Goal: Task Accomplishment & Management: Use online tool/utility

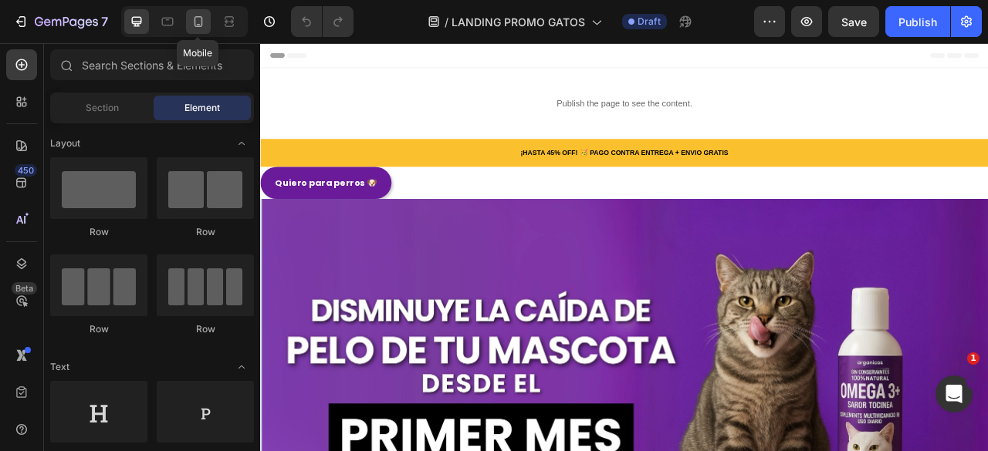
click at [204, 30] on div at bounding box center [198, 21] width 25 height 25
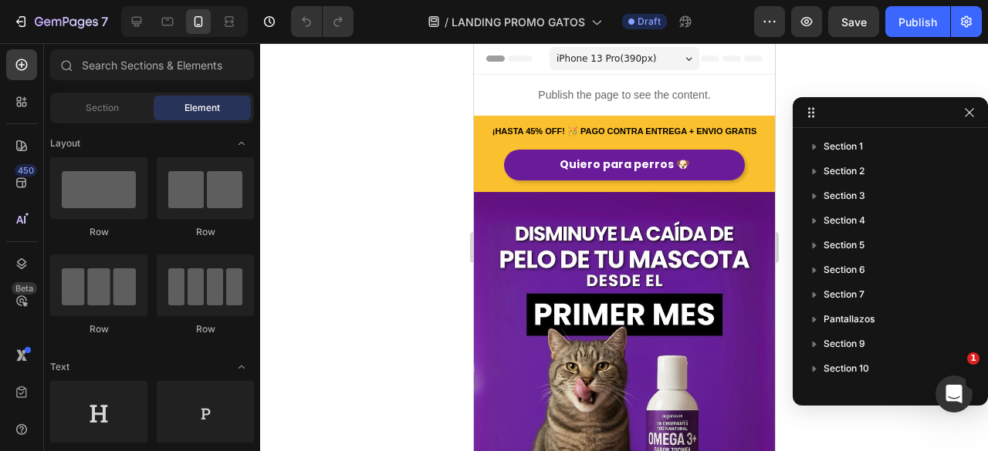
click at [407, 170] on div at bounding box center [624, 247] width 728 height 408
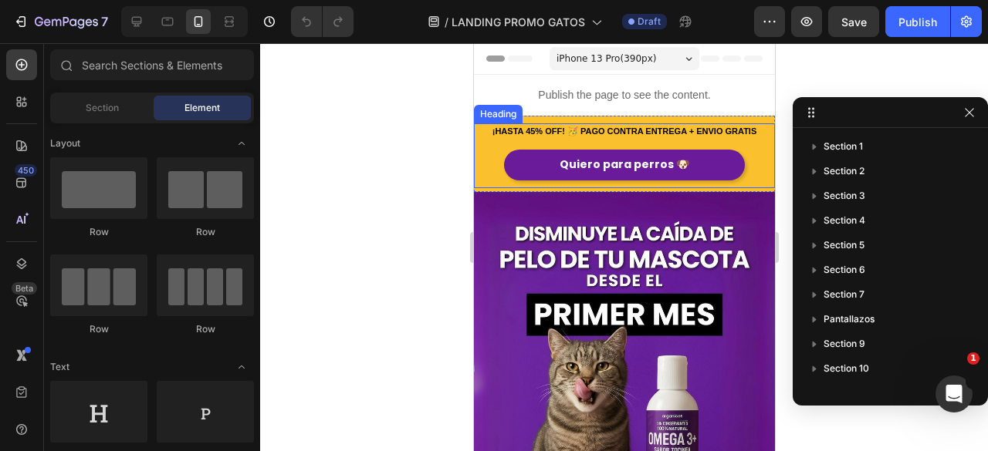
click at [620, 132] on span "¡HASTA 45% OFF! 🥳 PAGO CONTRA ENTREGA + ENVIO GRATIS" at bounding box center [624, 131] width 265 height 9
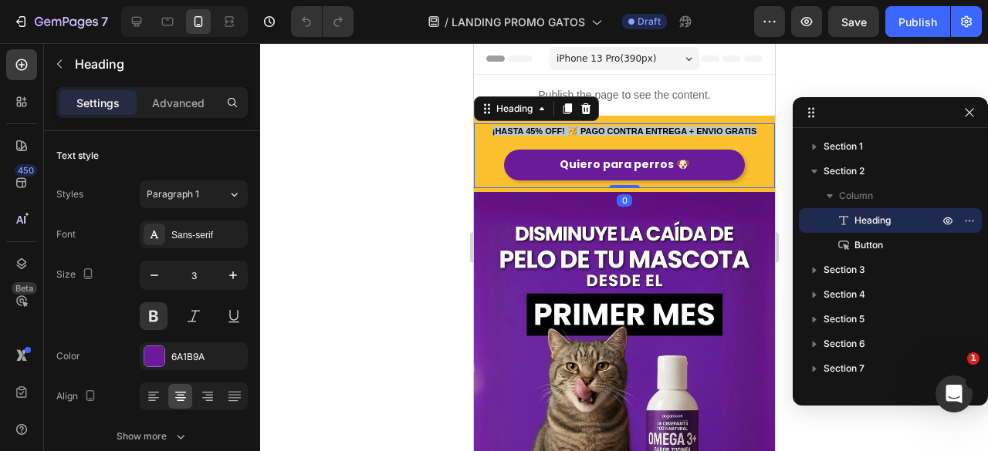
click at [620, 132] on span "¡HASTA 45% OFF! 🥳 PAGO CONTRA ENTREGA + ENVIO GRATIS" at bounding box center [624, 131] width 265 height 9
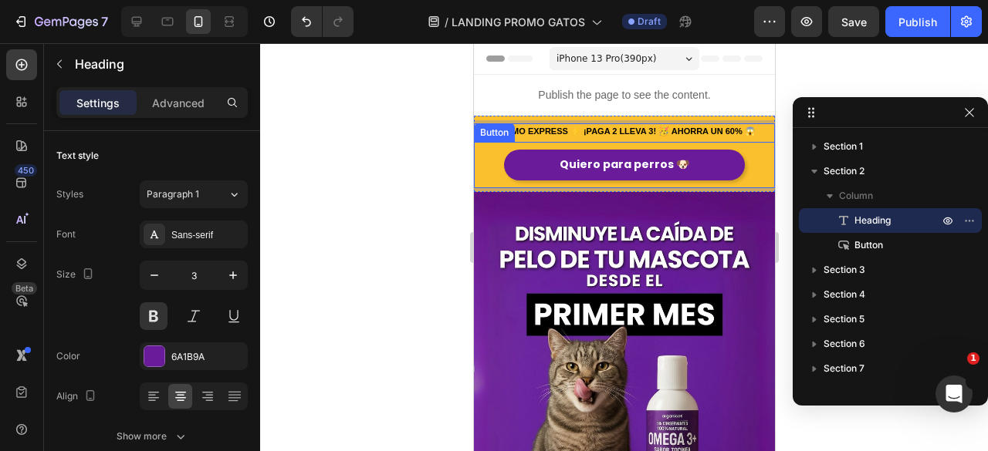
click at [437, 171] on div at bounding box center [624, 247] width 728 height 408
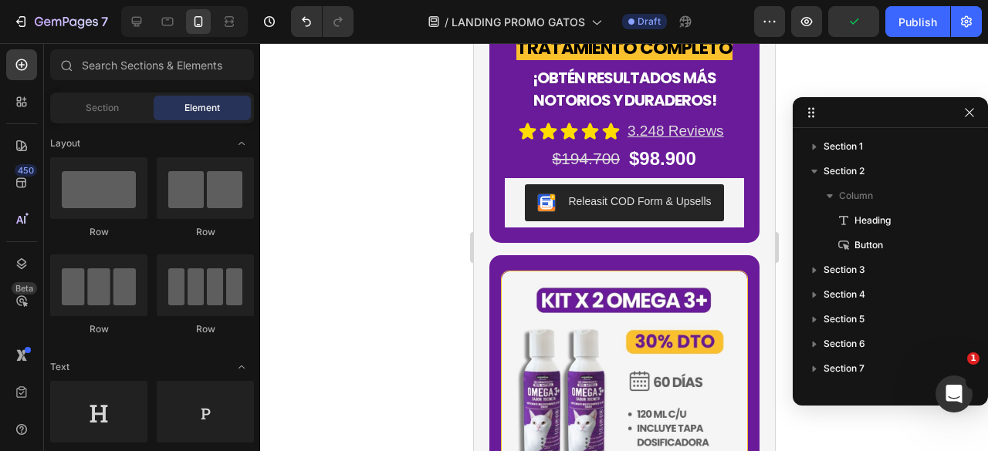
scroll to position [3936, 0]
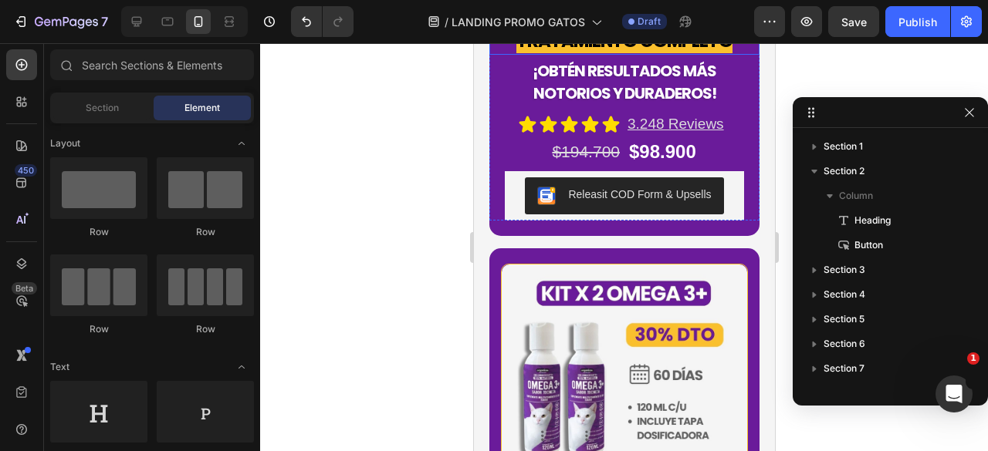
click at [639, 53] on strong "TRATAMIENTO COMPLETO" at bounding box center [623, 41] width 216 height 25
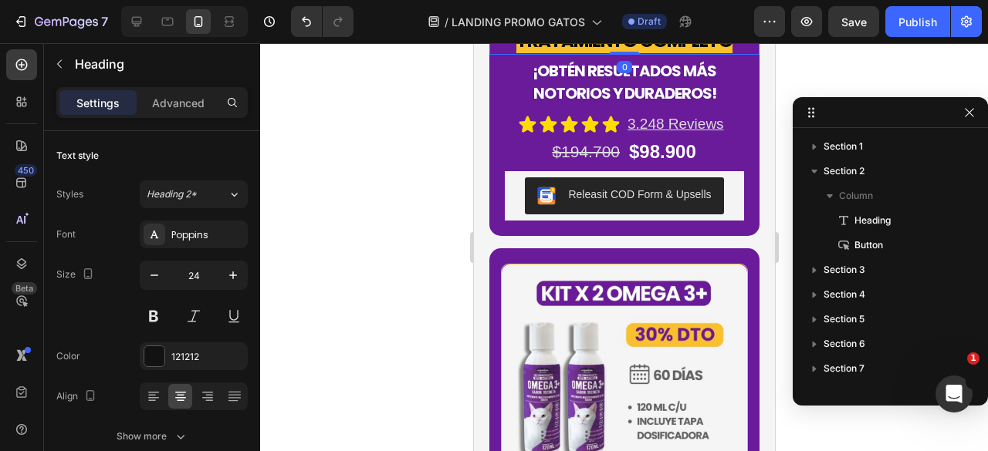
click at [639, 53] on strong "TRATAMIENTO COMPLETO" at bounding box center [623, 41] width 216 height 25
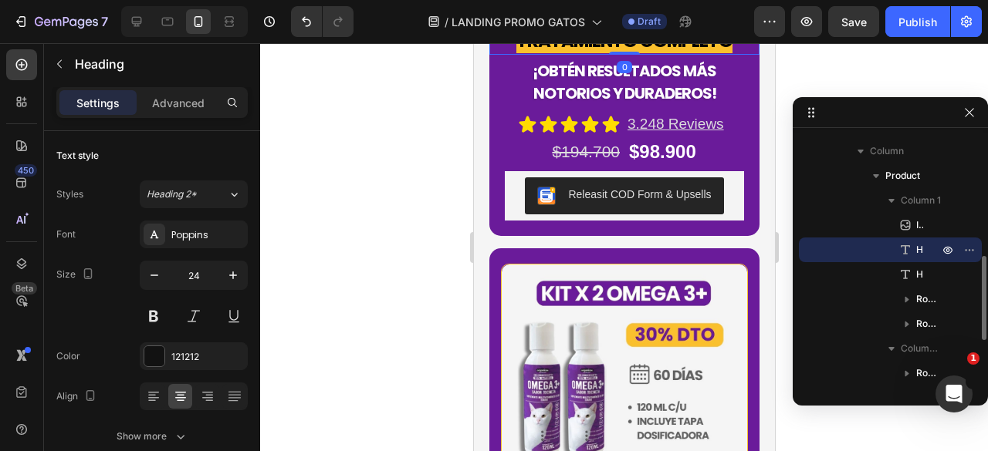
click at [639, 53] on strong "TRATAMIENTO COMPLETO" at bounding box center [623, 41] width 216 height 25
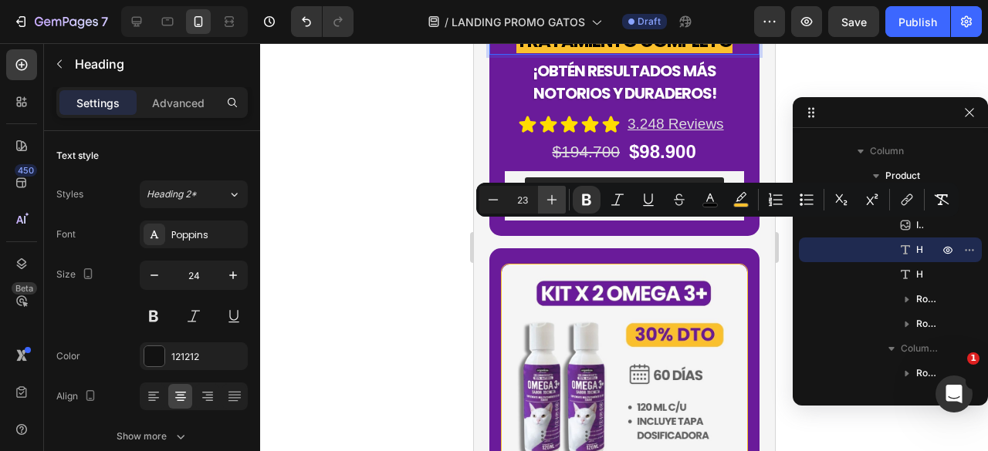
type input "24"
click at [610, 53] on strong "TRATAMIENTO COMPLETO" at bounding box center [623, 41] width 216 height 25
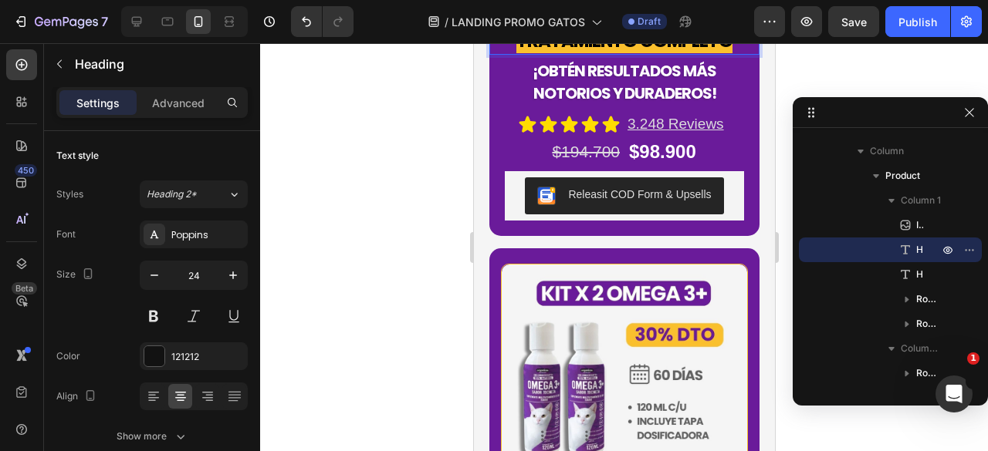
click at [725, 53] on strong "TRATAMIENTO COMPLETO" at bounding box center [623, 41] width 216 height 25
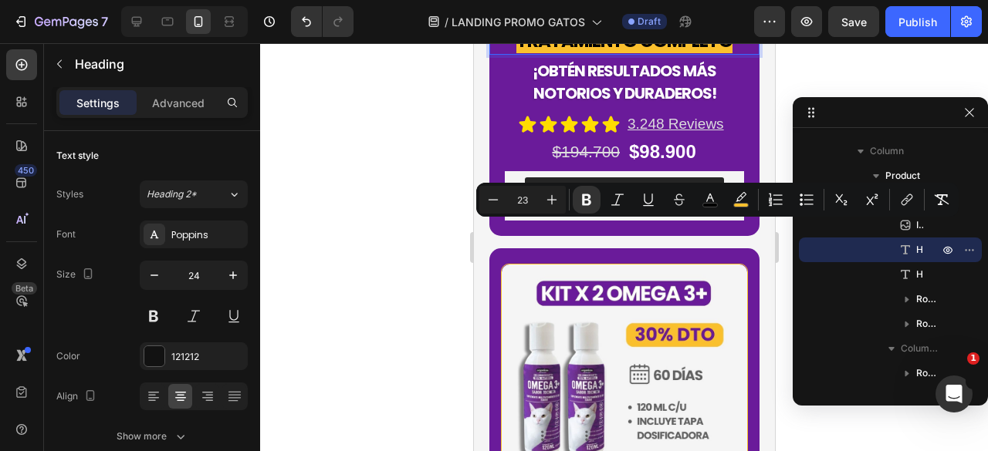
drag, startPoint x: 722, startPoint y: 237, endPoint x: 514, endPoint y: 233, distance: 208.4
click at [515, 53] on strong "TRATAMIENTO COMPLETO" at bounding box center [623, 41] width 216 height 25
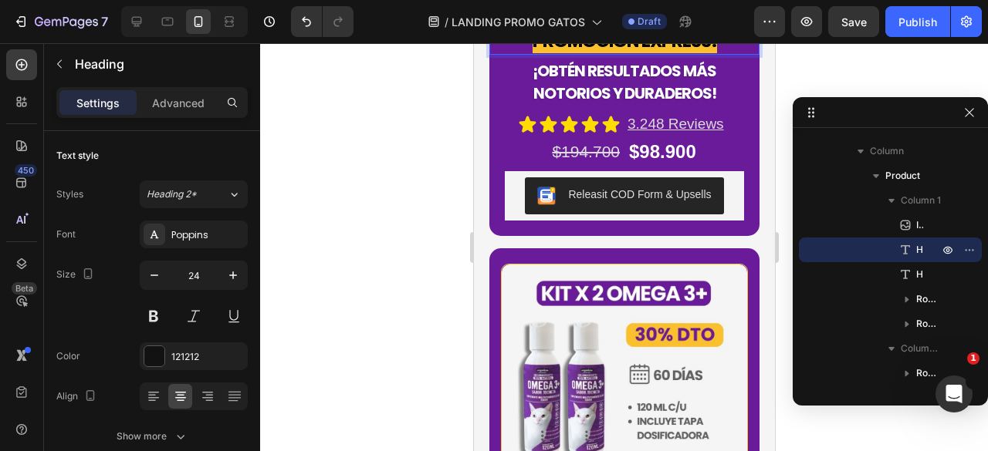
click at [532, 53] on strong "promoción express!" at bounding box center [624, 41] width 184 height 25
click at [704, 104] on strong "¡obtén resultados más notorios y duraderos!" at bounding box center [624, 82] width 184 height 44
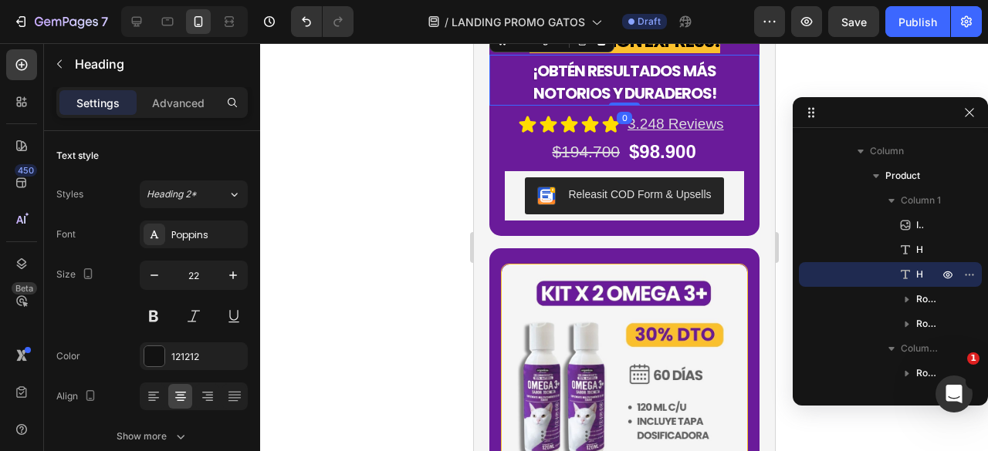
click at [708, 104] on strong "¡obtén resultados más notorios y duraderos!" at bounding box center [624, 82] width 184 height 44
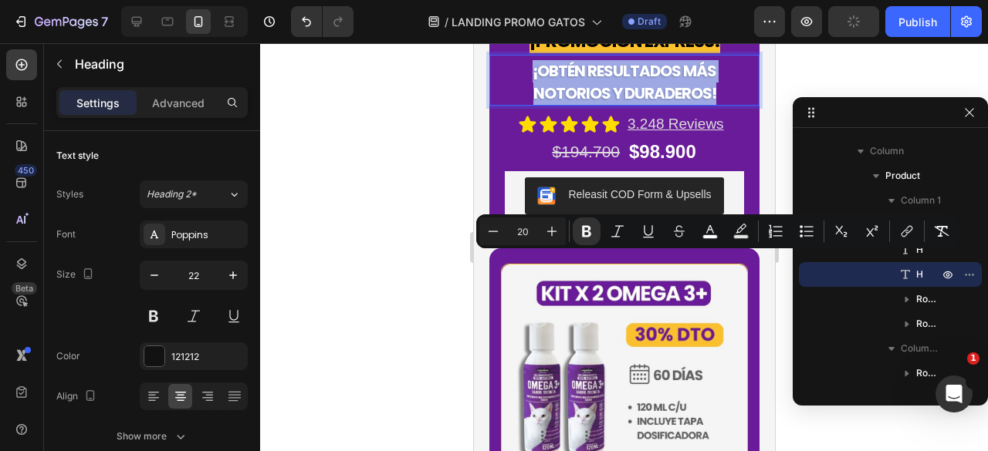
drag, startPoint x: 708, startPoint y: 290, endPoint x: 682, endPoint y: 290, distance: 26.2
click at [682, 104] on strong "¡obtén resultados más notorios y duraderos!" at bounding box center [624, 82] width 184 height 44
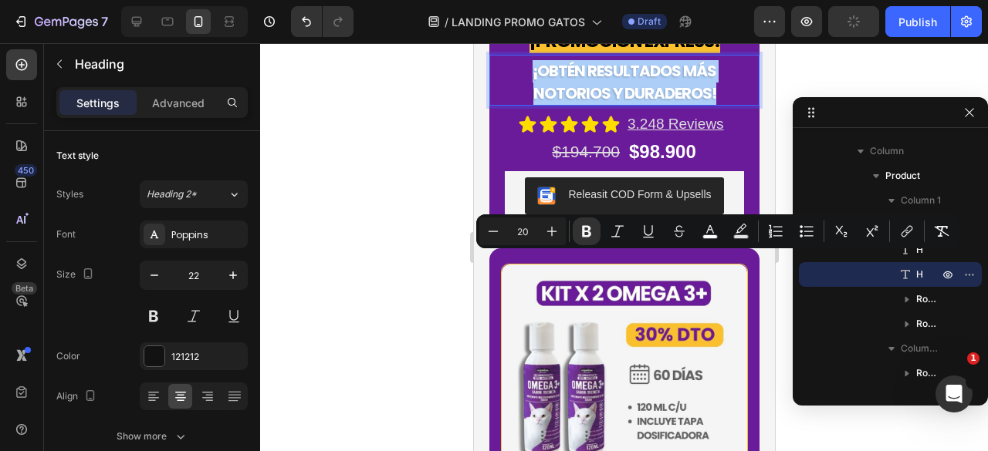
click at [438, 289] on div at bounding box center [624, 247] width 728 height 408
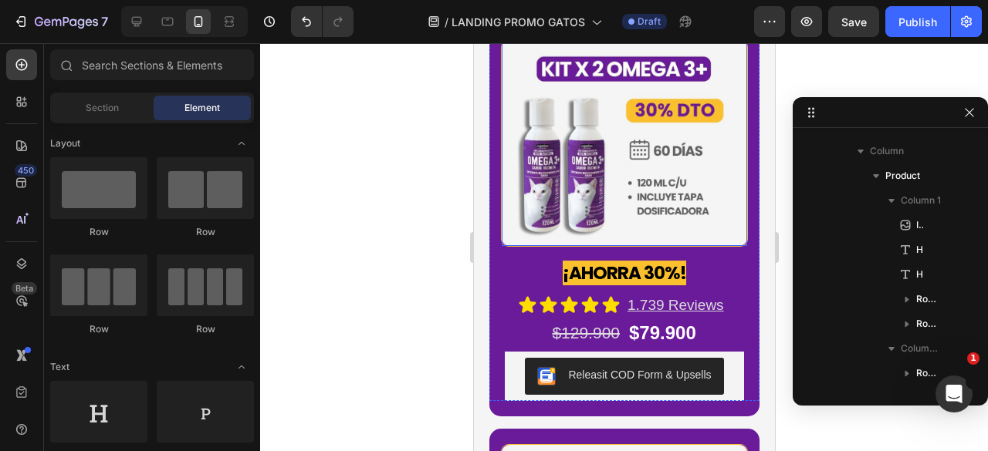
scroll to position [4167, 0]
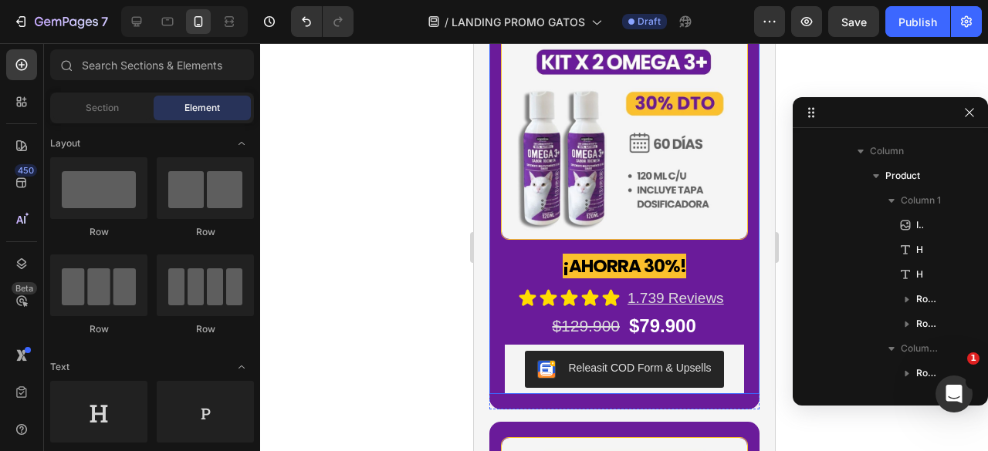
click at [733, 217] on div "Image ¡AHORRA 30%! Heading Icon Icon Icon Icon Icon Icon List 1.739 Reviews Tex…" at bounding box center [623, 177] width 270 height 320
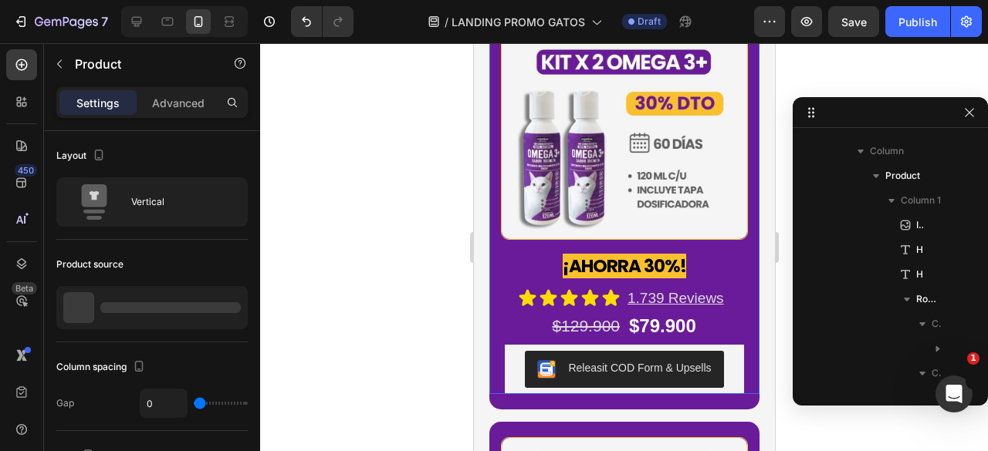
scroll to position [835, 0]
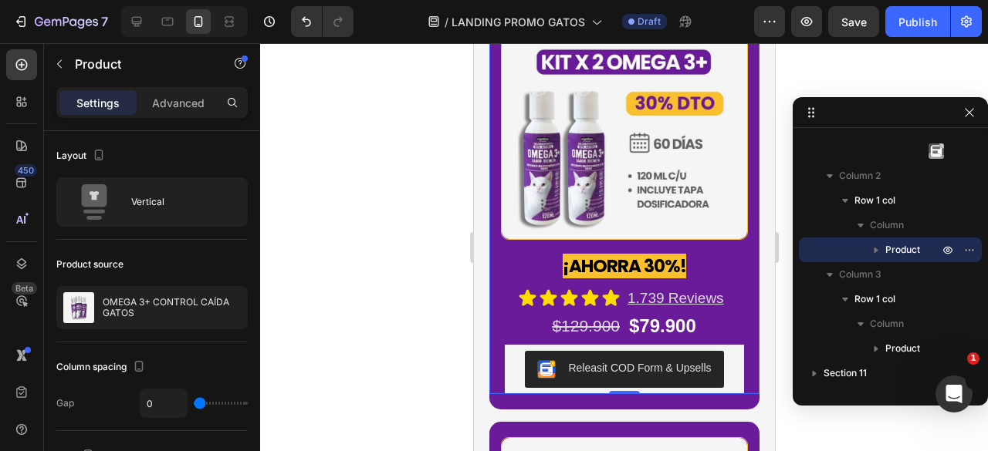
click at [597, 8] on icon at bounding box center [599, 2] width 10 height 11
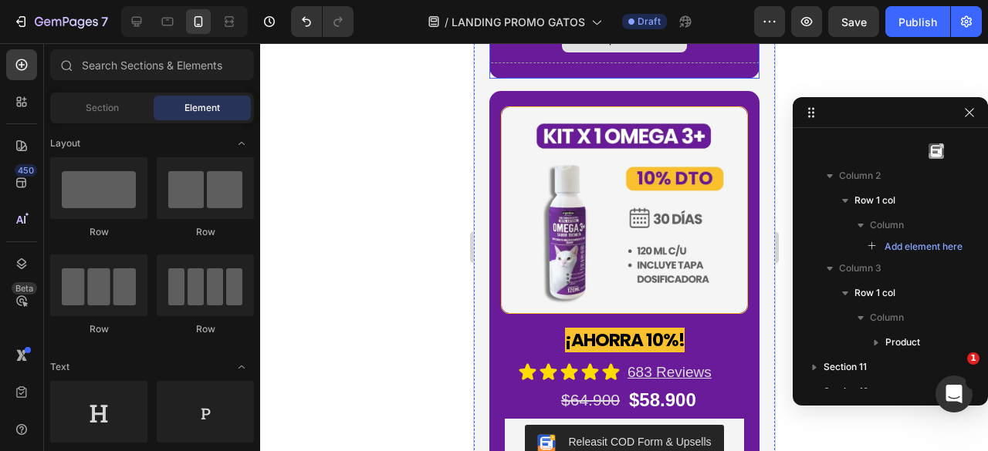
click at [499, 15] on div "Row" at bounding box center [504, 8] width 25 height 14
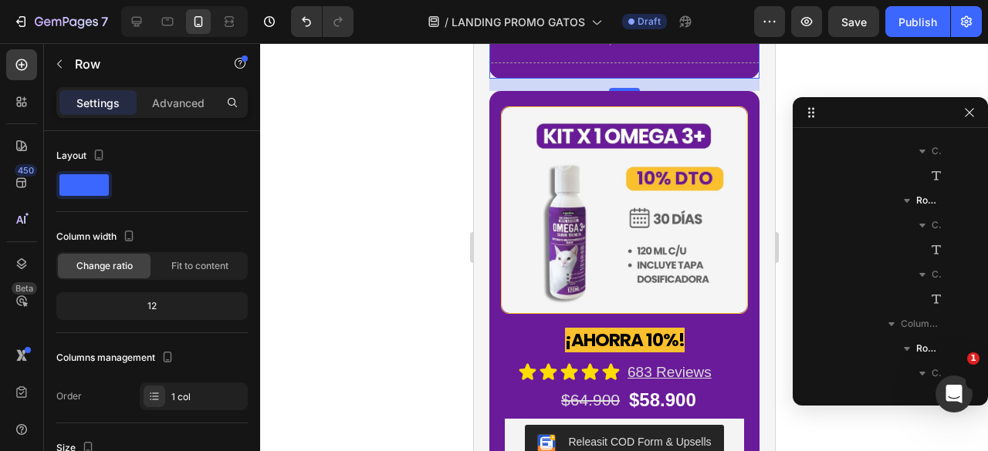
scroll to position [1033, 0]
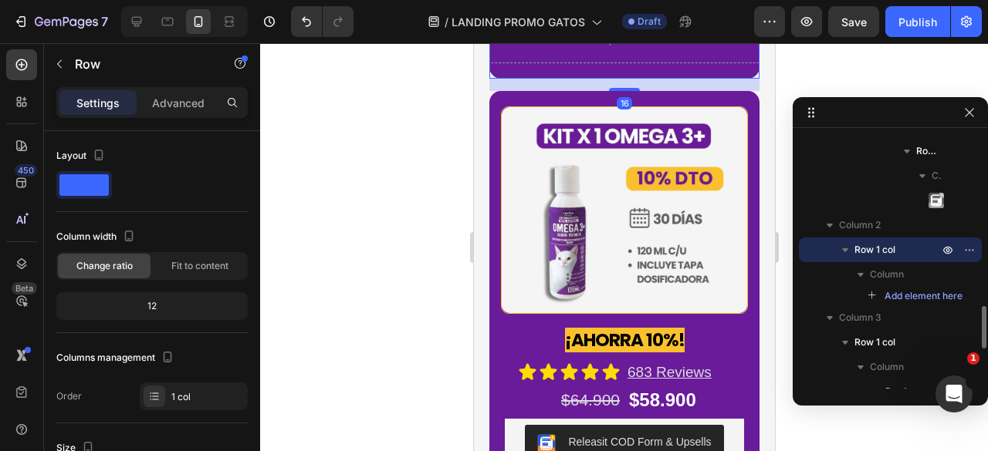
click at [581, 8] on icon at bounding box center [584, 2] width 10 height 11
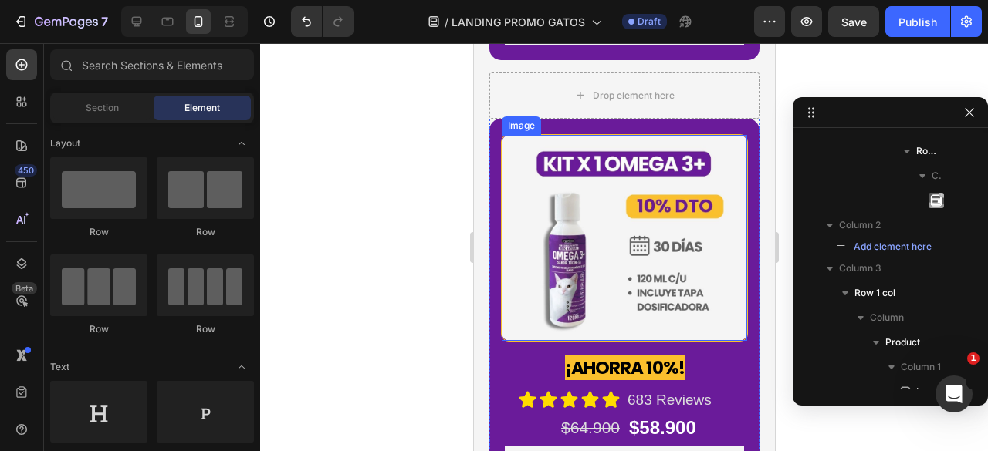
scroll to position [4090, 0]
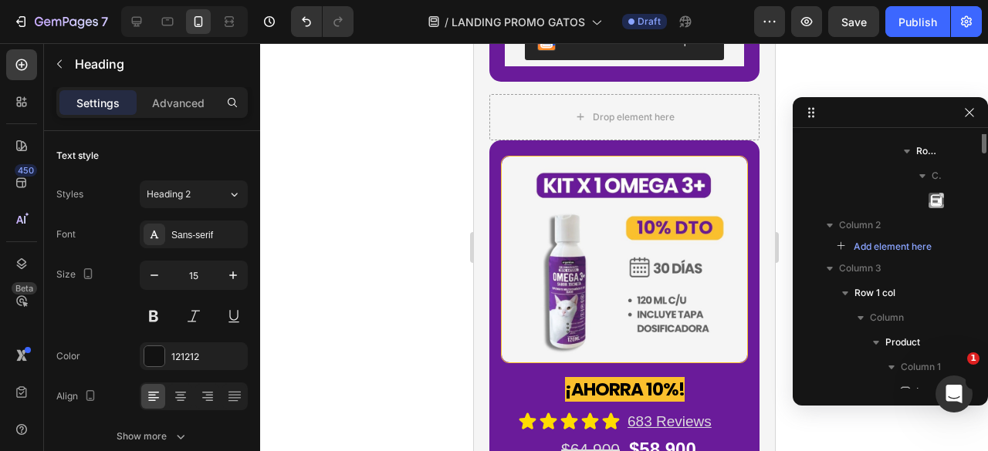
scroll to position [884, 0]
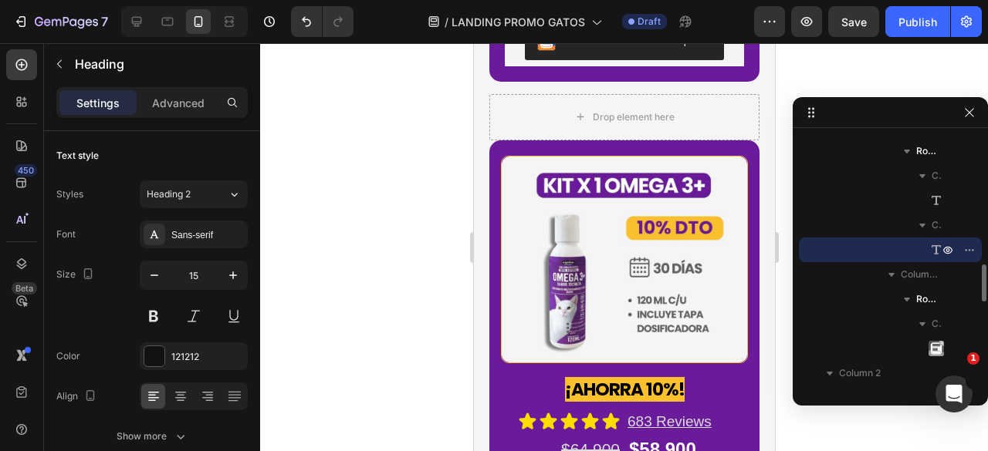
click at [426, 217] on div at bounding box center [624, 247] width 728 height 408
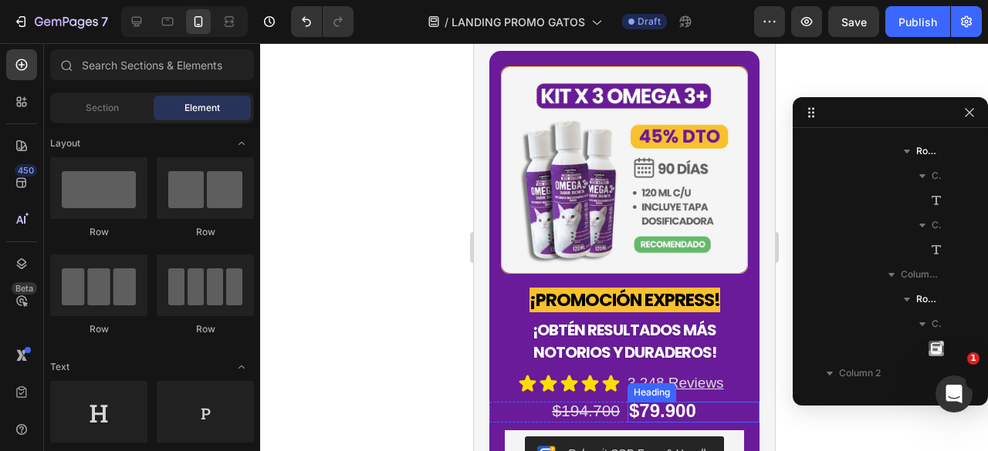
scroll to position [3858, 0]
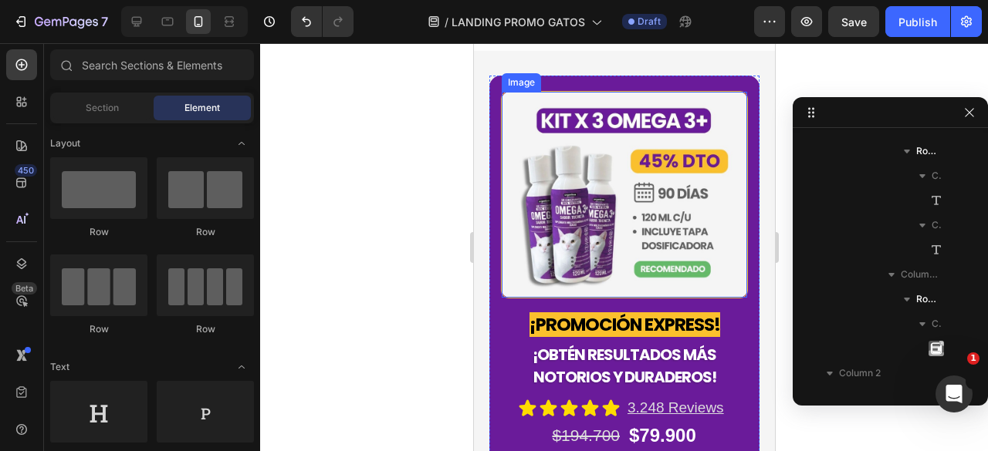
click at [638, 188] on img at bounding box center [623, 195] width 245 height 206
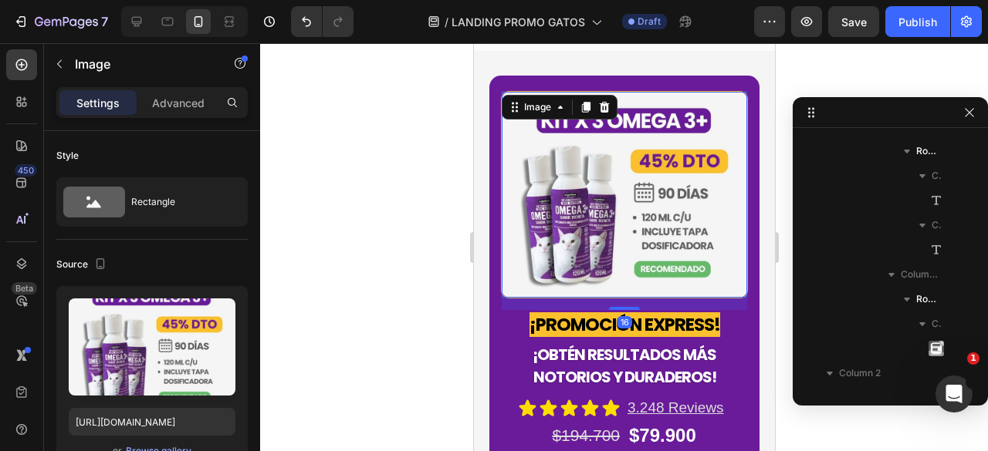
scroll to position [341, 0]
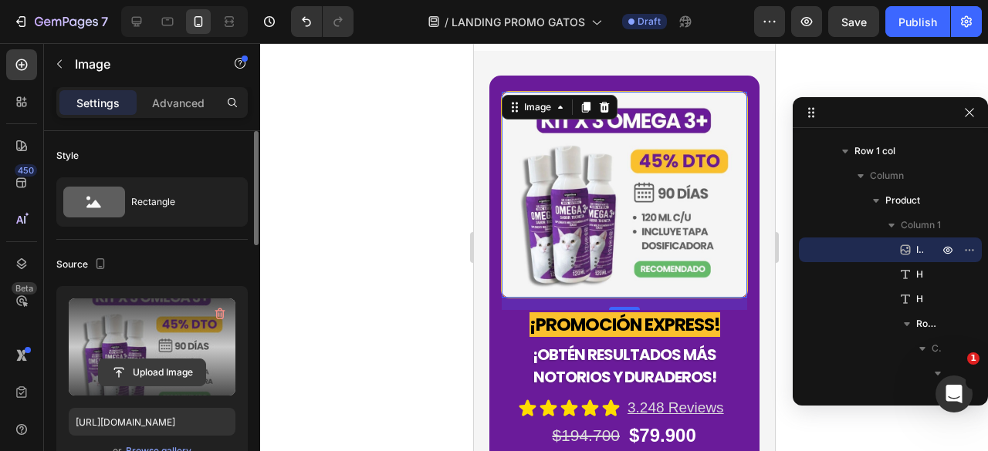
click at [173, 372] on input "file" at bounding box center [152, 373] width 106 height 26
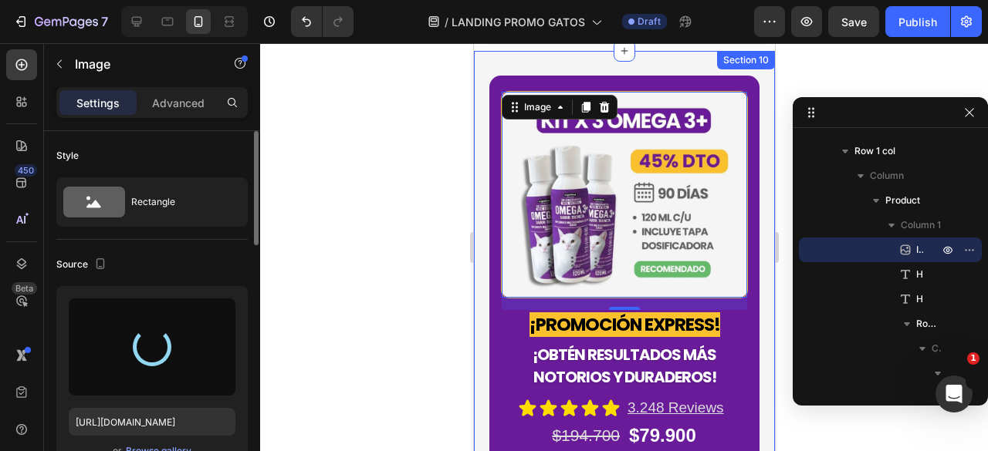
type input "https://cdn.shopify.com/s/files/1/0619/5445/7654/files/gempages_523713343660229…"
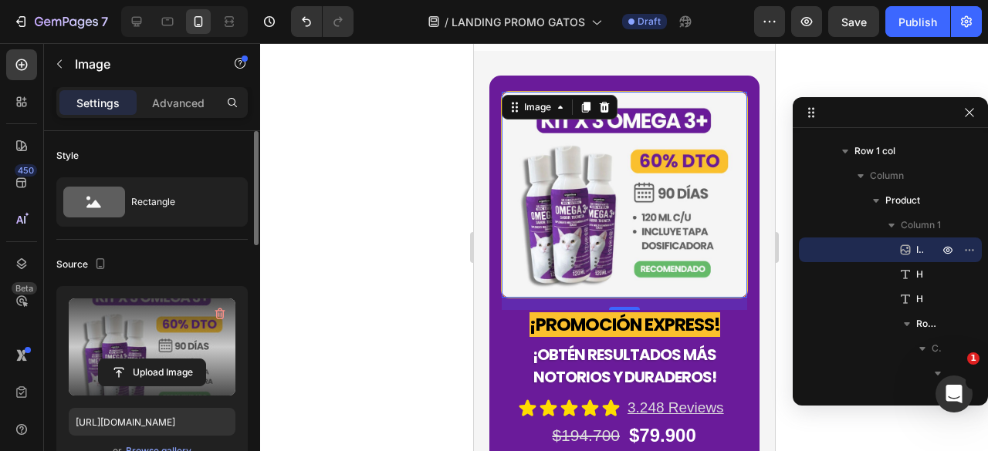
drag, startPoint x: 438, startPoint y: 279, endPoint x: 31, endPoint y: 229, distance: 410.4
click at [438, 279] on div at bounding box center [624, 247] width 728 height 408
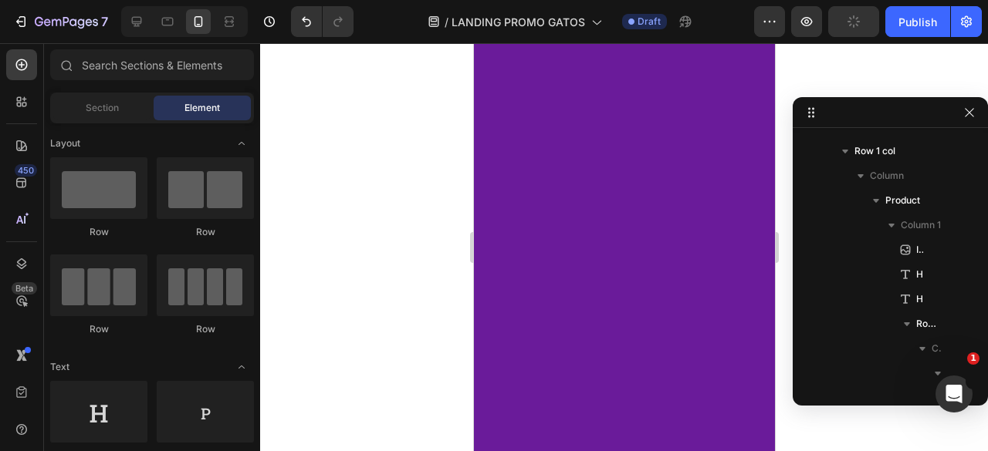
scroll to position [0, 0]
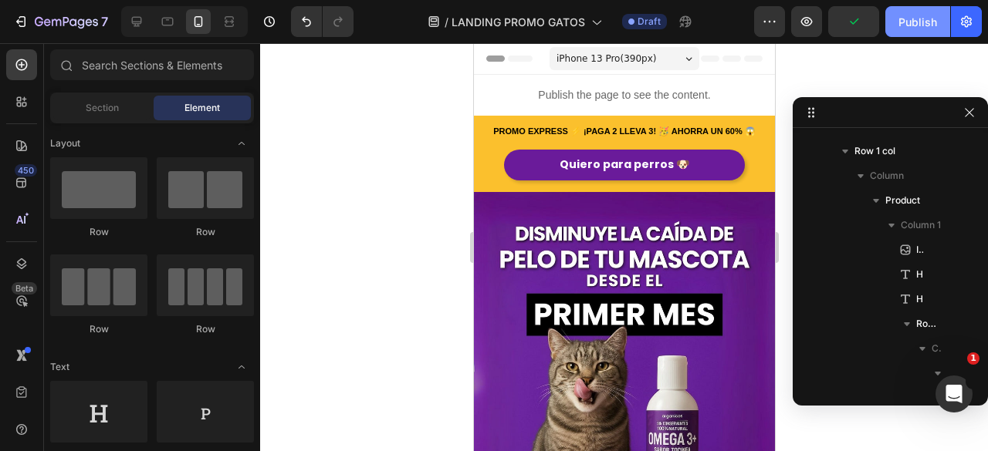
click at [917, 13] on button "Publish" at bounding box center [917, 21] width 65 height 31
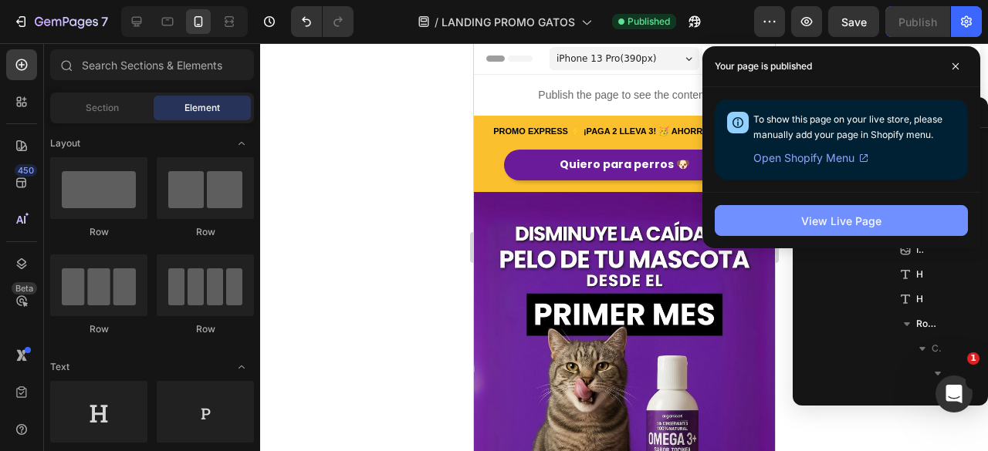
click at [864, 216] on div "View Live Page" at bounding box center [841, 221] width 80 height 16
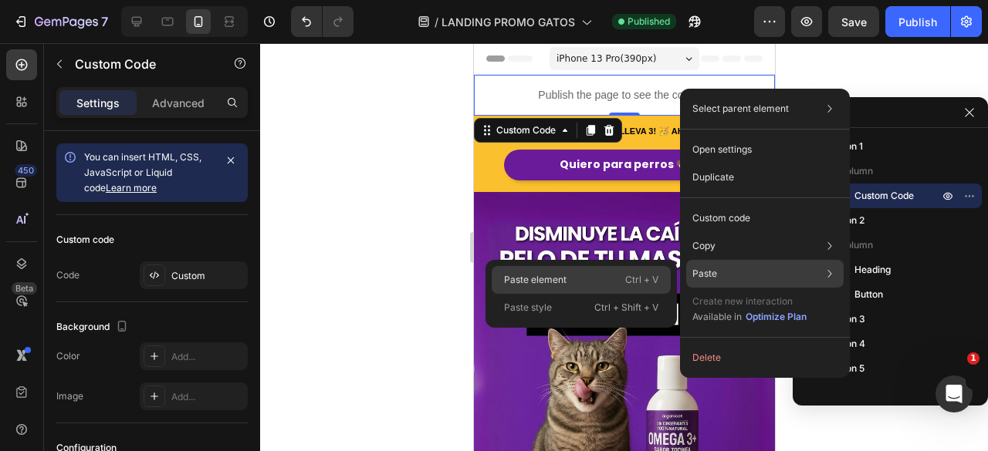
click at [631, 278] on p "Ctrl + V" at bounding box center [641, 279] width 33 height 15
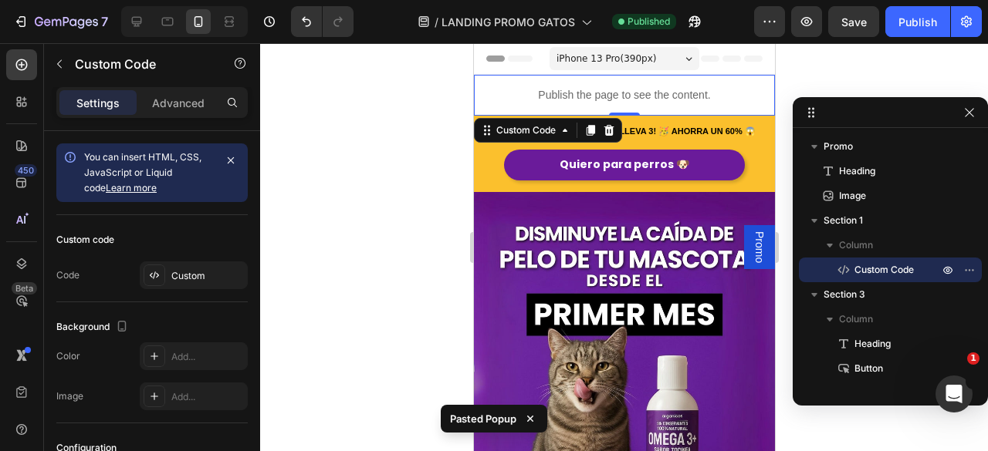
click at [751, 257] on span "Promo" at bounding box center [758, 248] width 15 height 32
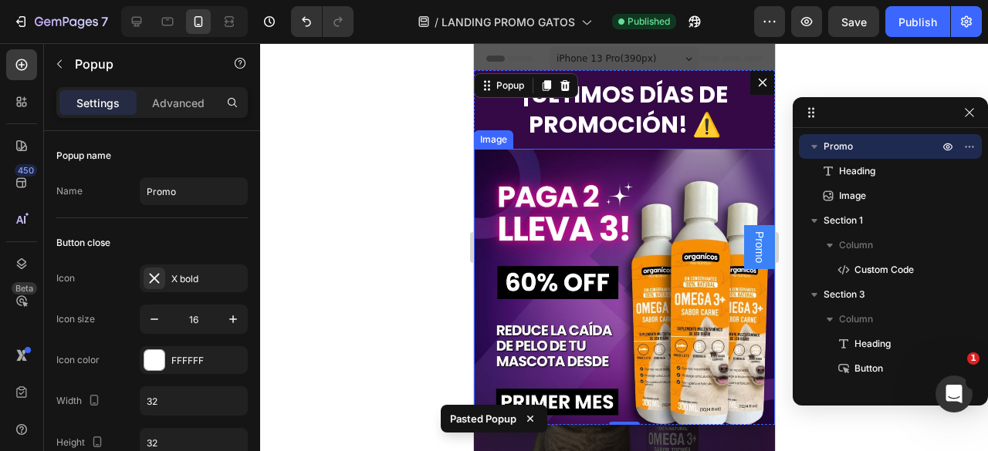
click at [636, 214] on img "Dialog body" at bounding box center [623, 299] width 301 height 301
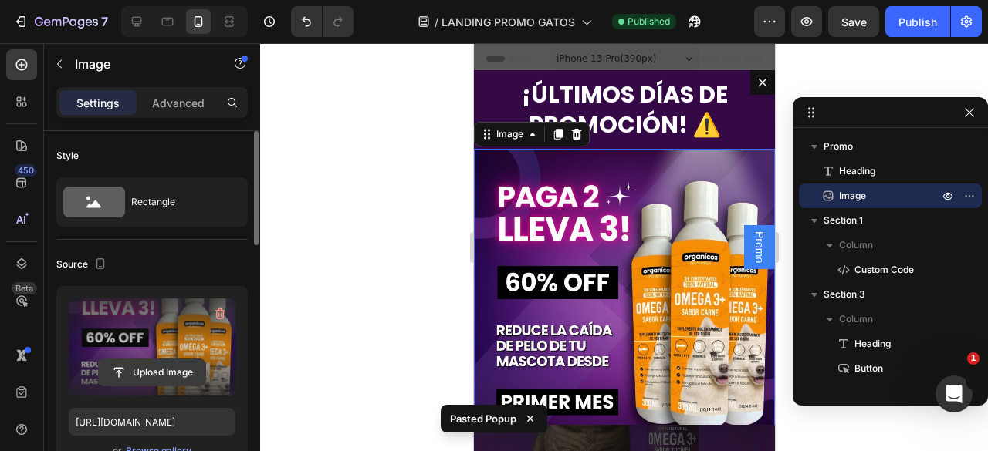
click at [144, 368] on input "file" at bounding box center [152, 373] width 106 height 26
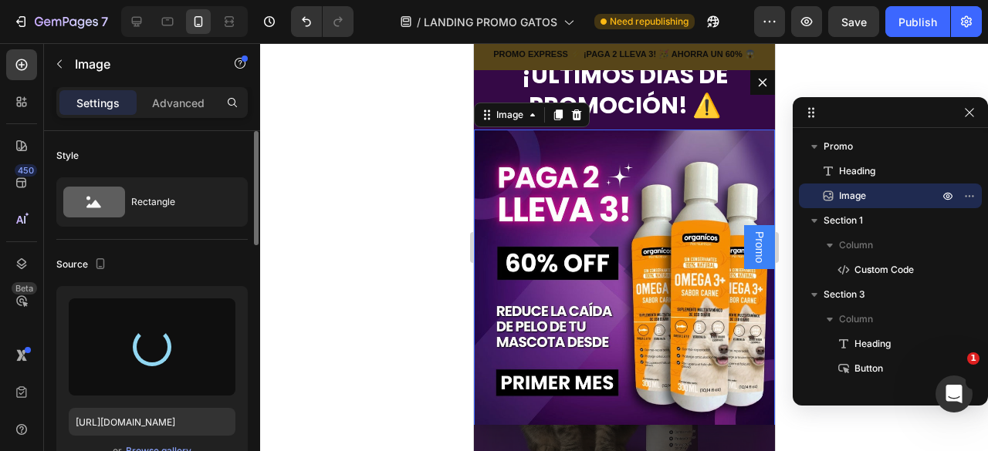
scroll to position [5, 0]
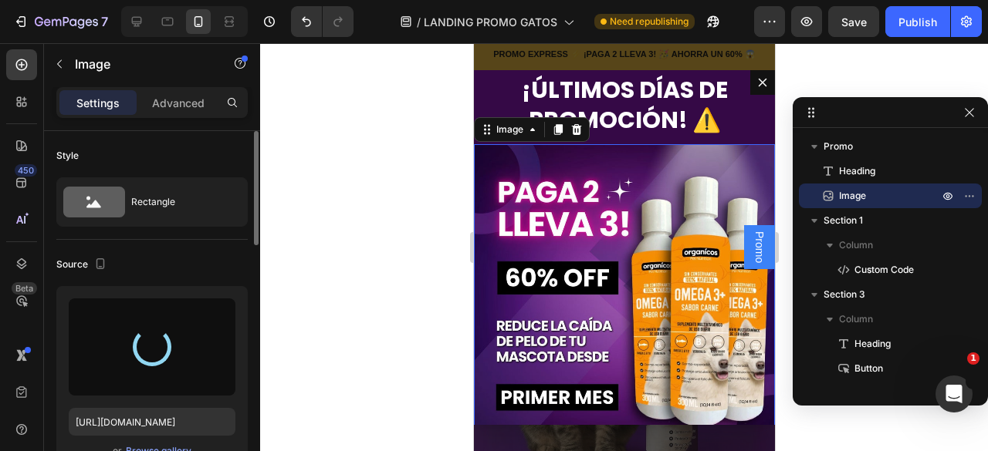
type input "https://cdn.shopify.com/s/files/1/0619/5445/7654/files/gempages_523713343660229…"
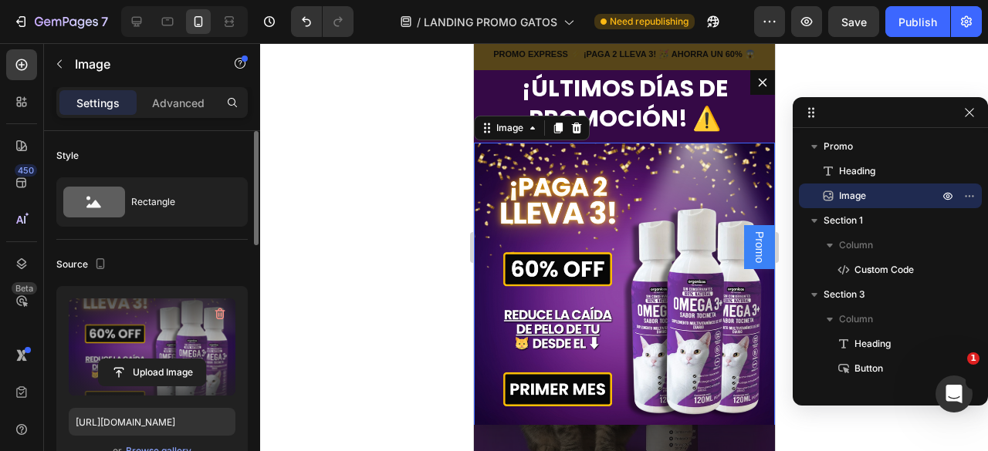
scroll to position [0, 0]
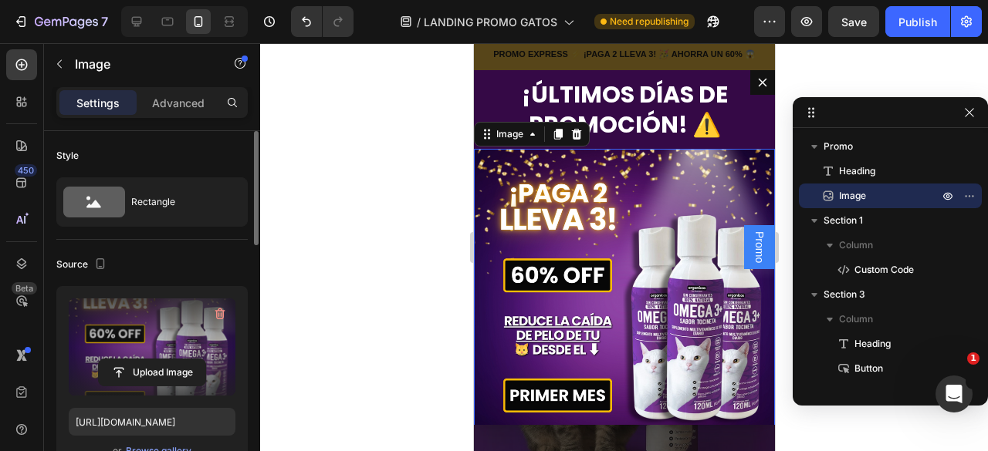
click at [350, 163] on div at bounding box center [624, 247] width 728 height 408
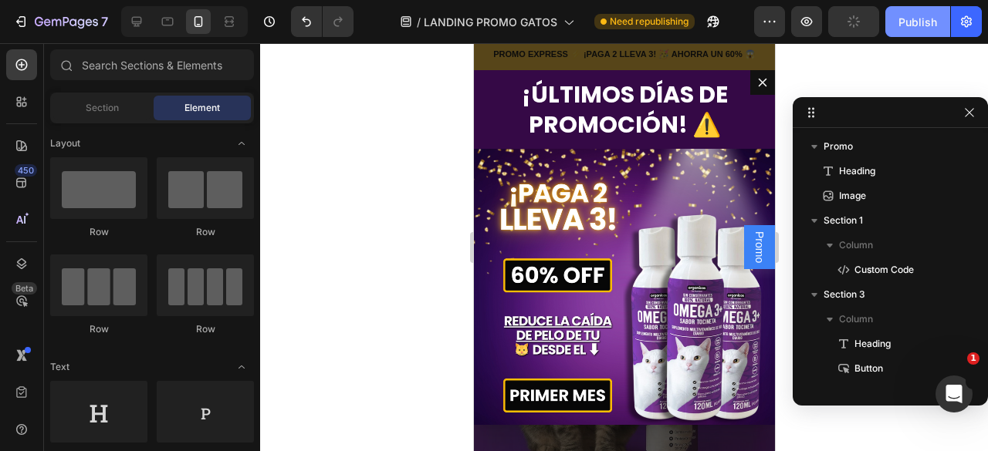
click at [918, 29] on div "Publish" at bounding box center [917, 22] width 39 height 16
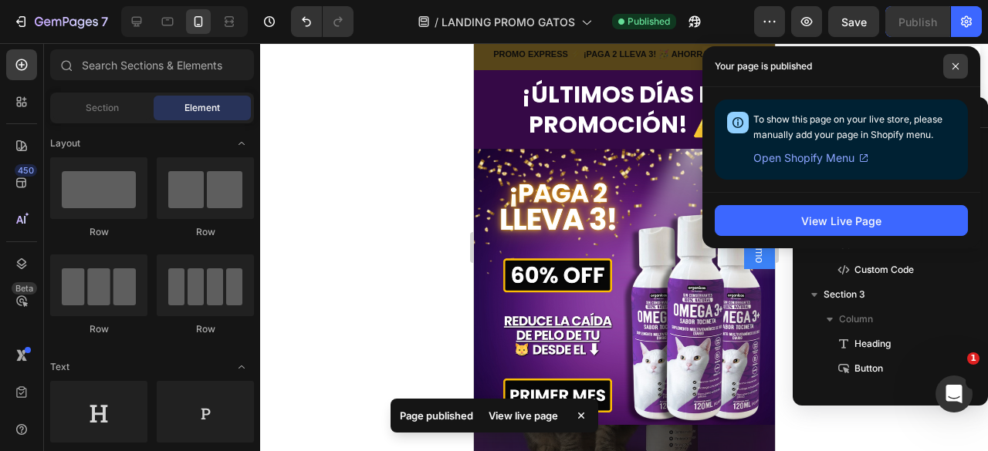
click at [953, 70] on span at bounding box center [955, 66] width 25 height 25
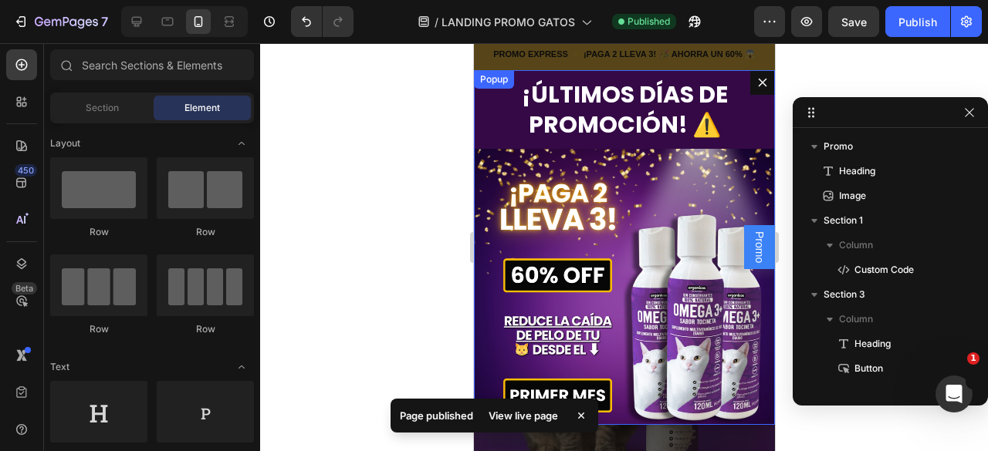
click at [755, 83] on icon "Dialog content" at bounding box center [761, 82] width 12 height 12
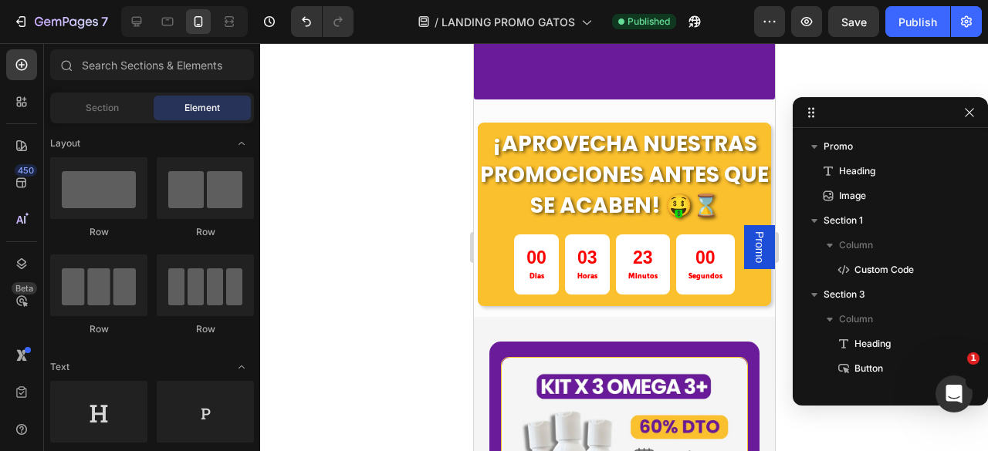
scroll to position [3550, 0]
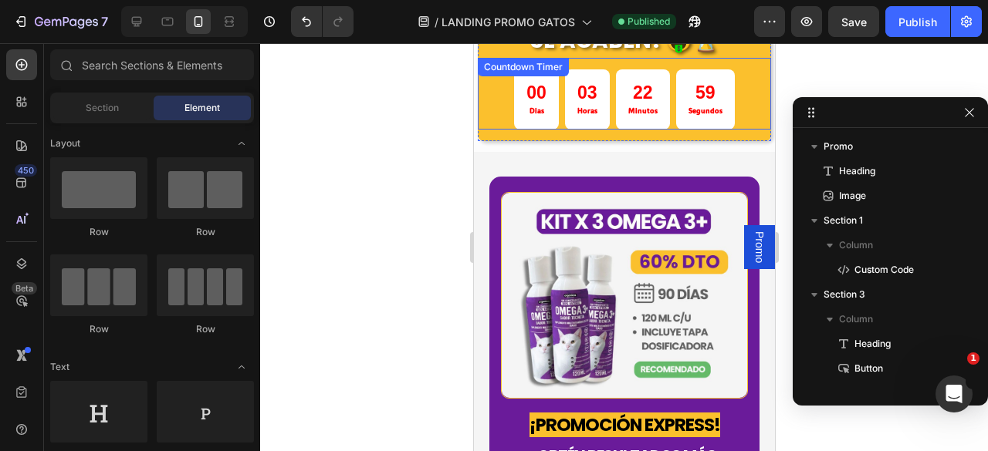
click at [634, 106] on p "Minutos" at bounding box center [641, 111] width 29 height 12
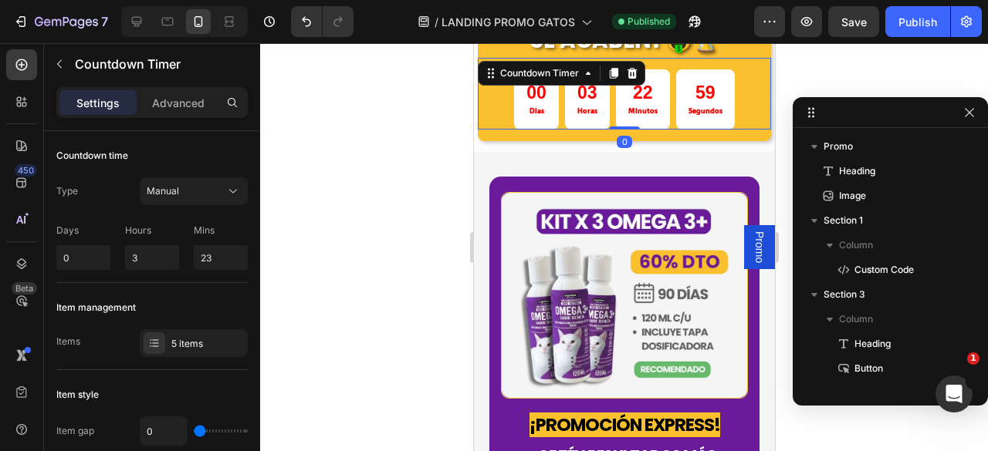
scroll to position [363, 0]
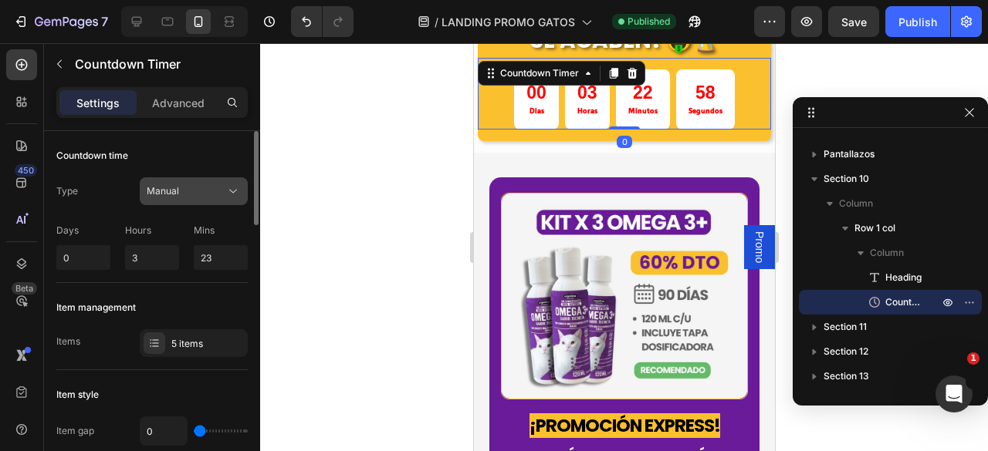
click at [174, 187] on span "Manual" at bounding box center [163, 191] width 32 height 12
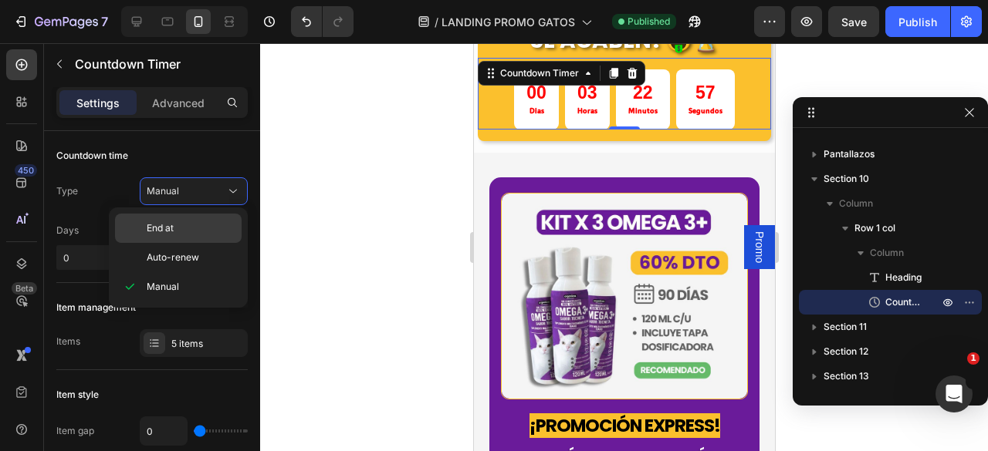
click at [191, 229] on p "End at" at bounding box center [191, 228] width 88 height 14
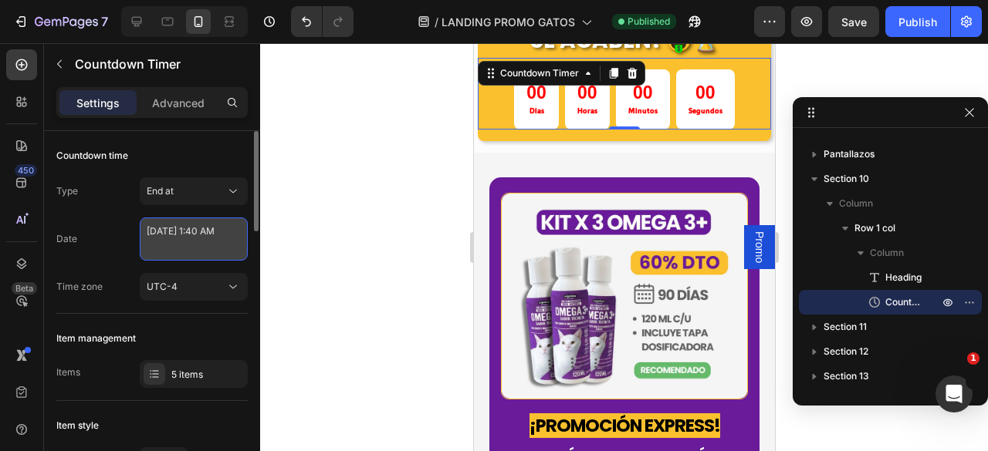
click at [191, 234] on textarea "[DATE] 1:40 AM" at bounding box center [194, 239] width 108 height 43
select select "1"
select select "40"
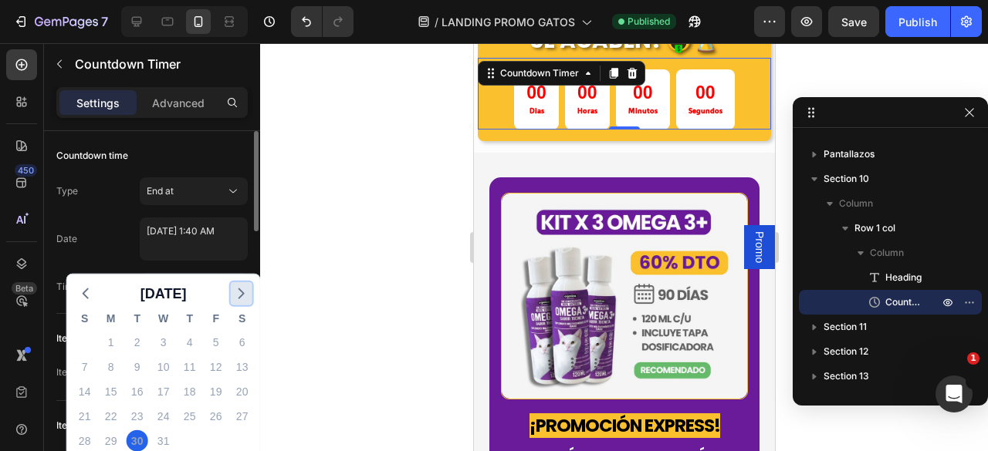
click at [241, 290] on polyline "button" at bounding box center [241, 293] width 5 height 9
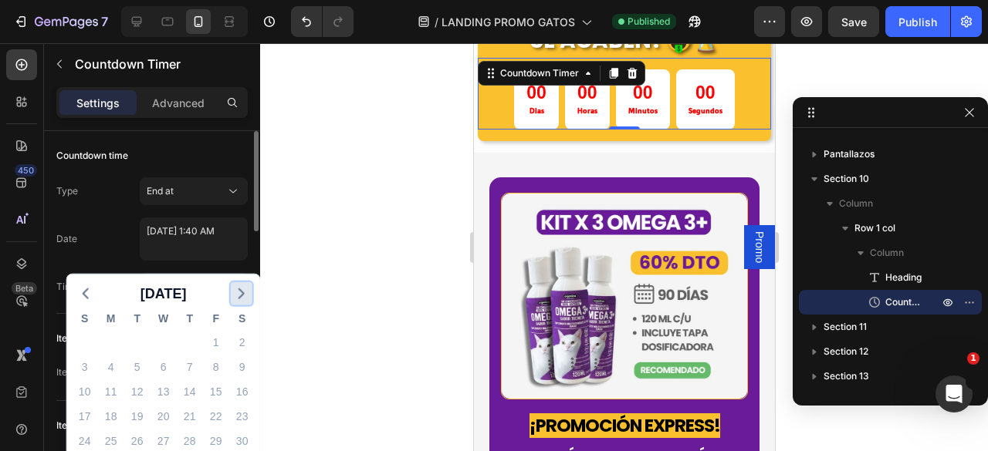
click at [241, 290] on polyline "button" at bounding box center [241, 293] width 5 height 9
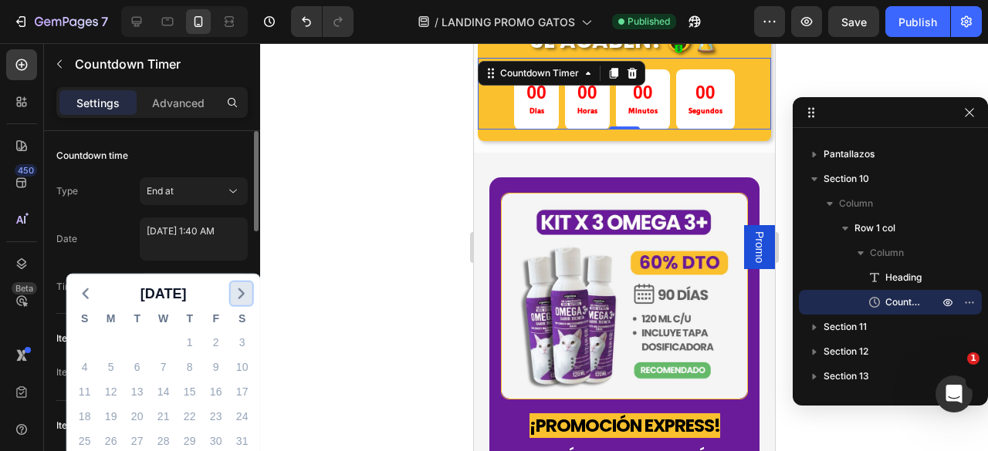
click at [241, 290] on polyline "button" at bounding box center [241, 293] width 5 height 9
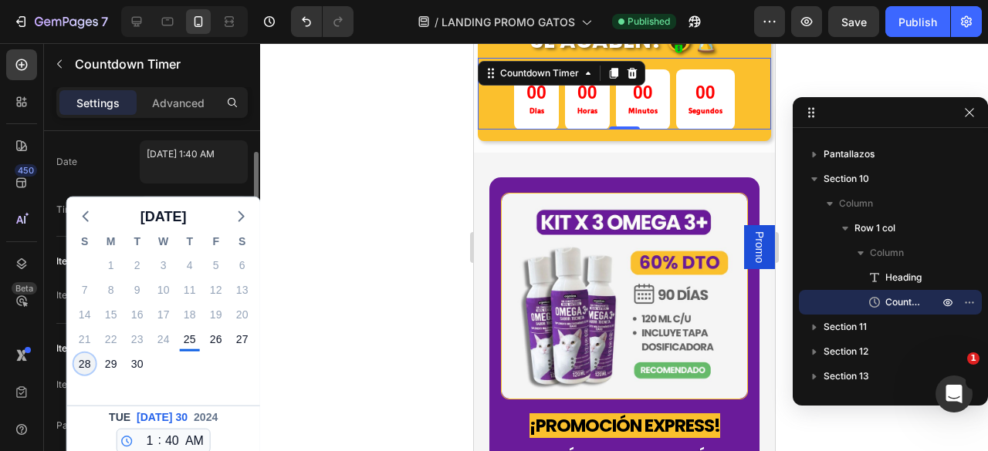
click at [92, 369] on div "28" at bounding box center [85, 364] width 22 height 22
type textarea "[DATE] 1:40 AM"
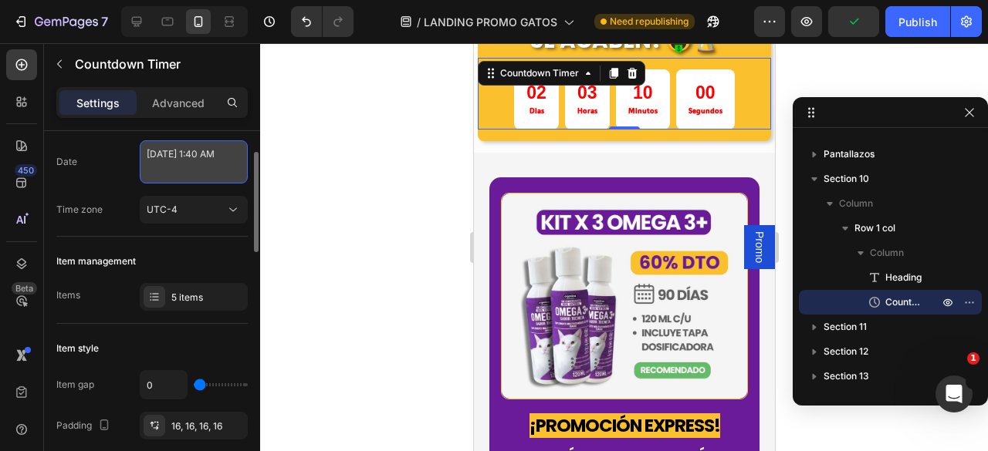
select select "1"
select select "40"
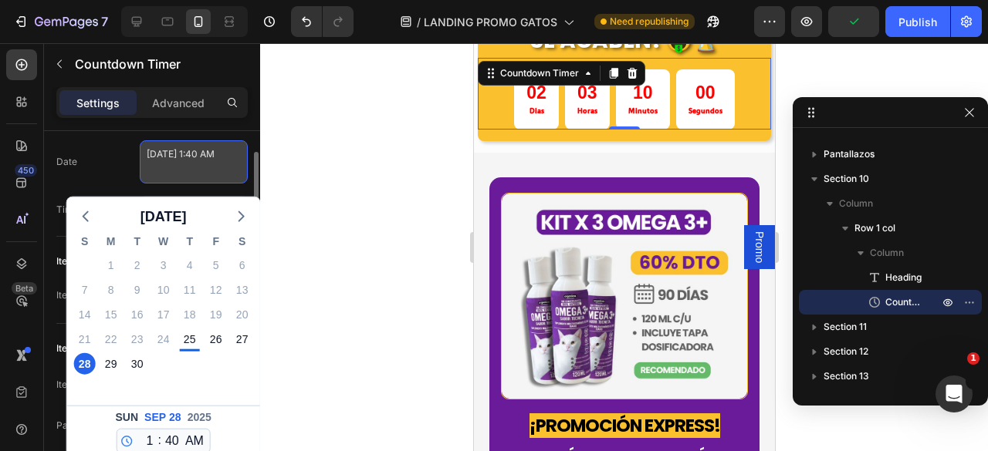
click at [205, 172] on textarea "[DATE] 1:40 AM" at bounding box center [194, 161] width 108 height 43
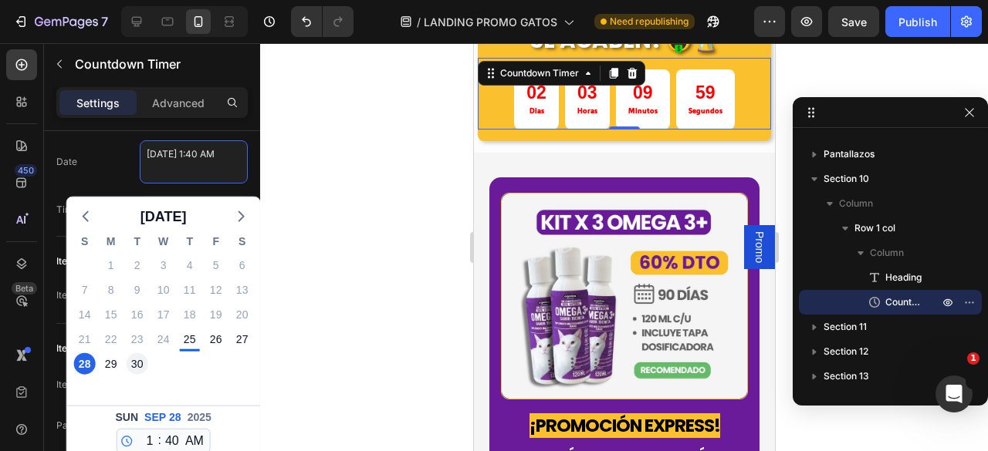
scroll to position [154, 0]
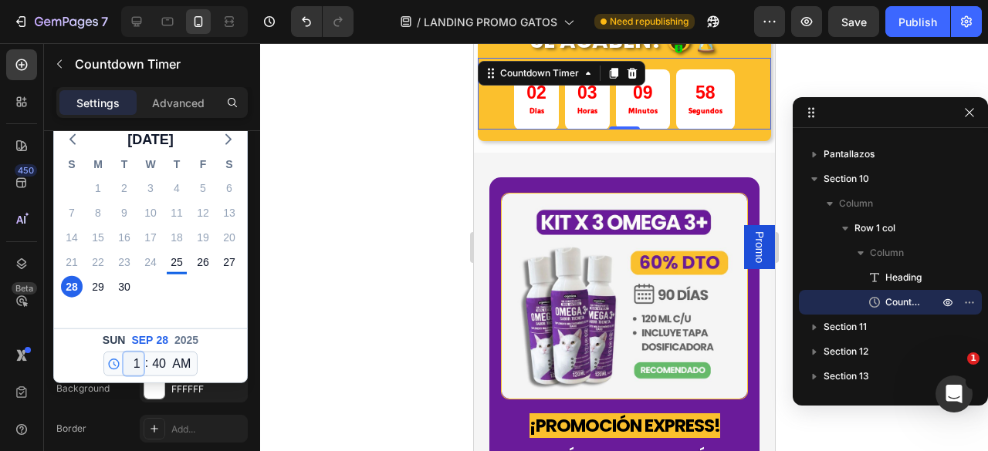
click at [140, 360] on select "12 1 2 3 4 5 6 7 8 9 10 11" at bounding box center [133, 364] width 20 height 23
select select "10"
click at [123, 353] on select "12 1 2 3 4 5 6 7 8 9 10 11" at bounding box center [133, 364] width 20 height 23
type textarea "[DATE] 10:40 AM"
click at [182, 373] on select "AM PM" at bounding box center [181, 364] width 25 height 23
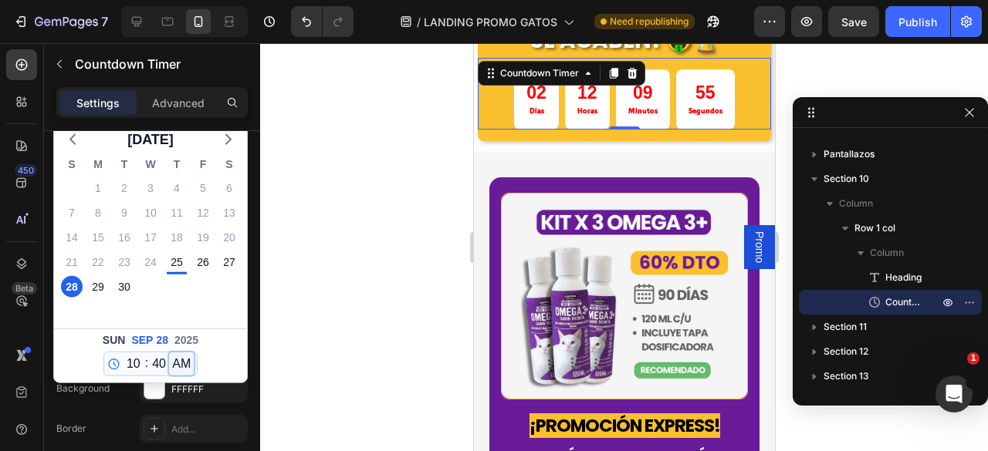
select select "false"
click at [169, 353] on select "AM PM" at bounding box center [181, 364] width 25 height 23
type textarea "[DATE] 10:40 PM"
select select "22"
click at [119, 421] on div "Border Add..." at bounding box center [151, 429] width 191 height 28
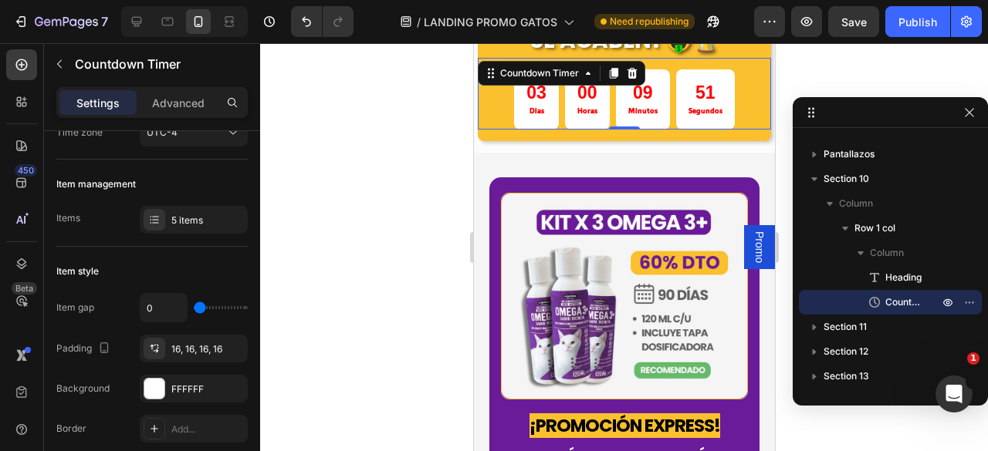
scroll to position [0, 0]
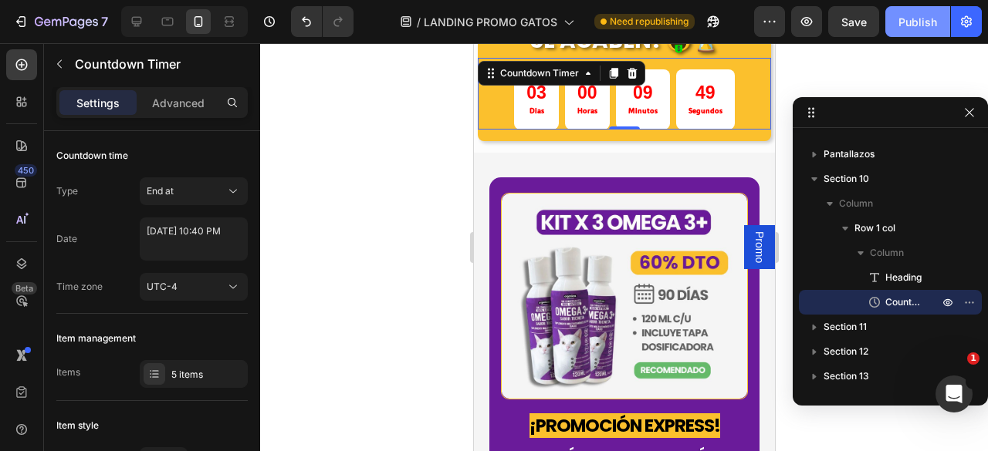
click at [912, 25] on div "Publish" at bounding box center [917, 22] width 39 height 16
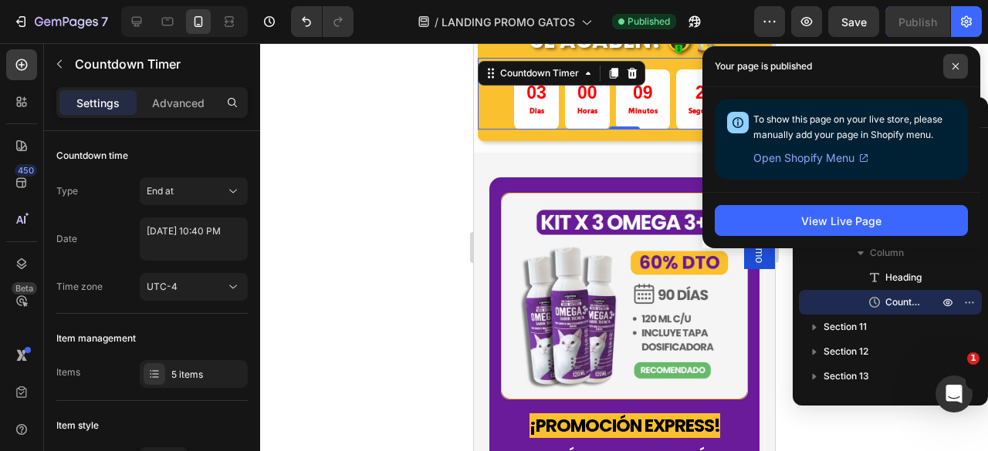
click at [953, 69] on span at bounding box center [955, 66] width 25 height 25
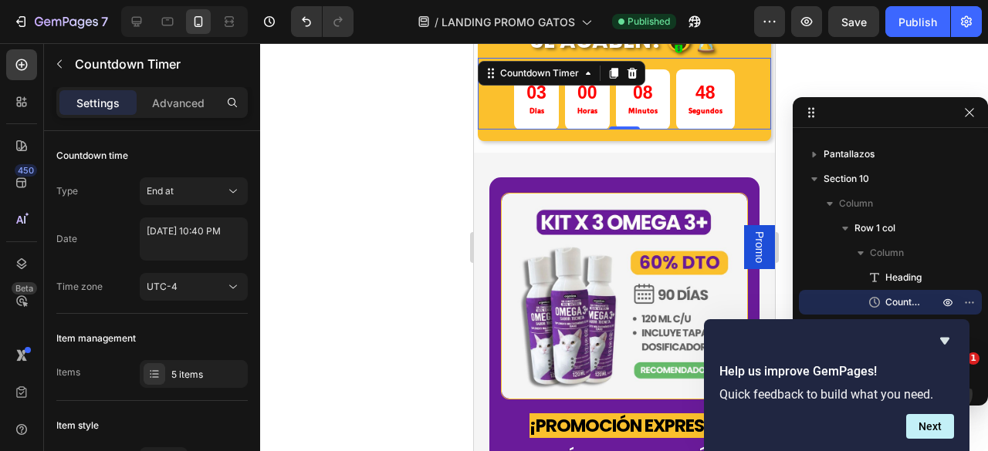
click at [448, 268] on div at bounding box center [624, 247] width 728 height 408
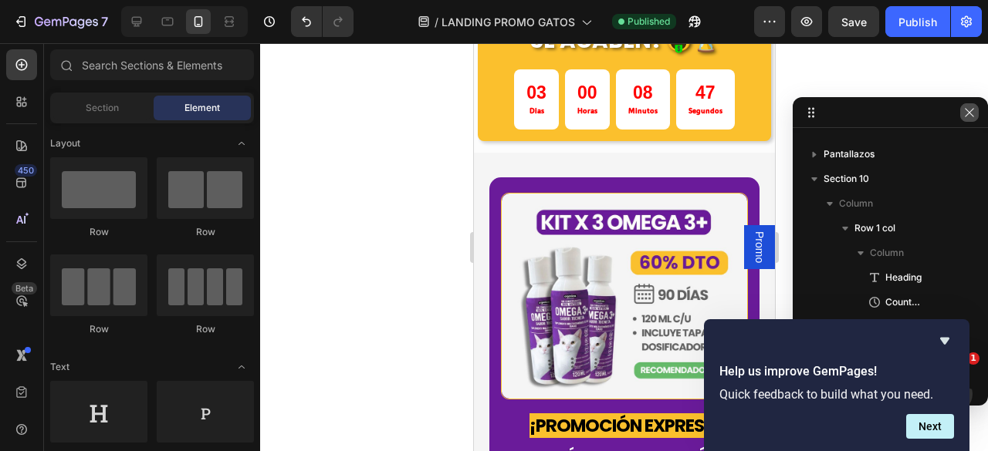
click at [977, 113] on button "button" at bounding box center [969, 112] width 19 height 19
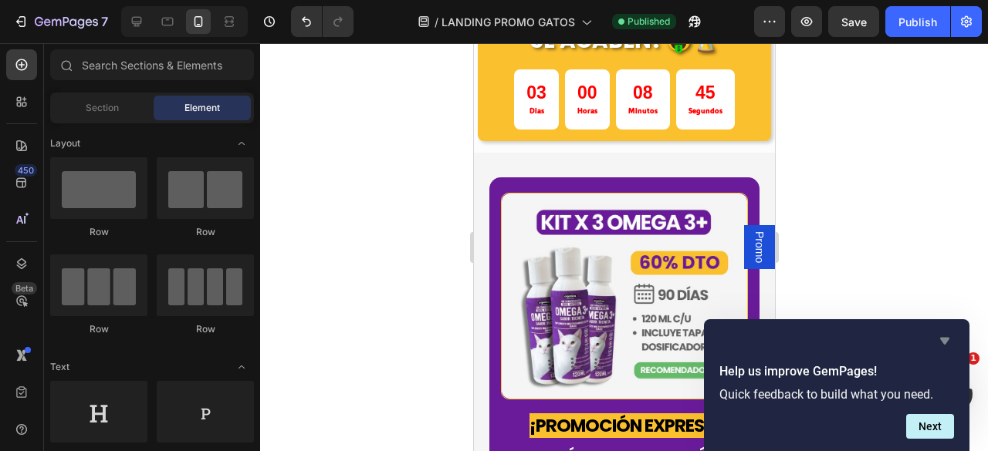
click at [940, 342] on icon "Hide survey" at bounding box center [944, 341] width 19 height 19
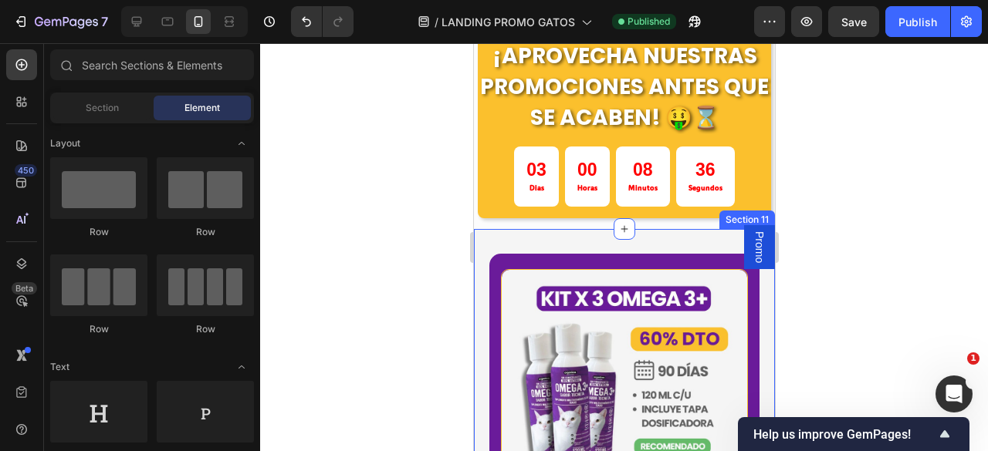
scroll to position [3241, 0]
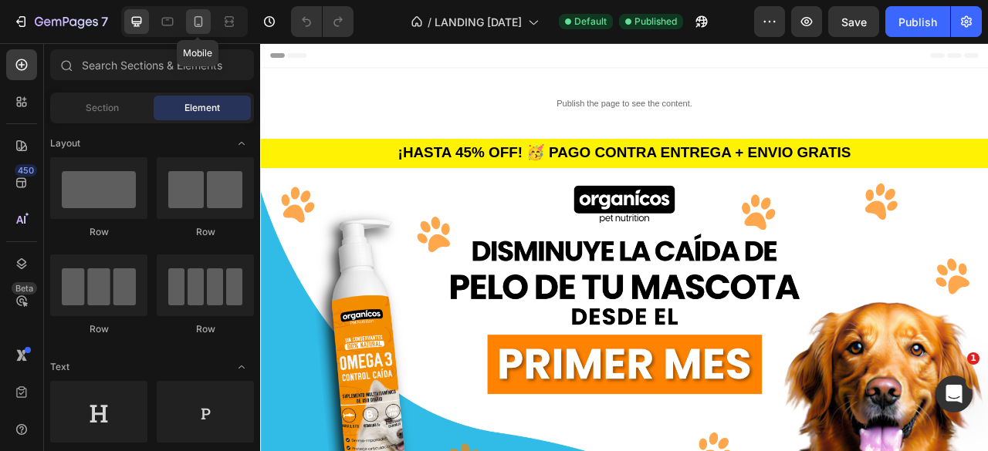
click at [206, 29] on div at bounding box center [198, 21] width 25 height 25
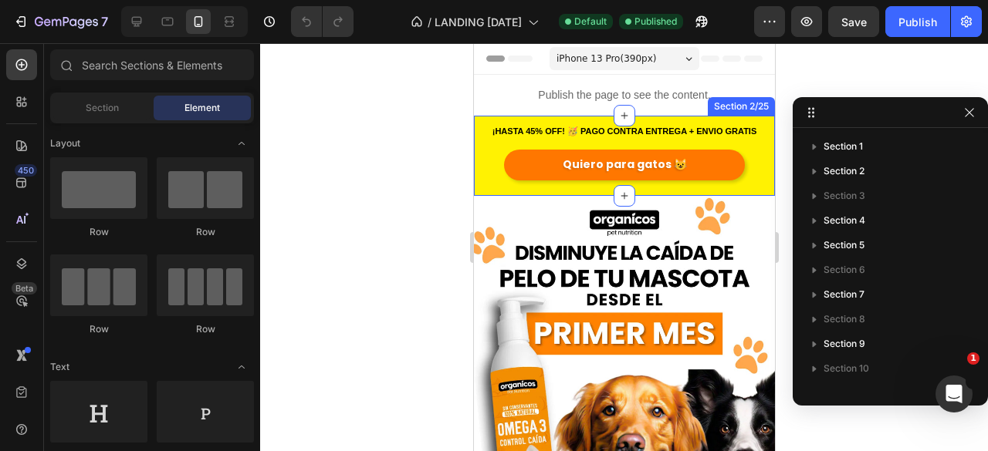
click at [544, 118] on div "¡HASTA 45% OFF! 🥳 PAGO CONTRA ENTREGA + ENVIO GRATIS Heading Quiero para gatos …" at bounding box center [623, 156] width 301 height 80
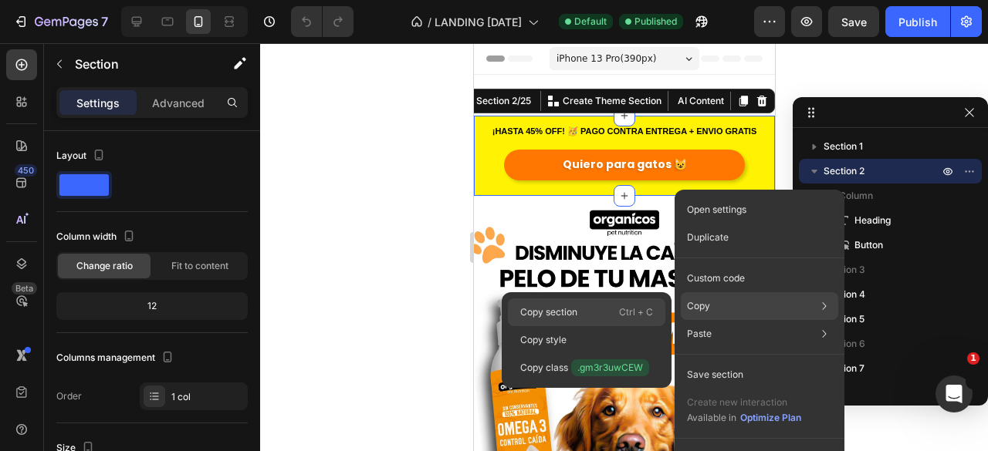
click at [616, 308] on div "Copy section Ctrl + C" at bounding box center [586, 313] width 157 height 28
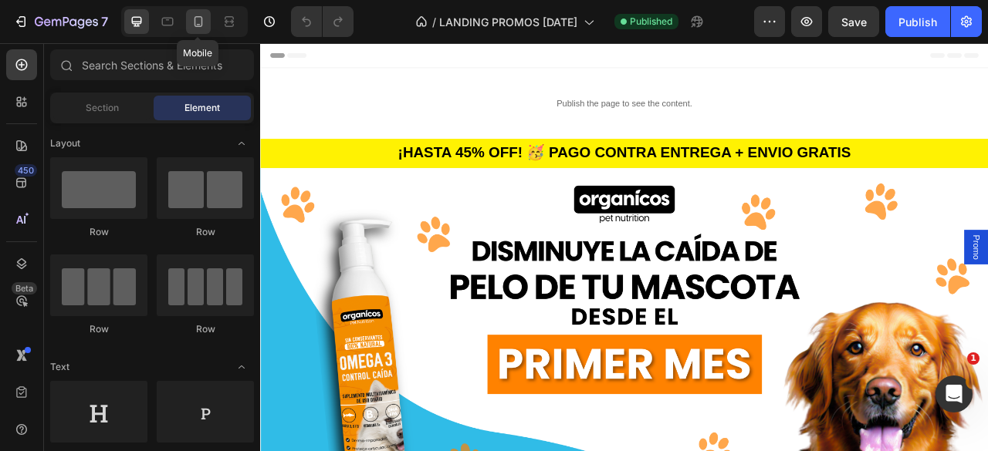
click at [196, 16] on icon at bounding box center [198, 21] width 8 height 11
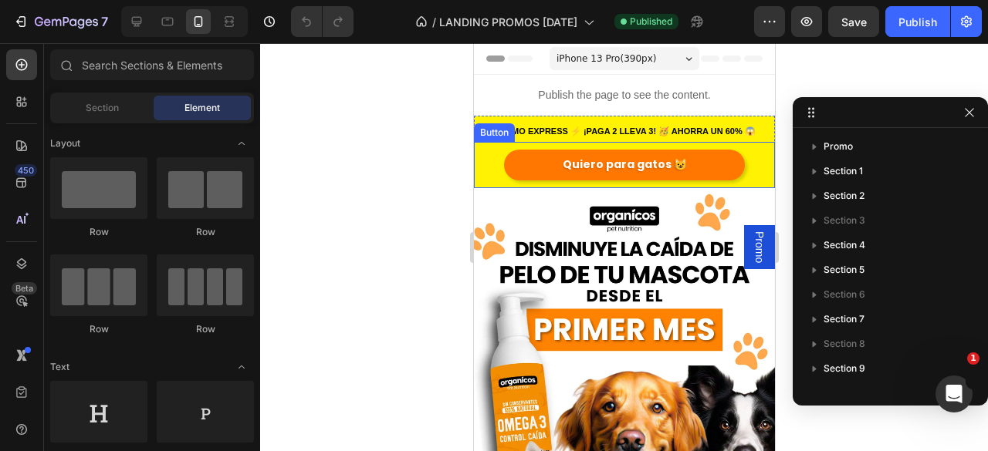
click at [553, 167] on link "Quiero para gatos 😺" at bounding box center [623, 165] width 241 height 30
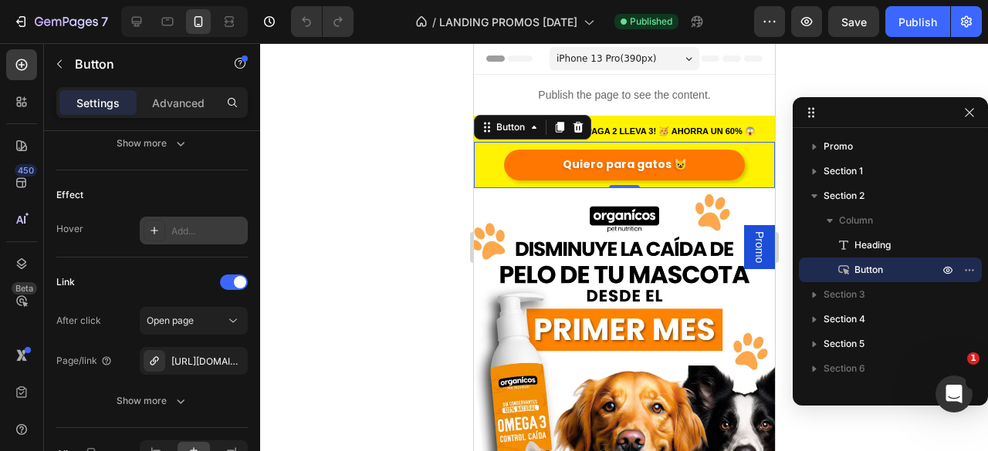
scroll to position [859, 0]
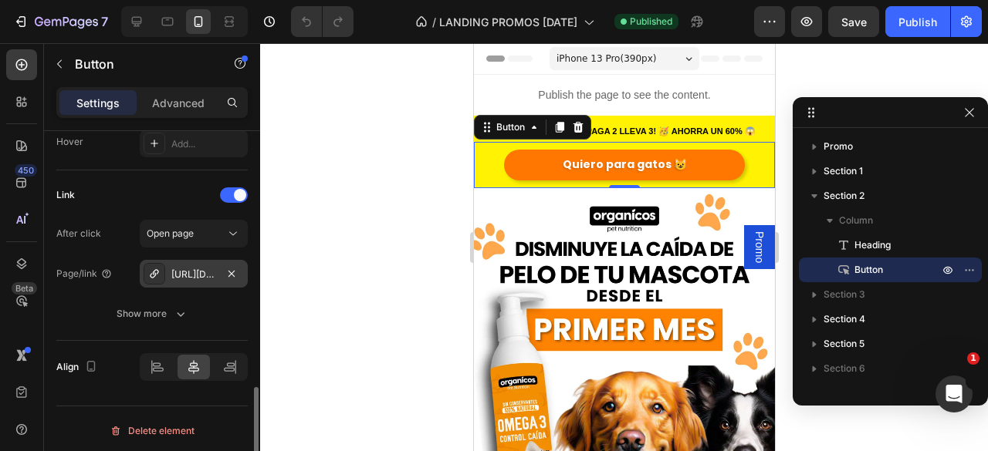
click at [210, 275] on div "https://www.organicospetnutrition.com/gatos" at bounding box center [193, 275] width 45 height 14
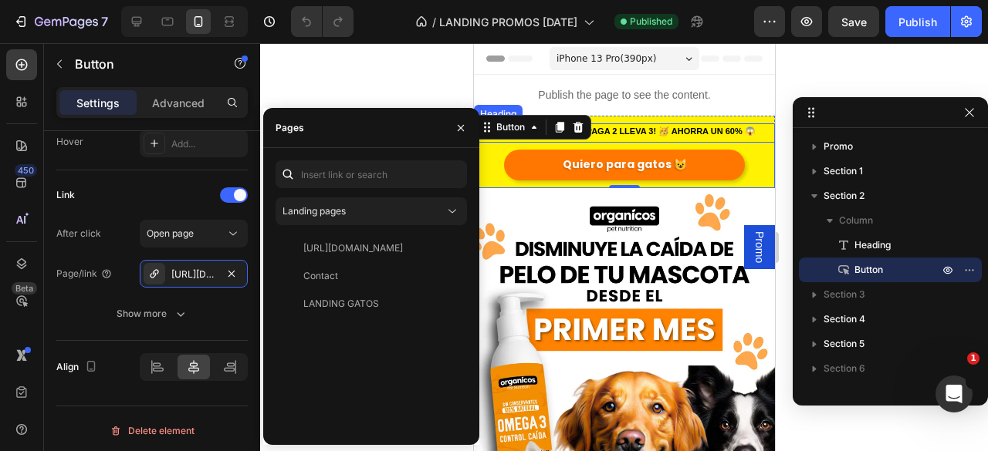
click at [664, 134] on span "PROMO EXPRESS ⚡ ¡PAGA 2 LLEVA 3! 🥳 AHORRA UN 60% 😱" at bounding box center [623, 131] width 262 height 9
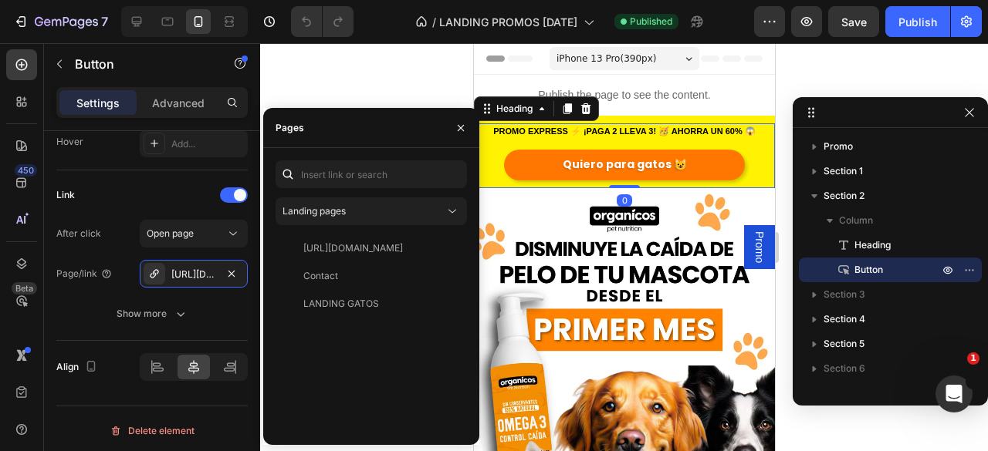
scroll to position [0, 0]
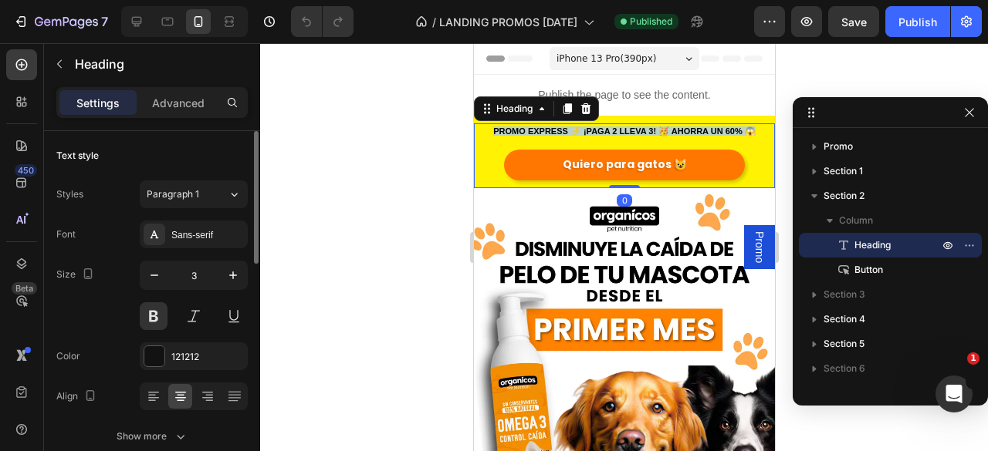
click at [664, 134] on span "PROMO EXPRESS ⚡ ¡PAGA 2 LLEVA 3! 🥳 AHORRA UN 60% 😱" at bounding box center [623, 131] width 262 height 9
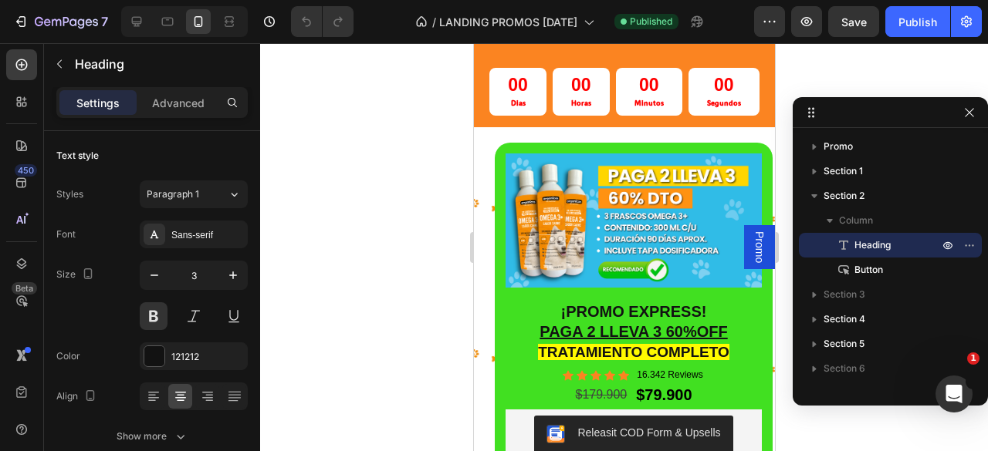
scroll to position [3781, 0]
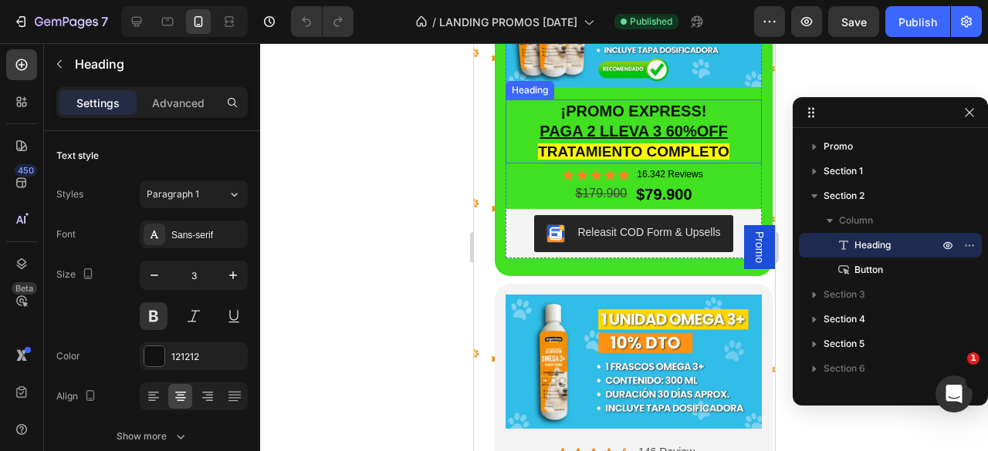
click at [611, 106] on h2 "¡PROMO EXPRESS! PAGA 2 LLEVA 3 60%OFF TRATAMIENTO COMPLETO" at bounding box center [633, 132] width 256 height 64
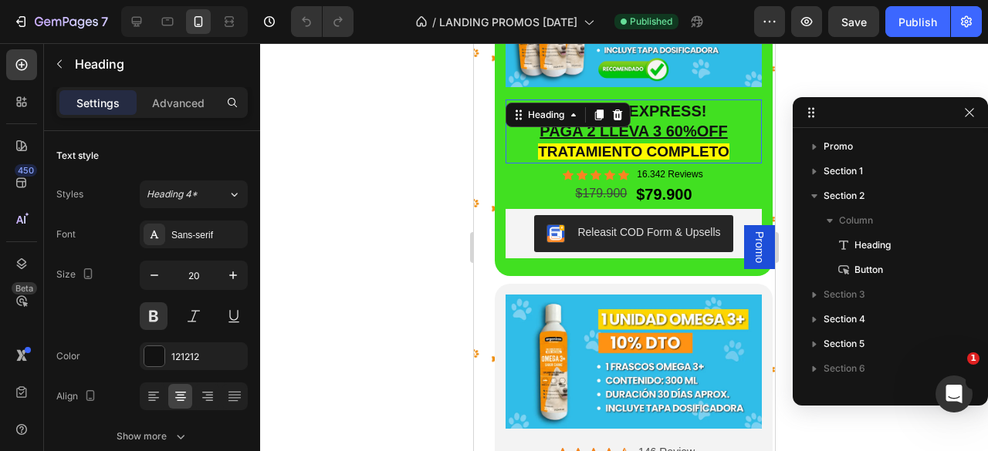
click at [611, 106] on div "¡PROMO EXPRESS! PAGA 2 LLEVA 3 60%OFF TRATAMIENTO COMPLETO Heading 0" at bounding box center [633, 132] width 256 height 64
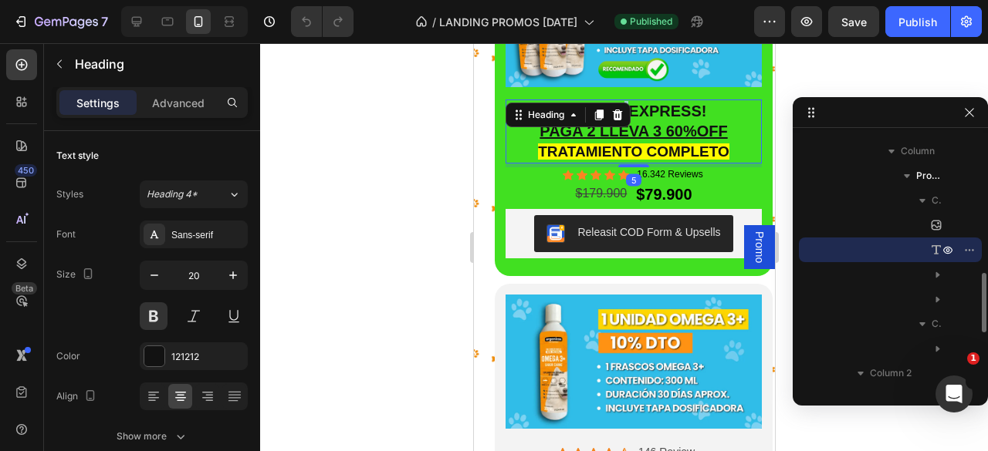
click at [611, 109] on icon at bounding box center [616, 115] width 12 height 12
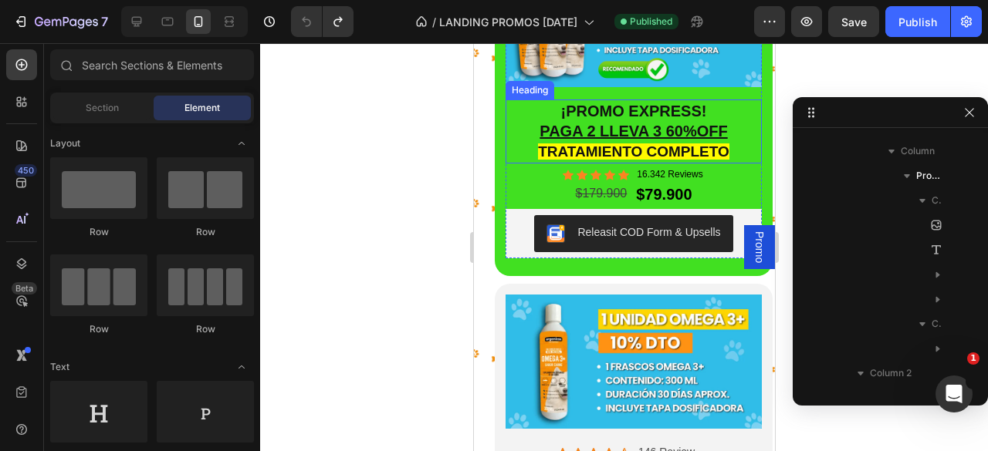
click at [659, 100] on h2 "¡PROMO EXPRESS! PAGA 2 LLEVA 3 60%OFF TRATAMIENTO COMPLETO" at bounding box center [633, 132] width 256 height 64
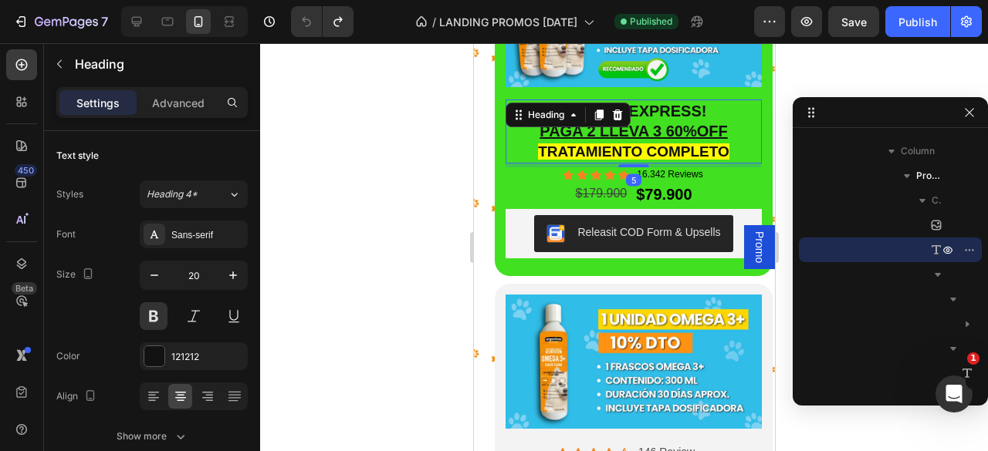
click at [665, 105] on h2 "¡PROMO EXPRESS! PAGA 2 LLEVA 3 60%OFF TRATAMIENTO COMPLETO" at bounding box center [633, 132] width 256 height 64
click at [665, 105] on p "¡PROMO EXPRESS! PAGA 2 LLEVA 3 60%OFF TRATAMIENTO COMPLETO" at bounding box center [632, 131] width 253 height 61
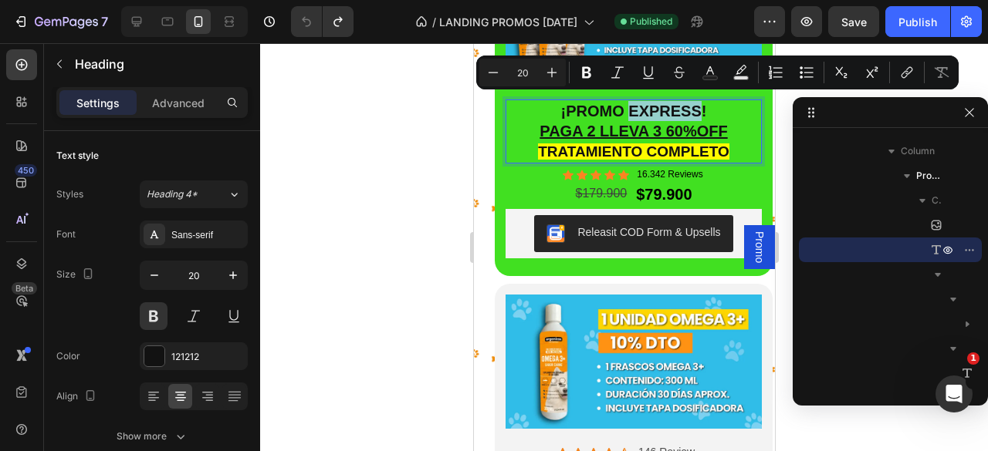
click at [665, 105] on p "¡PROMO EXPRESS! PAGA 2 LLEVA 3 60%OFF TRATAMIENTO COMPLETO" at bounding box center [632, 131] width 253 height 61
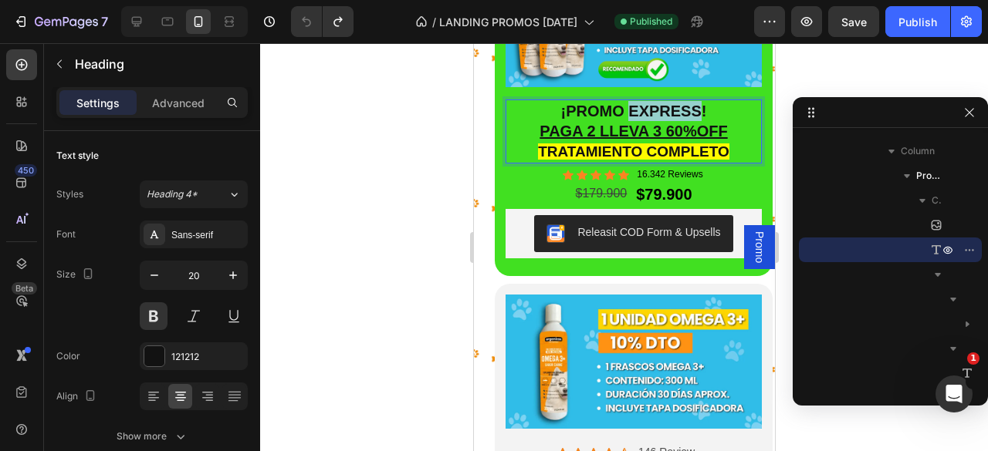
click at [665, 105] on p "¡PROMO EXPRESS! PAGA 2 LLEVA 3 60%OFF TRATAMIENTO COMPLETO" at bounding box center [632, 131] width 253 height 61
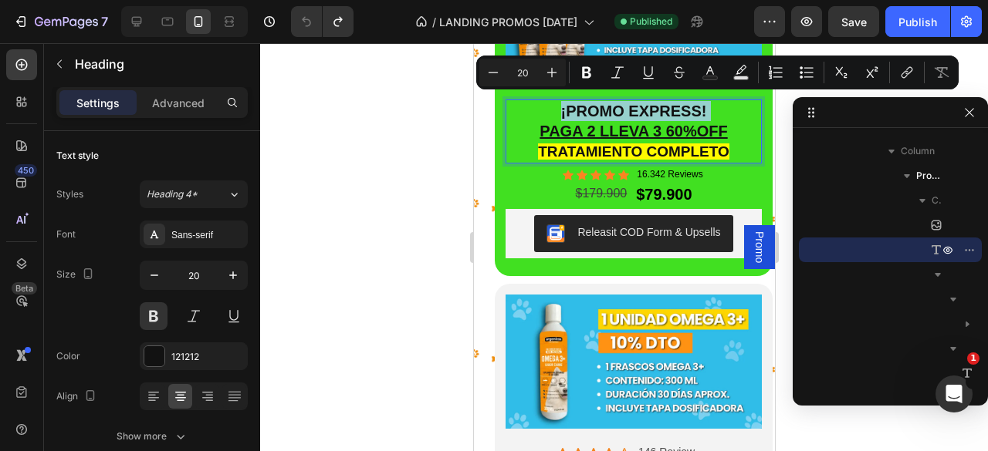
click at [665, 105] on p "¡PROMO EXPRESS! PAGA 2 LLEVA 3 60%OFF TRATAMIENTO COMPLETO" at bounding box center [632, 131] width 253 height 61
copy p "¡PROMO EXPRESS!"
click at [442, 227] on div at bounding box center [624, 247] width 728 height 408
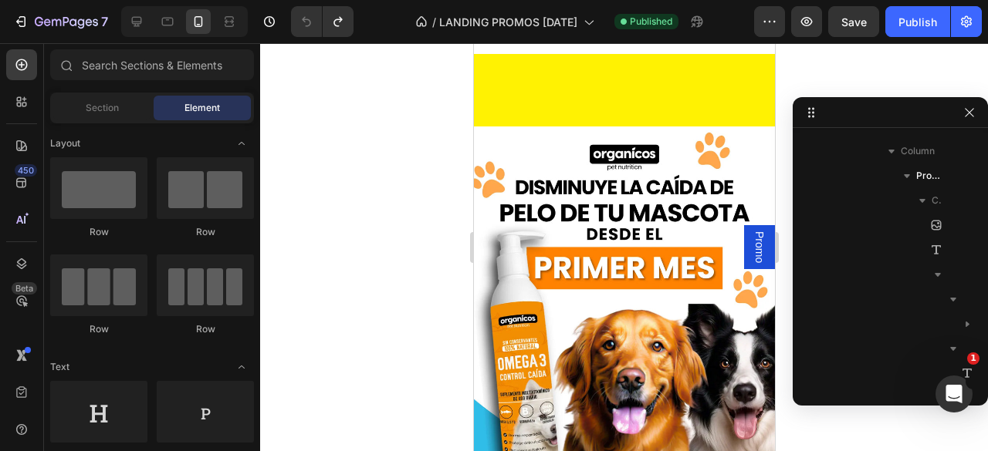
scroll to position [0, 0]
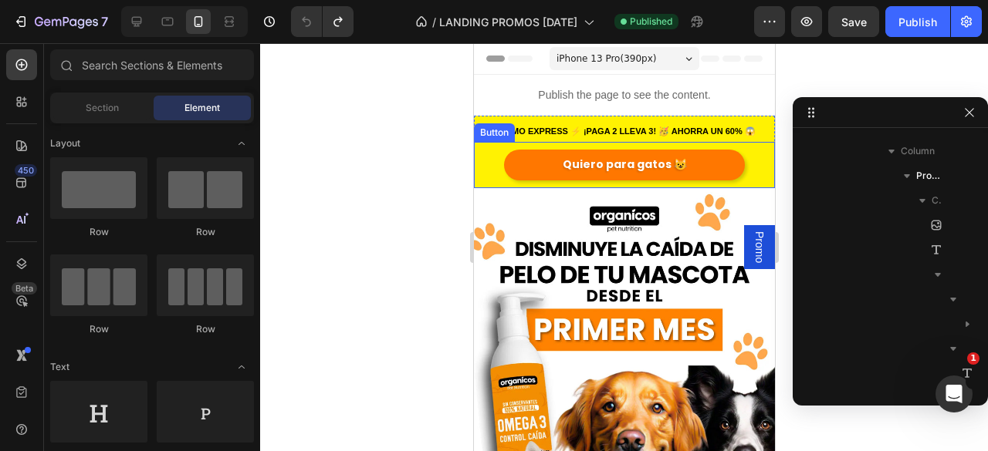
drag, startPoint x: 531, startPoint y: 161, endPoint x: 554, endPoint y: 161, distance: 23.2
click at [531, 161] on link "Quiero para gatos 😺" at bounding box center [623, 165] width 241 height 30
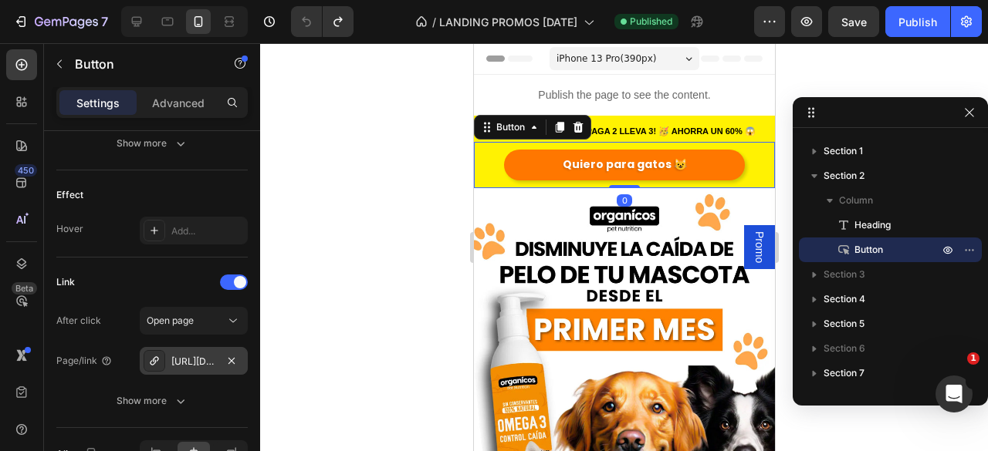
scroll to position [859, 0]
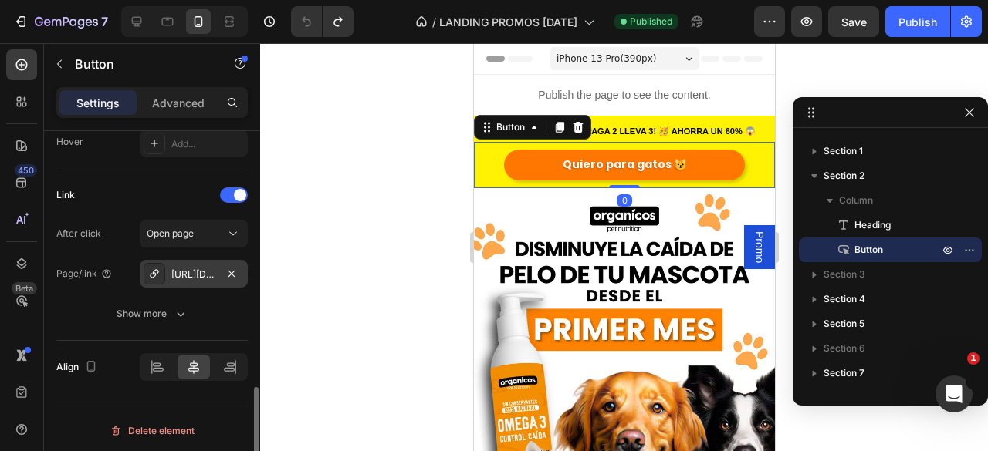
click at [205, 278] on div "https://www.organicospetnutrition.com/gatos" at bounding box center [194, 274] width 108 height 28
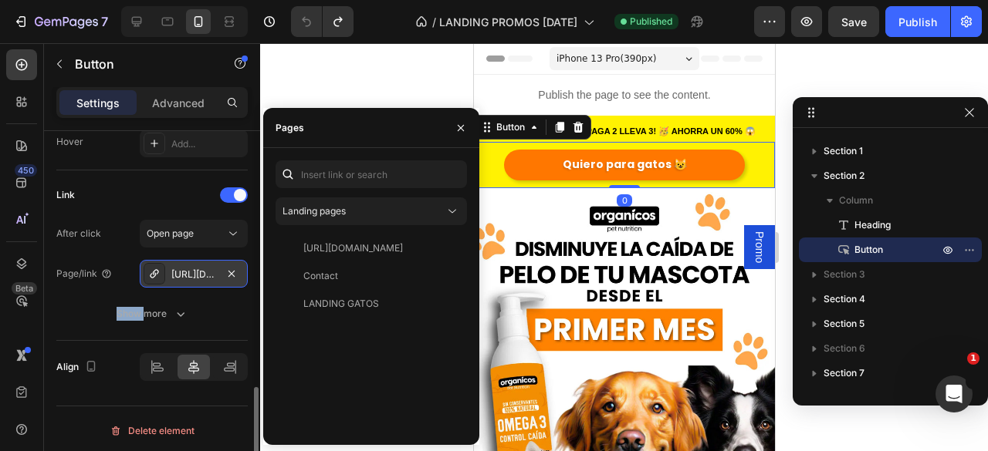
click at [205, 278] on div "https://www.organicospetnutrition.com/gatos" at bounding box center [194, 274] width 108 height 28
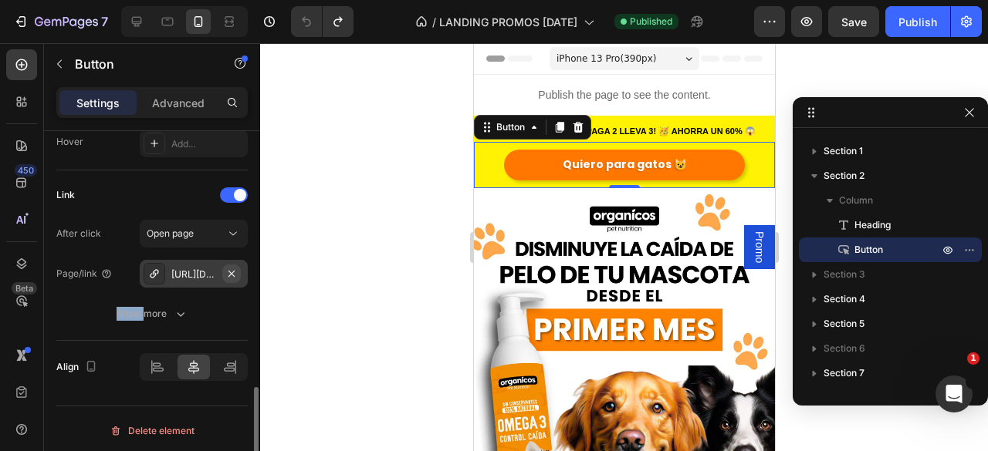
click at [227, 272] on icon "button" at bounding box center [231, 274] width 12 height 12
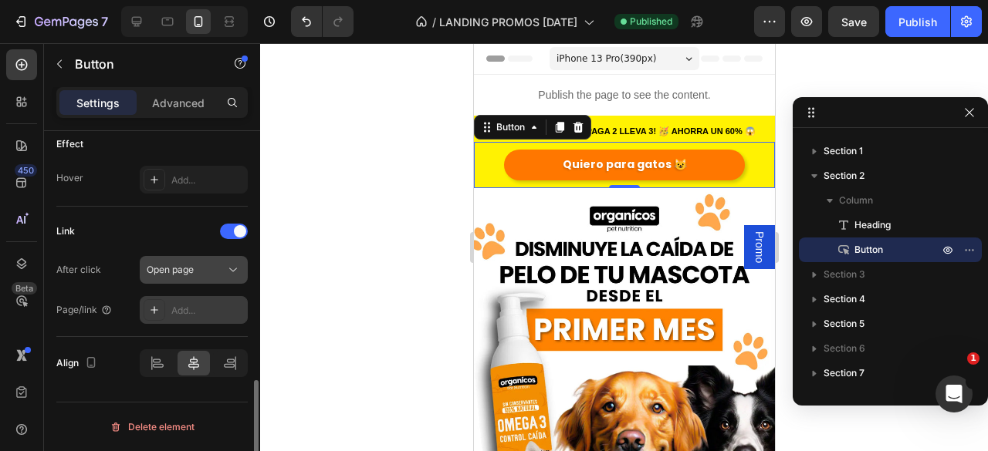
scroll to position [819, 0]
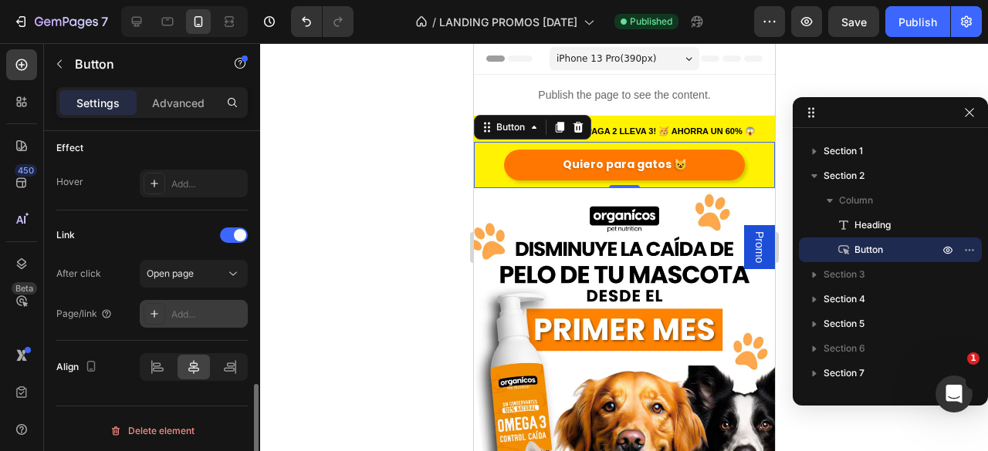
click at [198, 308] on div "Add..." at bounding box center [207, 315] width 73 height 14
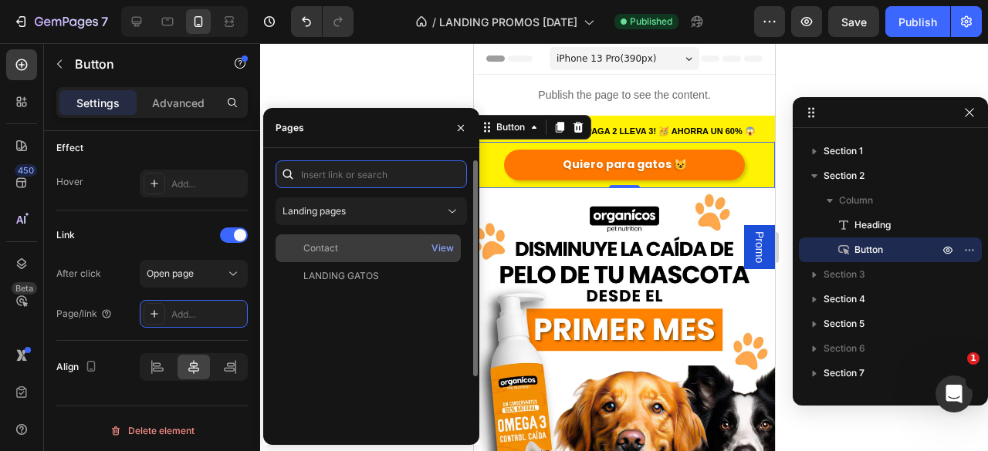
paste input "https://www.organicospetnutrition.com/pages/landing-promo-gatos"
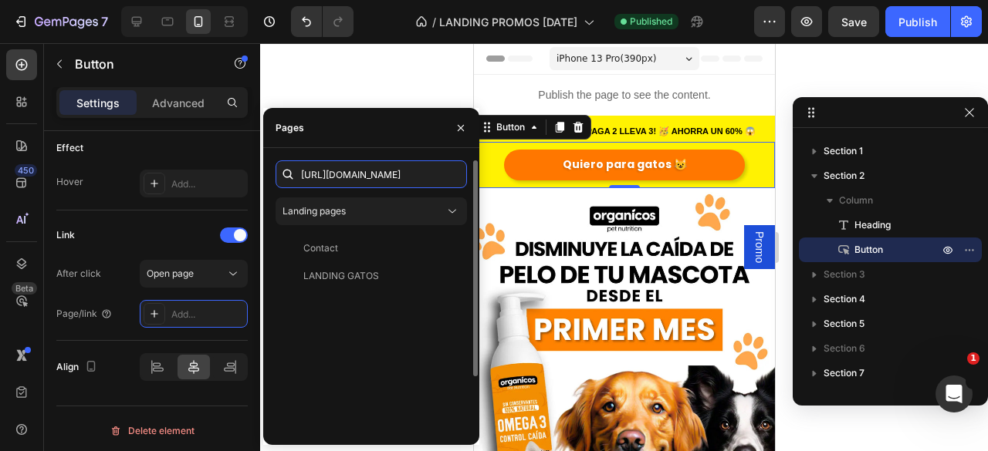
scroll to position [0, 163]
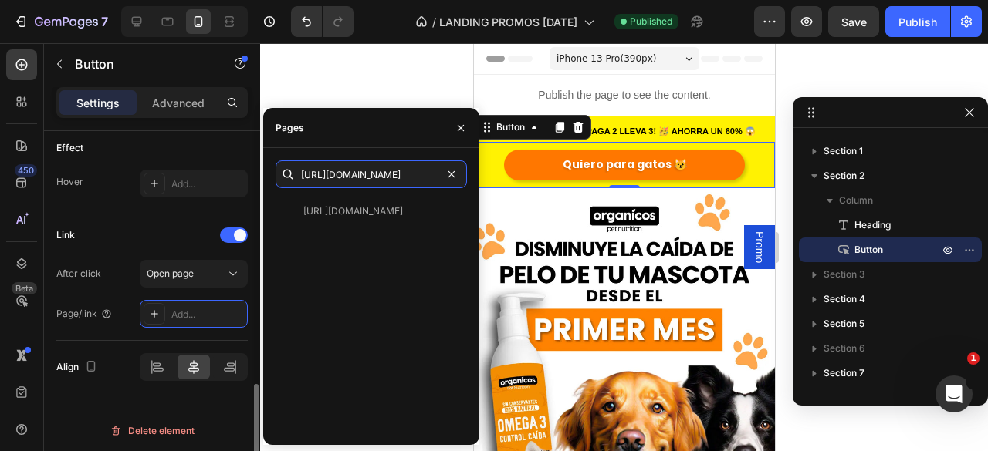
type input "https://www.organicospetnutrition.com/pages/landing-promo-gatos"
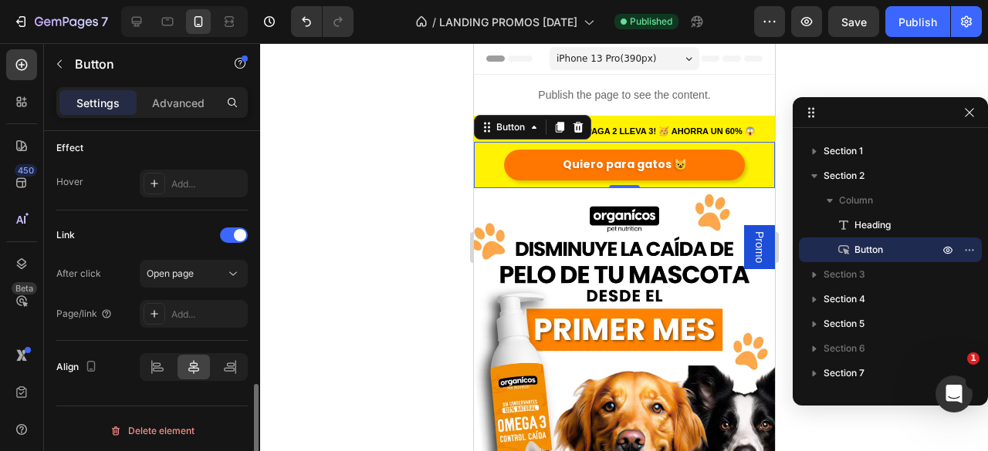
click at [134, 223] on div "Link" at bounding box center [151, 235] width 191 height 25
click at [196, 303] on div "Add..." at bounding box center [194, 314] width 108 height 28
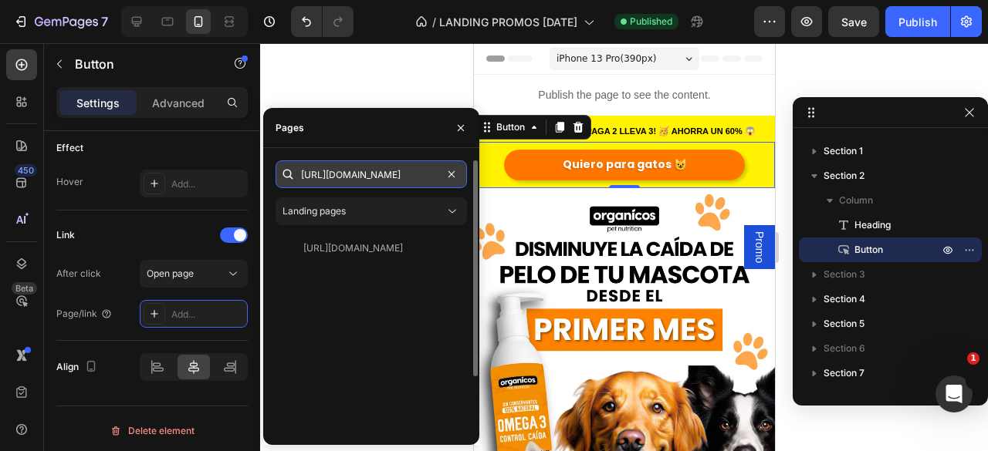
click at [378, 180] on input "https://www.organicospetnutrition.com/pages/landing-promo-gatos" at bounding box center [370, 175] width 191 height 28
paste input "https://www.organicospetnutrition.com/pages/landing-promo-gatos"
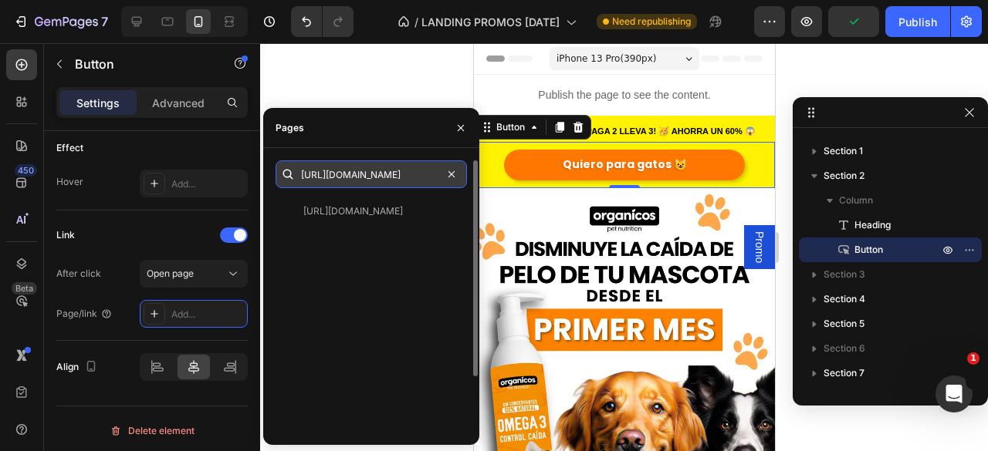
type input "https://www.organicospetnutrition.com/pages/landing-promo-gatos"
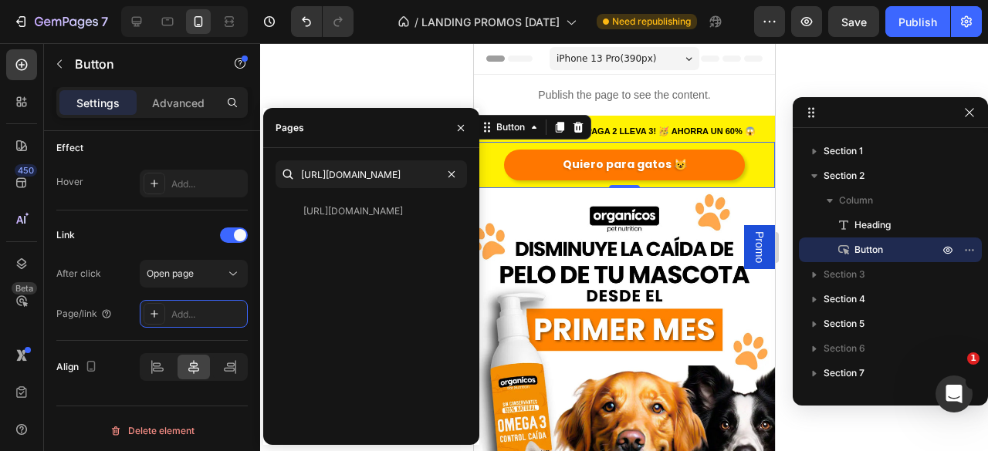
click at [421, 150] on div "https://www.organicospetnutrition.com/pages/landing-promo-gatos https://www.org…" at bounding box center [371, 296] width 216 height 297
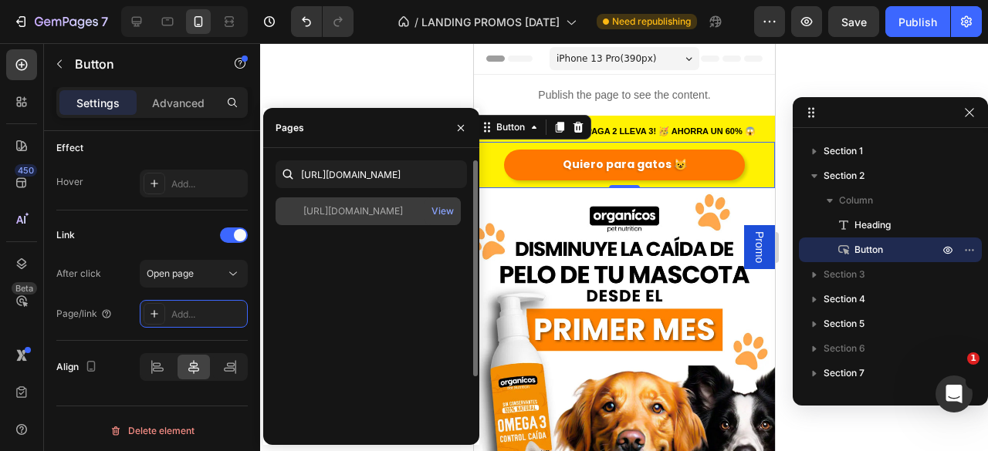
click at [332, 216] on div "https://www.organicospetnutrition.com/pages/landing-promo-gatos" at bounding box center [353, 212] width 100 height 14
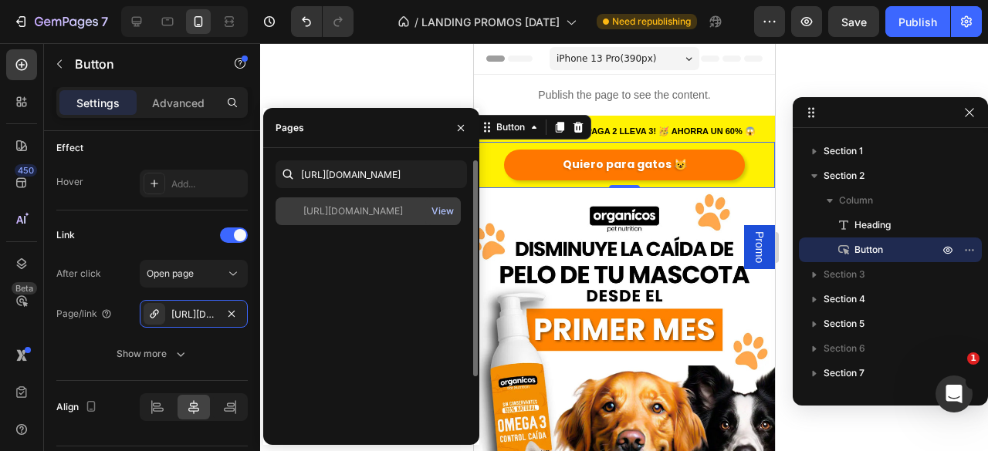
click at [436, 215] on div "View" at bounding box center [442, 212] width 22 height 14
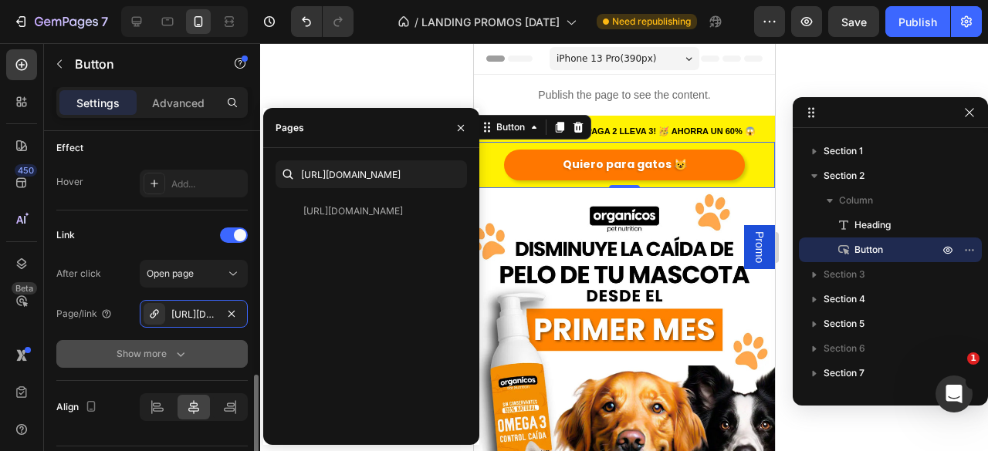
click at [232, 340] on button "Show more" at bounding box center [151, 354] width 191 height 28
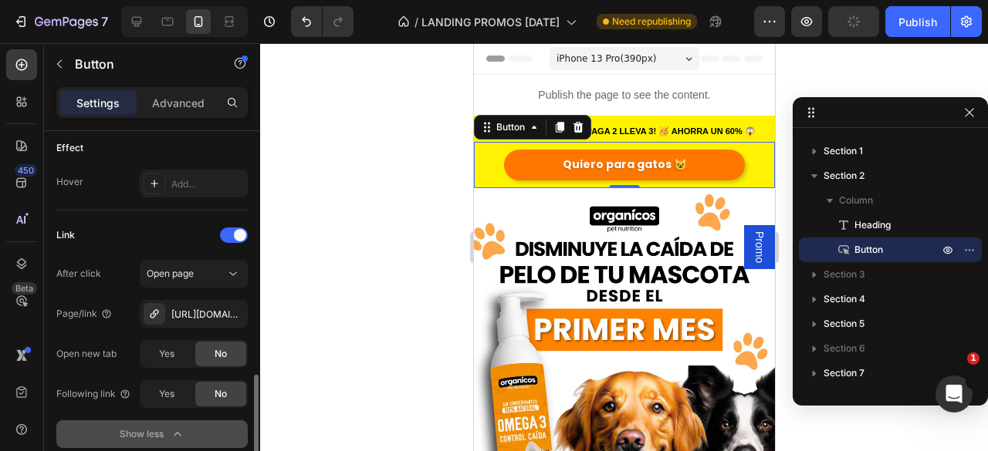
click at [173, 436] on icon "button" at bounding box center [177, 434] width 15 height 15
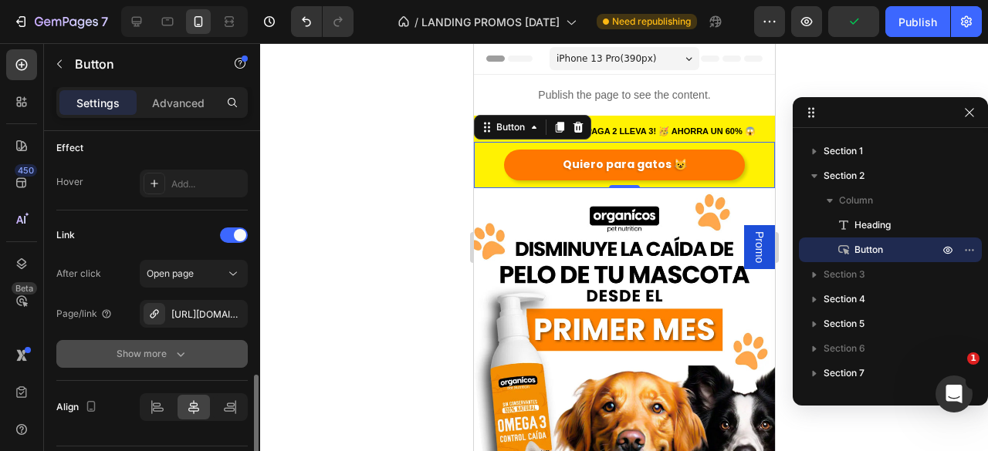
click at [170, 346] on div "Show more" at bounding box center [153, 353] width 72 height 15
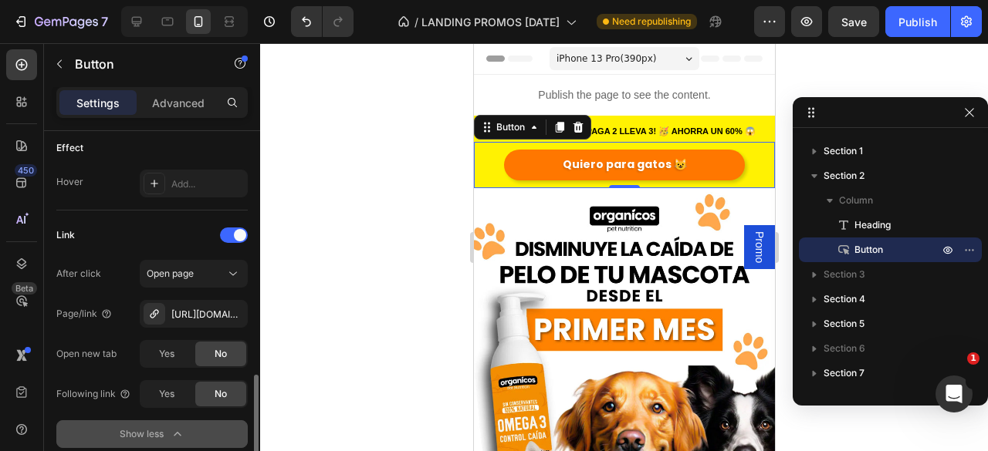
click at [168, 438] on div "Show less" at bounding box center [153, 434] width 66 height 15
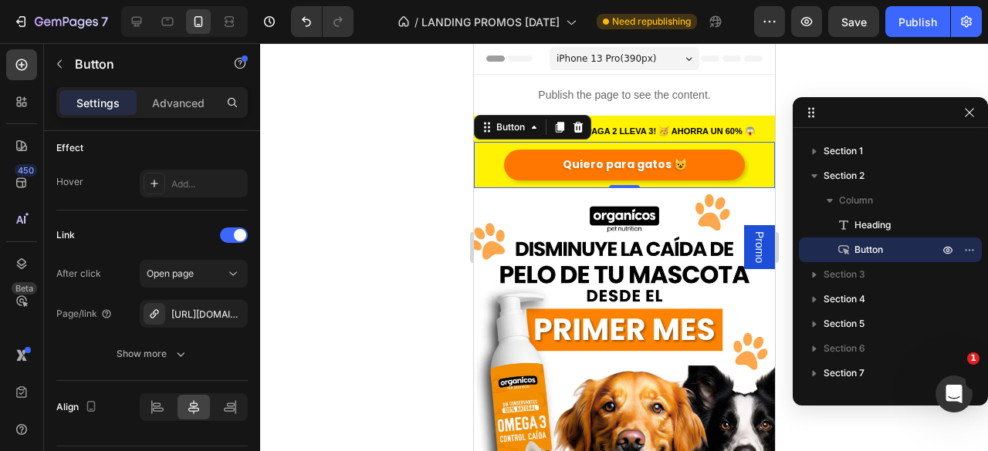
click at [408, 215] on div at bounding box center [624, 247] width 728 height 408
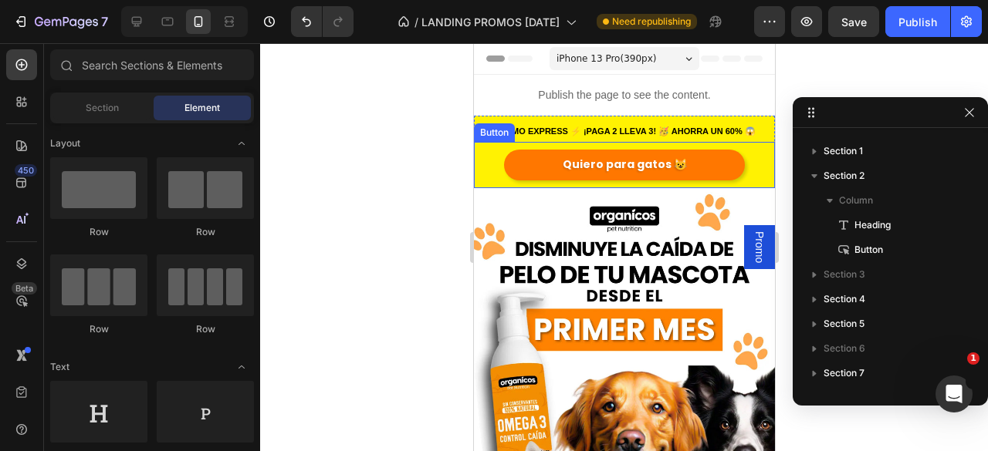
click at [548, 164] on link "Quiero para gatos 😺" at bounding box center [623, 165] width 241 height 30
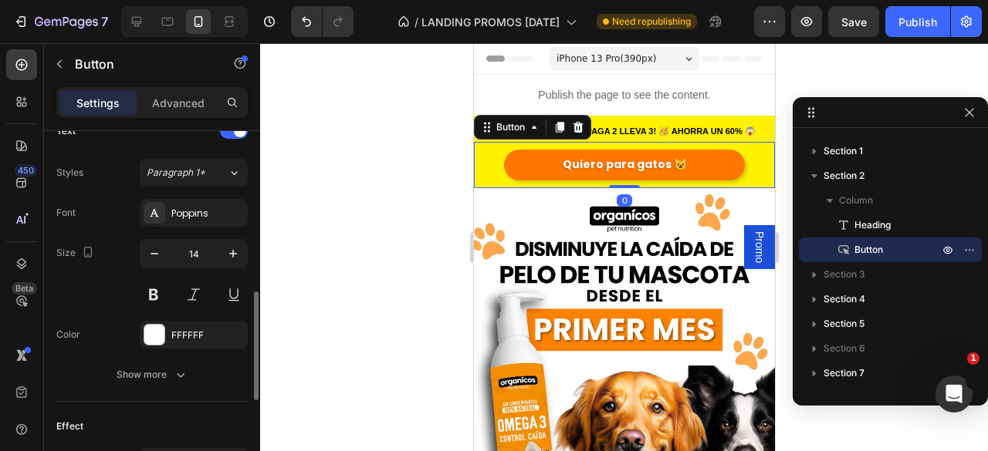
scroll to position [772, 0]
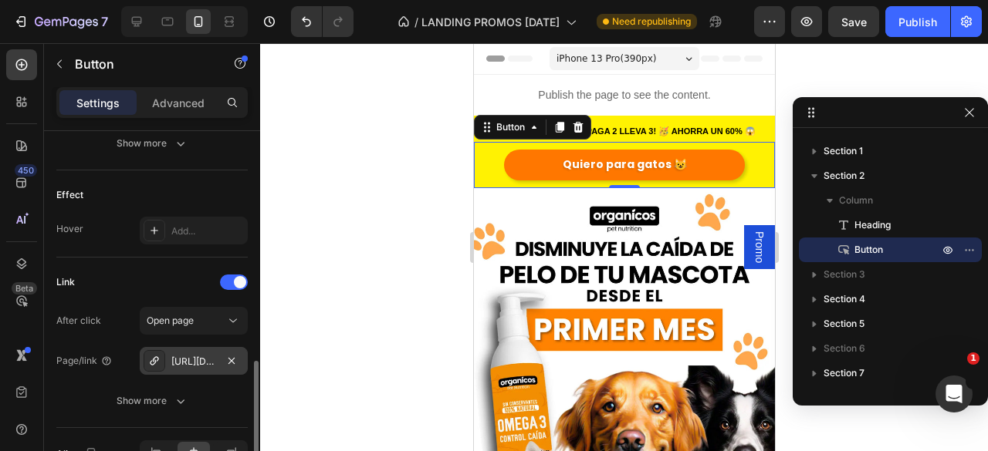
click at [203, 347] on div "https://www.organicospetnutrition.com/landing-promo-gatos" at bounding box center [194, 361] width 108 height 28
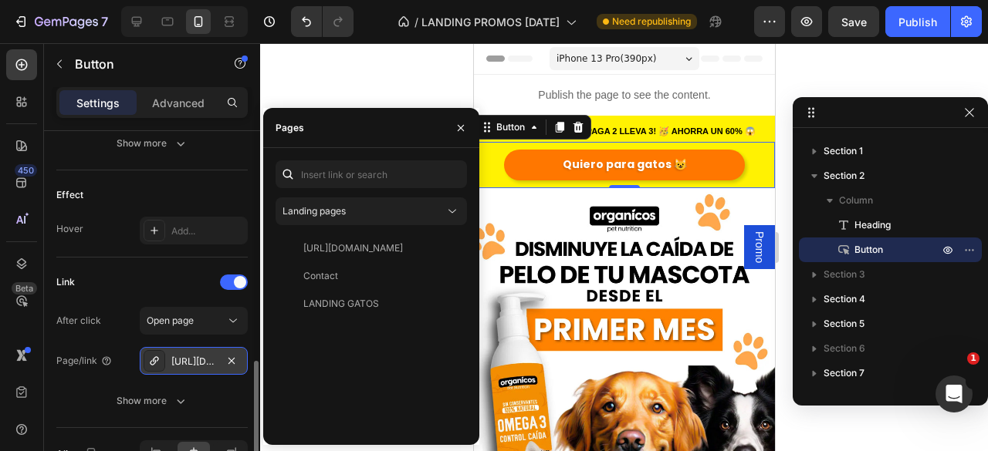
click at [203, 357] on div "https://www.organicospetnutrition.com/landing-promo-gatos" at bounding box center [193, 362] width 45 height 14
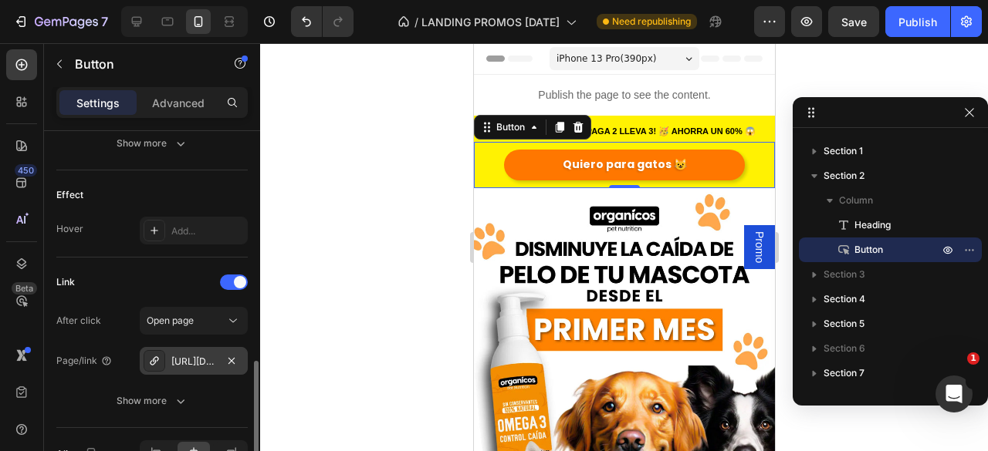
click at [203, 357] on div "https://www.organicospetnutrition.com/landing-promo-gatos" at bounding box center [193, 362] width 45 height 14
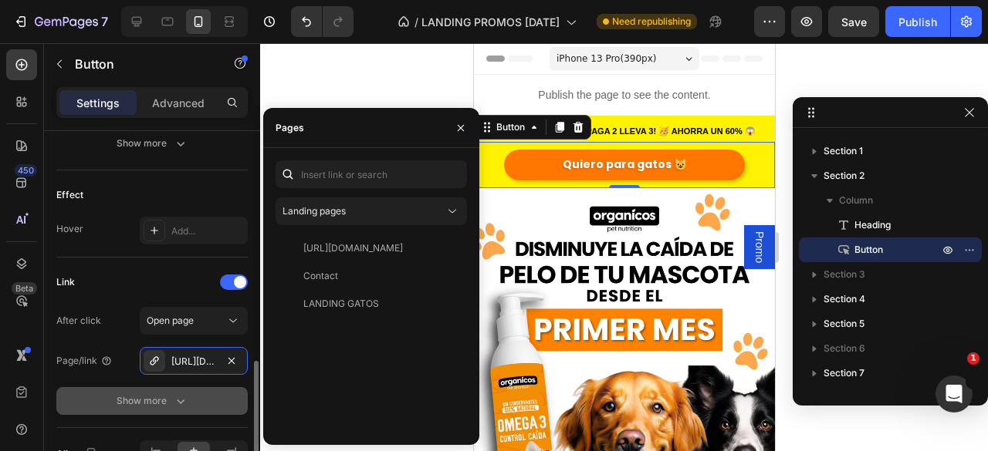
click at [210, 404] on button "Show more" at bounding box center [151, 401] width 191 height 28
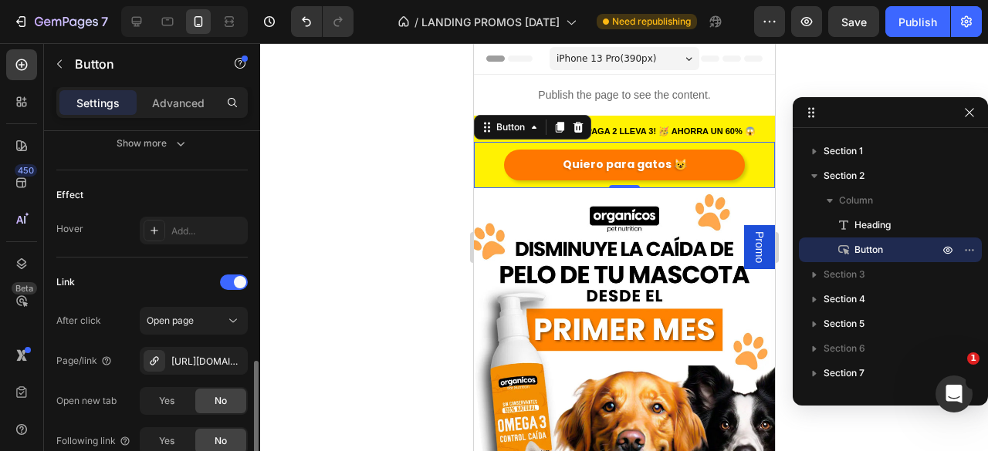
scroll to position [939, 0]
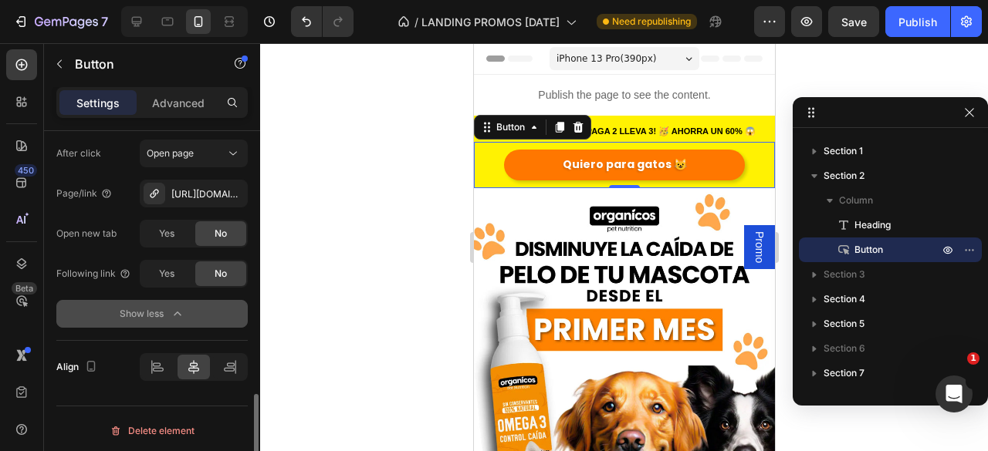
click at [174, 306] on icon "button" at bounding box center [177, 313] width 15 height 15
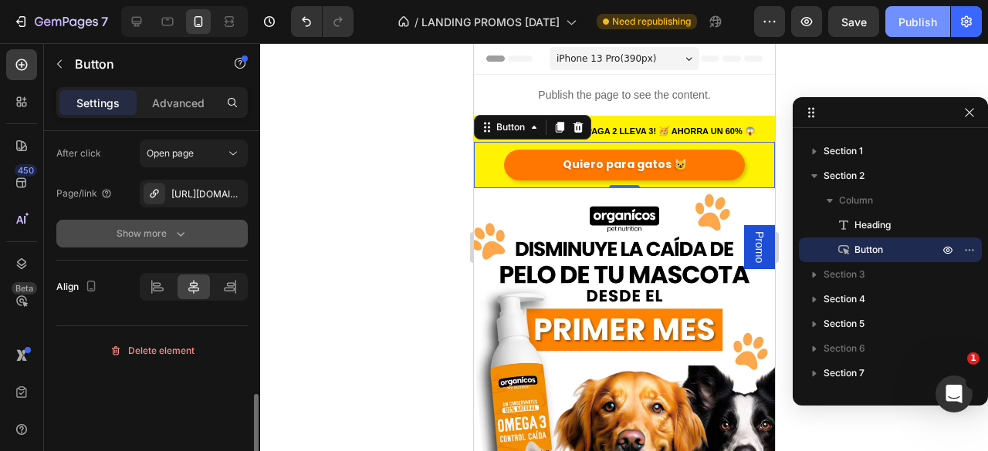
click at [934, 29] on div "Publish" at bounding box center [917, 22] width 39 height 16
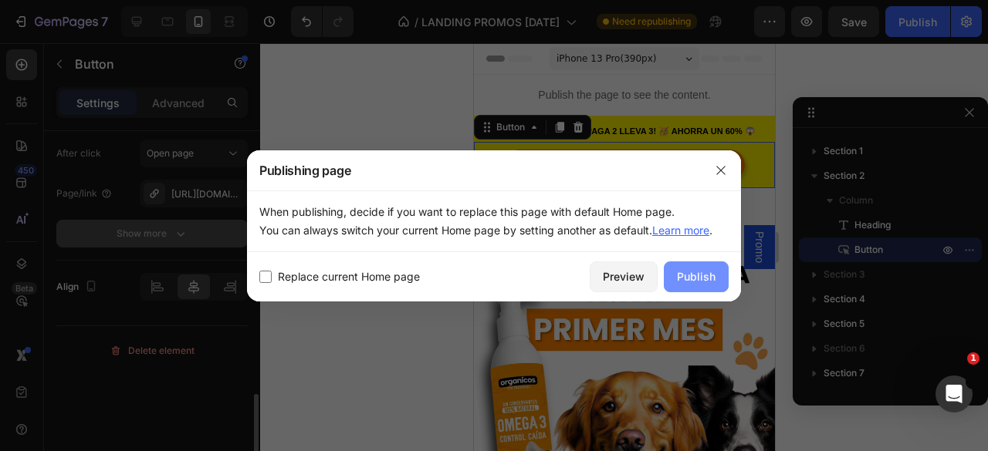
click at [704, 274] on div "Publish" at bounding box center [696, 277] width 39 height 16
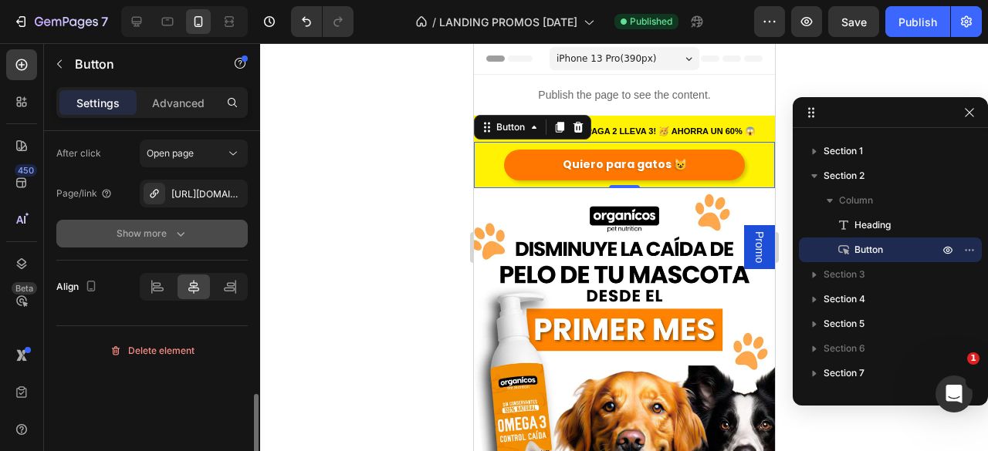
drag, startPoint x: 741, startPoint y: 250, endPoint x: 749, endPoint y: 246, distance: 9.3
click at [751, 250] on span "Promo" at bounding box center [758, 248] width 15 height 32
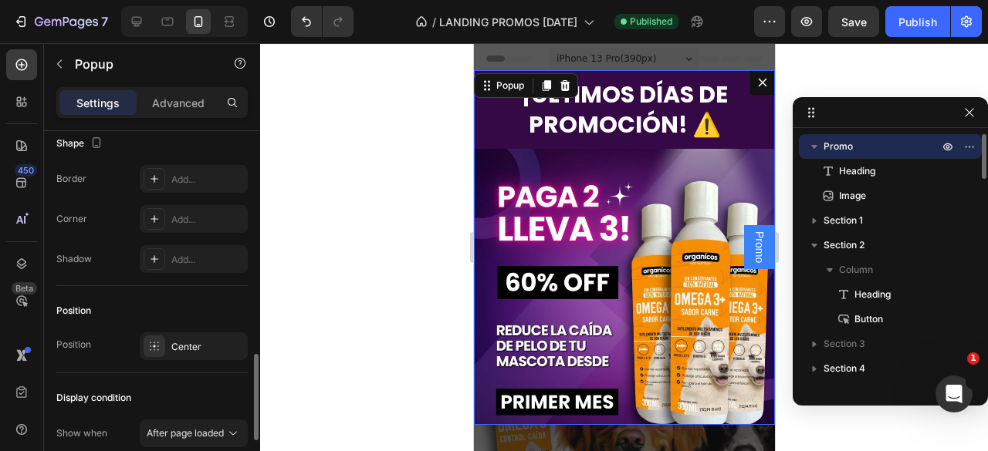
scroll to position [0, 0]
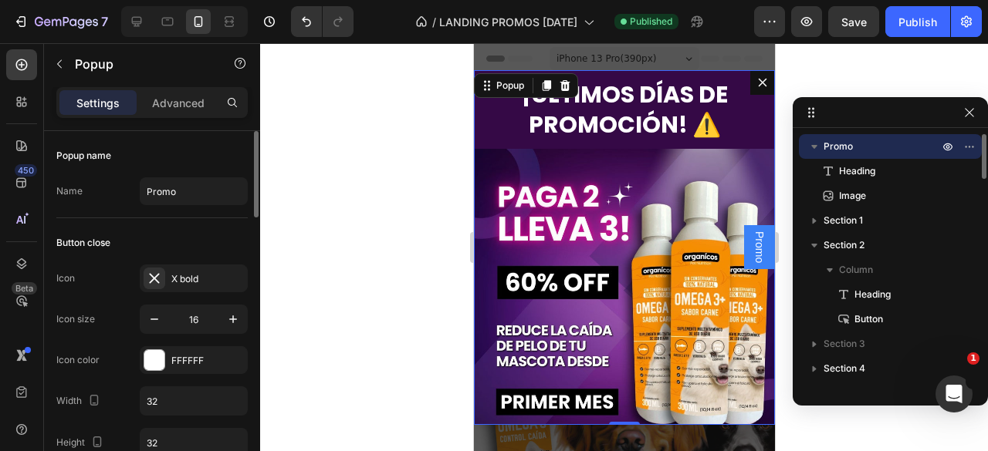
click at [847, 150] on span "Promo" at bounding box center [837, 146] width 29 height 15
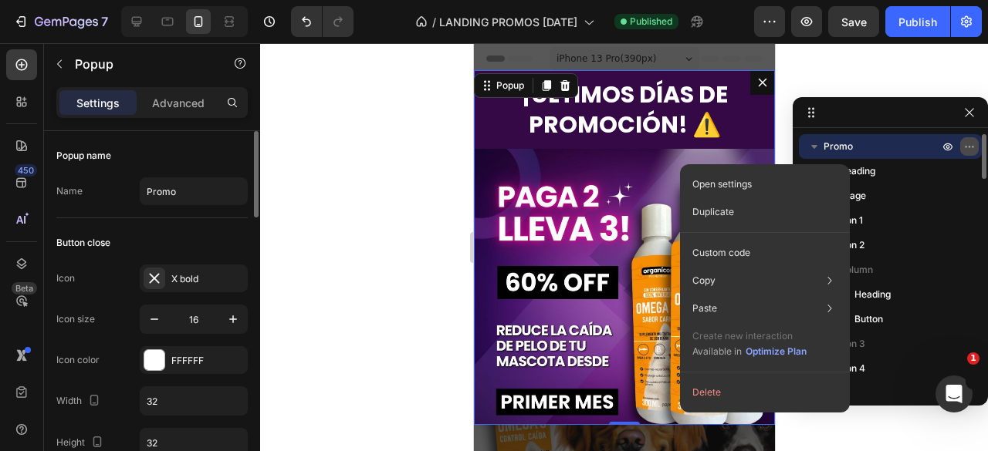
click at [972, 145] on icon "button" at bounding box center [969, 146] width 12 height 12
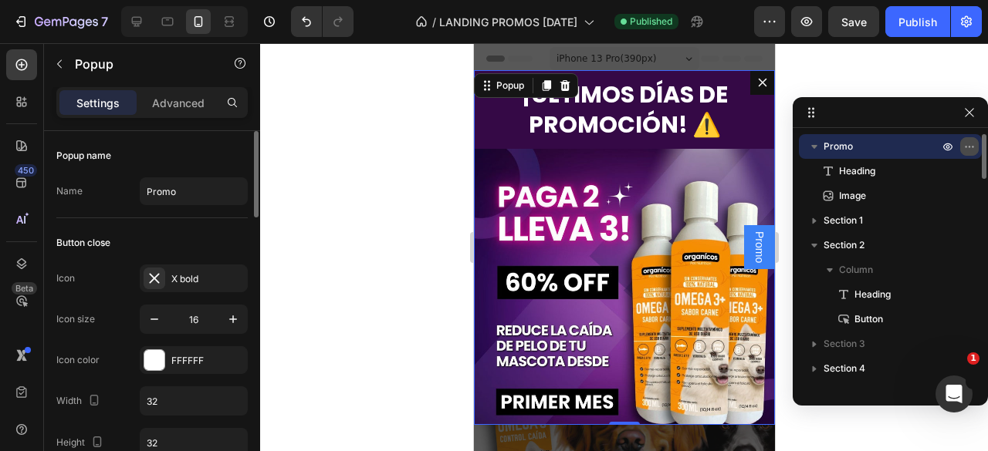
click at [972, 145] on icon "button" at bounding box center [969, 146] width 12 height 12
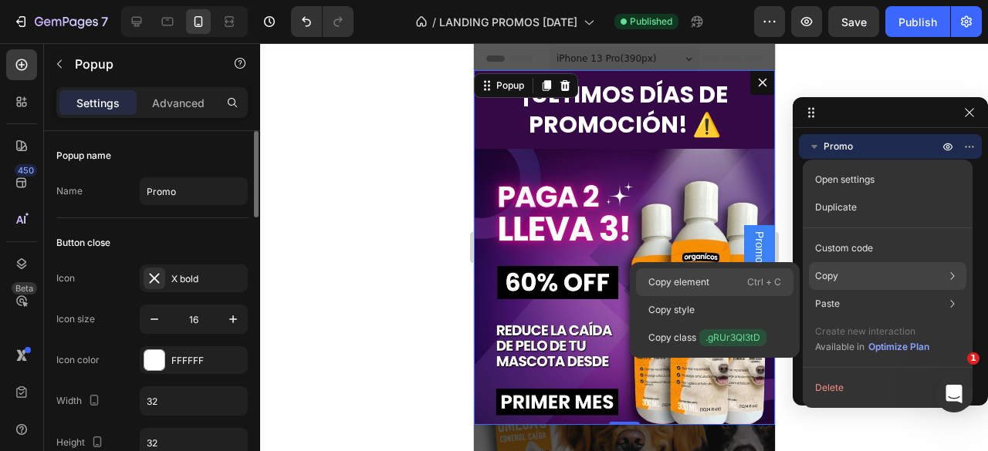
click at [716, 285] on div "Copy element Ctrl + C" at bounding box center [714, 283] width 157 height 28
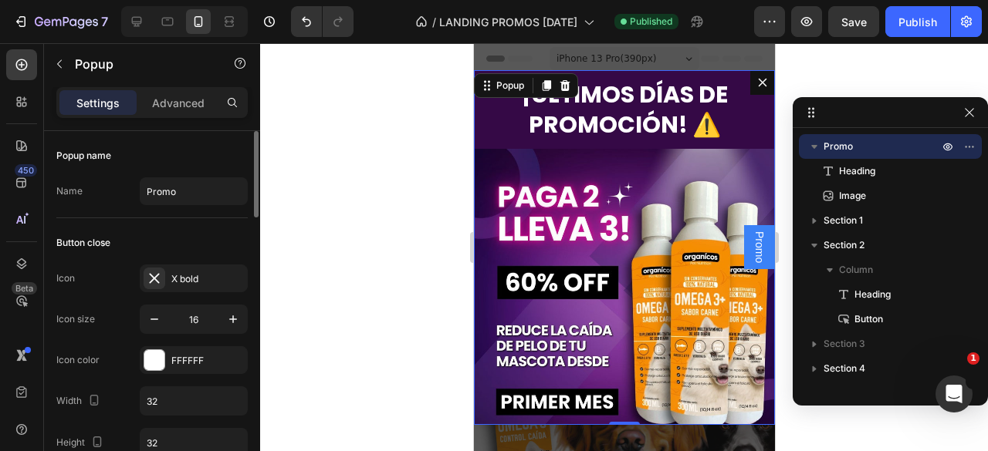
click at [752, 75] on button "Dialog content" at bounding box center [761, 82] width 25 height 25
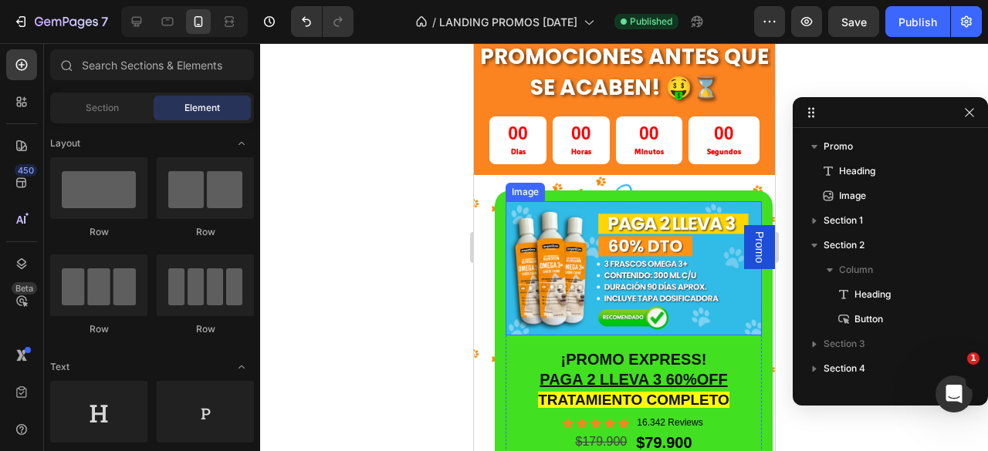
scroll to position [3446, 0]
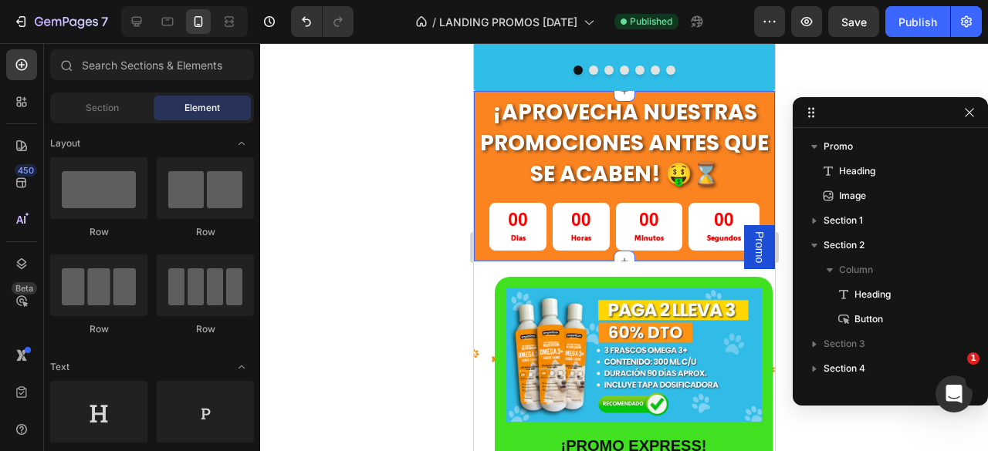
click at [554, 238] on div "00 Horas" at bounding box center [580, 227] width 57 height 48
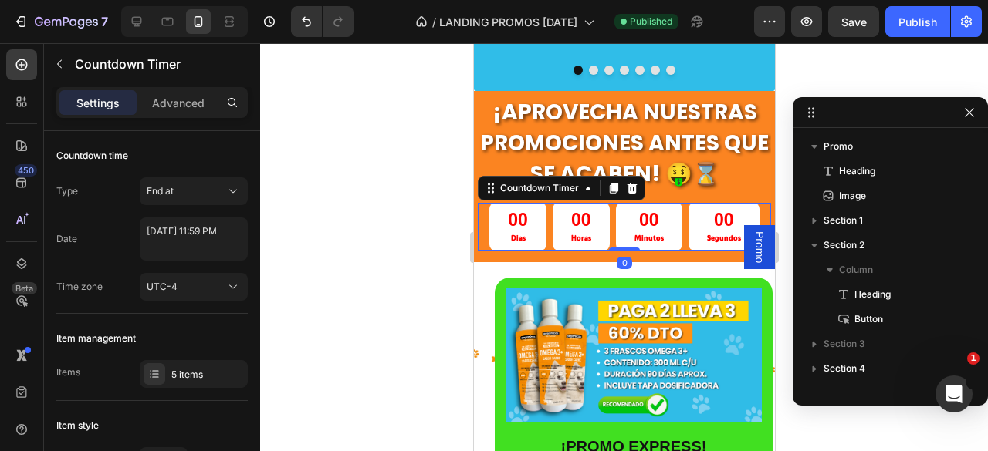
scroll to position [465, 0]
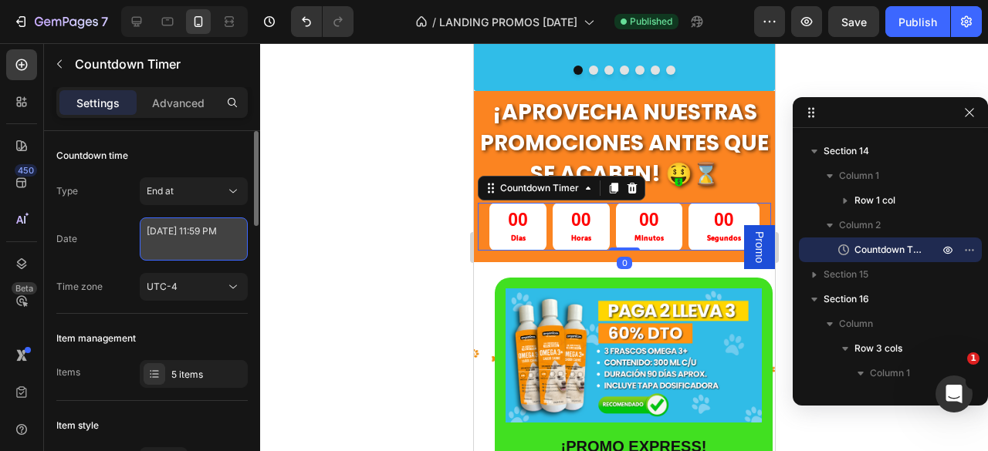
click at [154, 231] on textarea "September 01 2025 11:59 PM" at bounding box center [194, 239] width 108 height 43
select select "23"
select select "59"
select select "false"
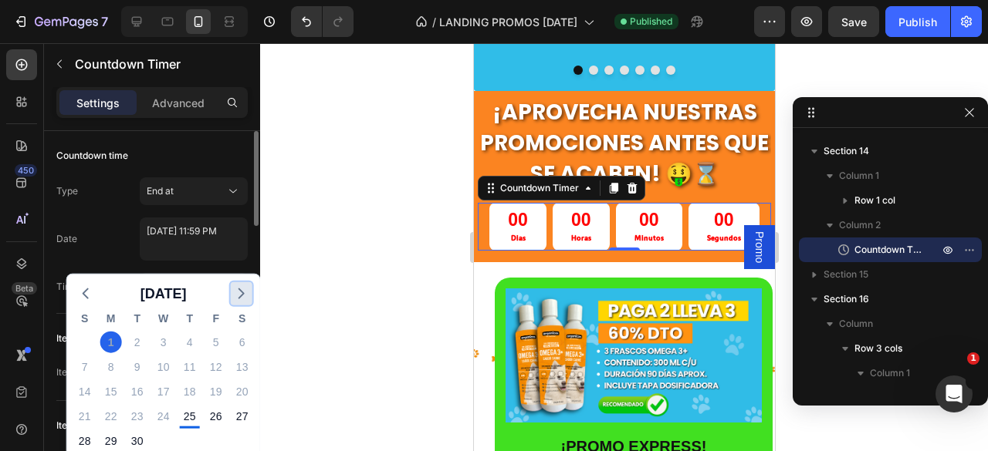
click at [240, 299] on icon "button" at bounding box center [241, 294] width 19 height 19
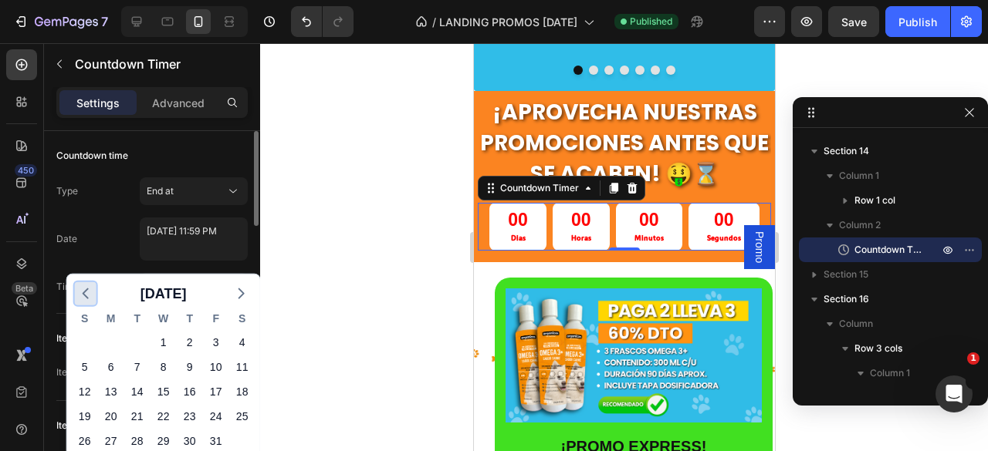
click at [80, 290] on icon "button" at bounding box center [85, 294] width 19 height 19
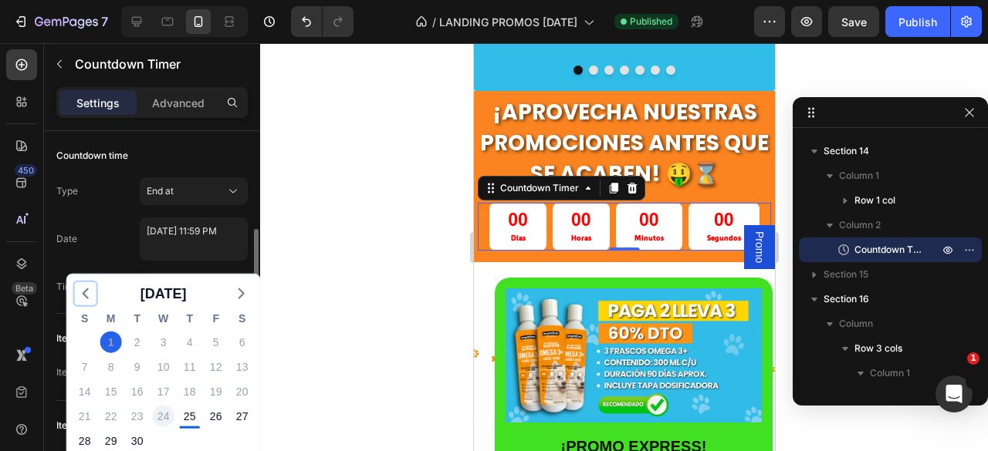
scroll to position [77, 0]
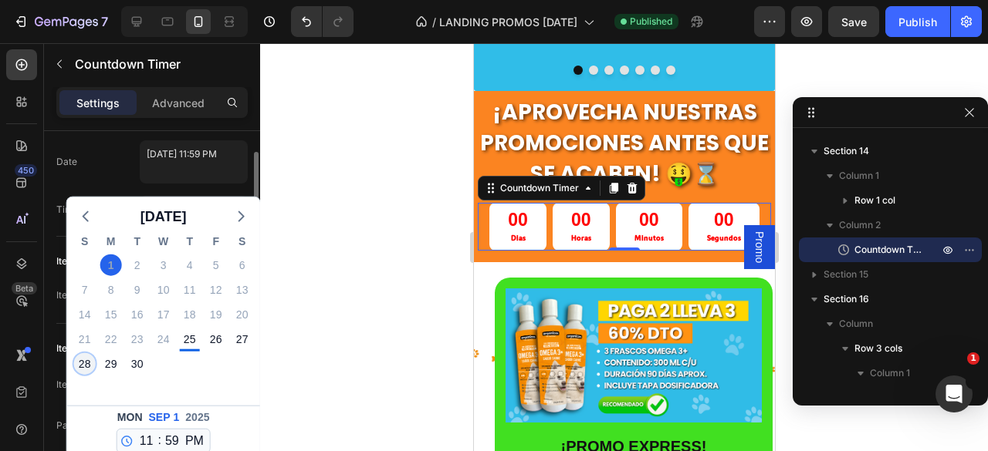
click at [89, 371] on div "28" at bounding box center [85, 364] width 22 height 22
type textarea "September 28 2025 11:59 PM"
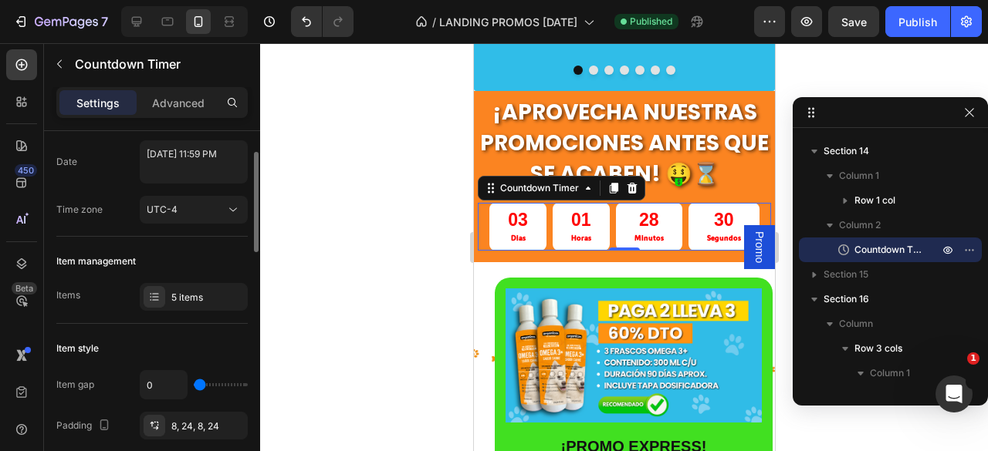
click at [340, 191] on div at bounding box center [624, 247] width 728 height 408
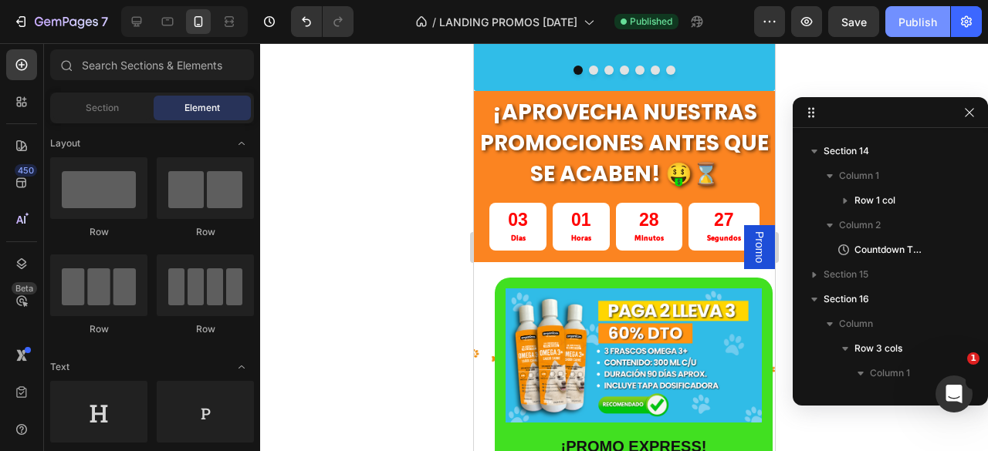
click at [909, 24] on div "Publish" at bounding box center [917, 22] width 39 height 16
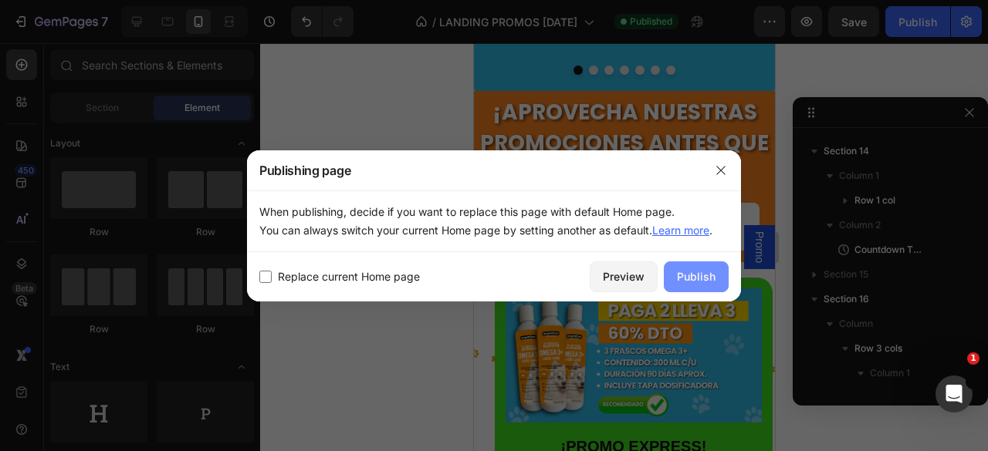
click at [683, 271] on div "Publish" at bounding box center [696, 277] width 39 height 16
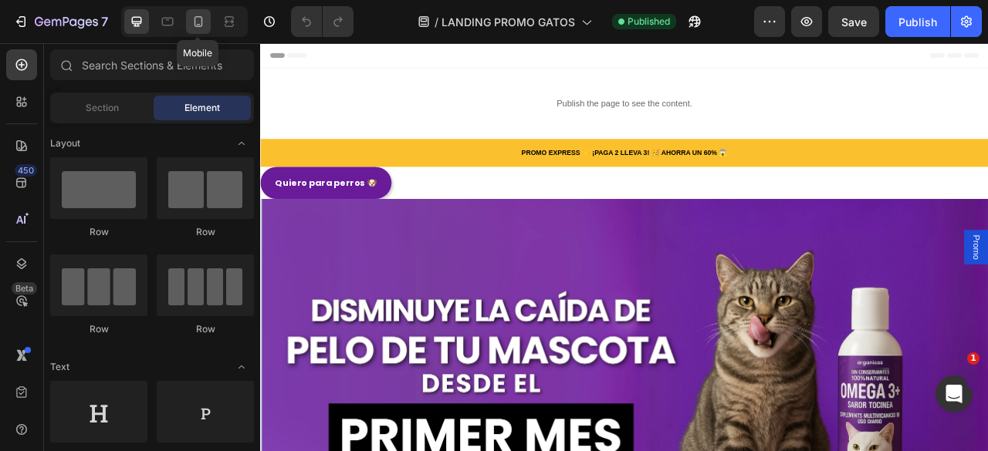
click at [195, 22] on icon at bounding box center [198, 21] width 15 height 15
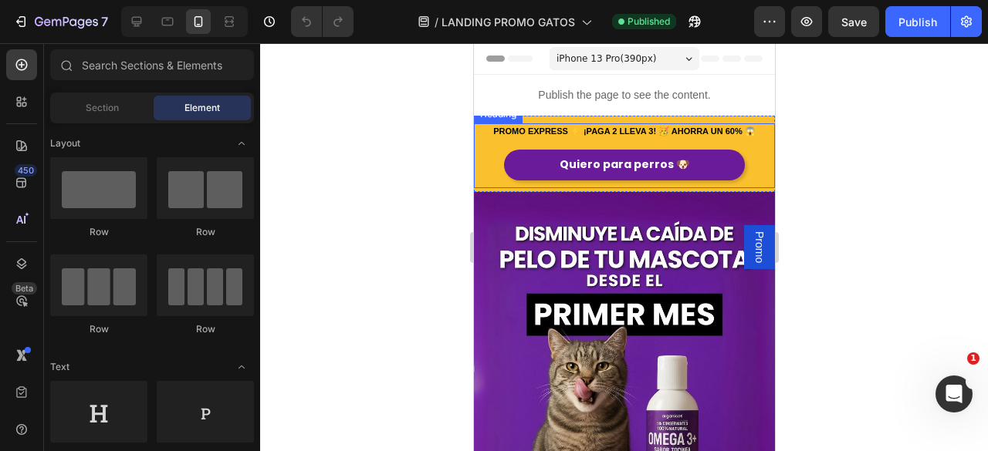
click at [611, 130] on span "PROMO EXPRESS ⚡ ¡PAGA 2 LLEVA 3! 🥳 AHORRA UN 60% 😱" at bounding box center [623, 131] width 262 height 9
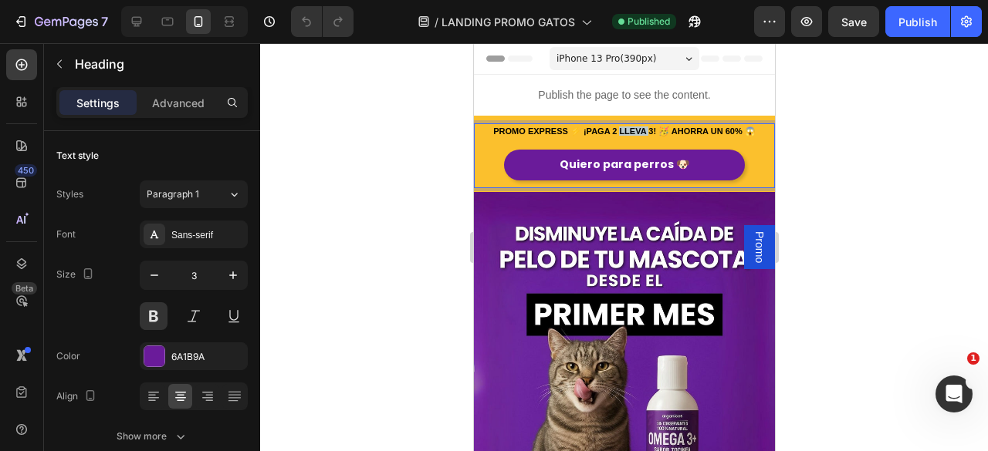
click at [611, 130] on span "PROMO EXPRESS ⚡ ¡PAGA 2 LLEVA 3! 🥳 AHORRA UN 60% 😱" at bounding box center [623, 131] width 262 height 9
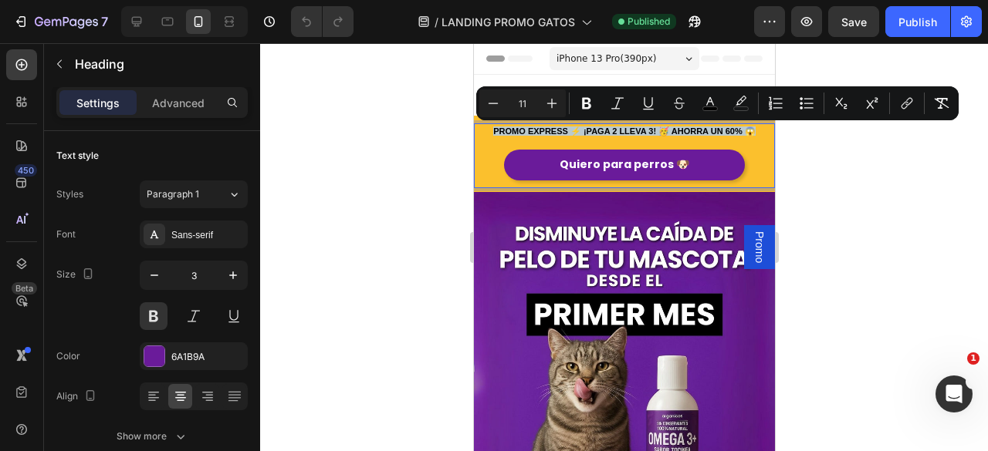
copy span "PROMO EXPRESS ⚡ ¡PAGA 2 LLEVA 3! 🥳 AHORRA UN 60% 😱"
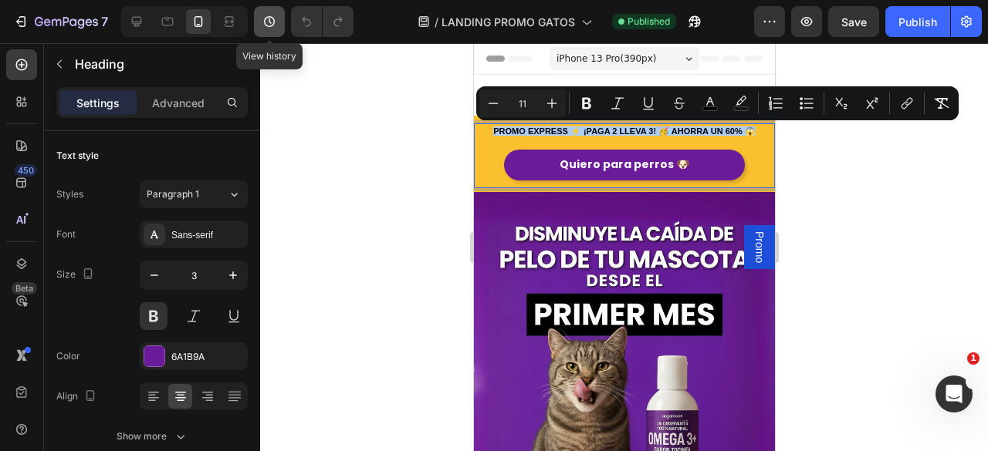
click at [271, 30] on button "button" at bounding box center [269, 21] width 31 height 31
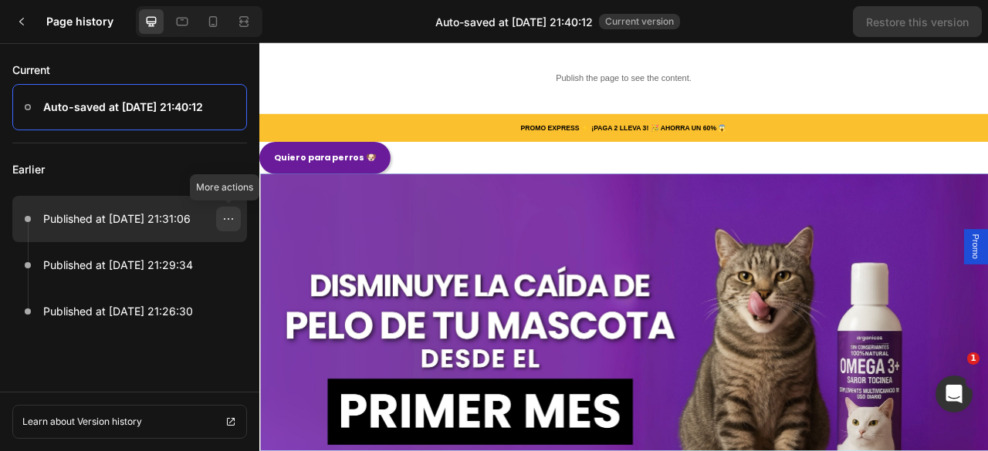
click at [232, 221] on icon at bounding box center [228, 219] width 12 height 12
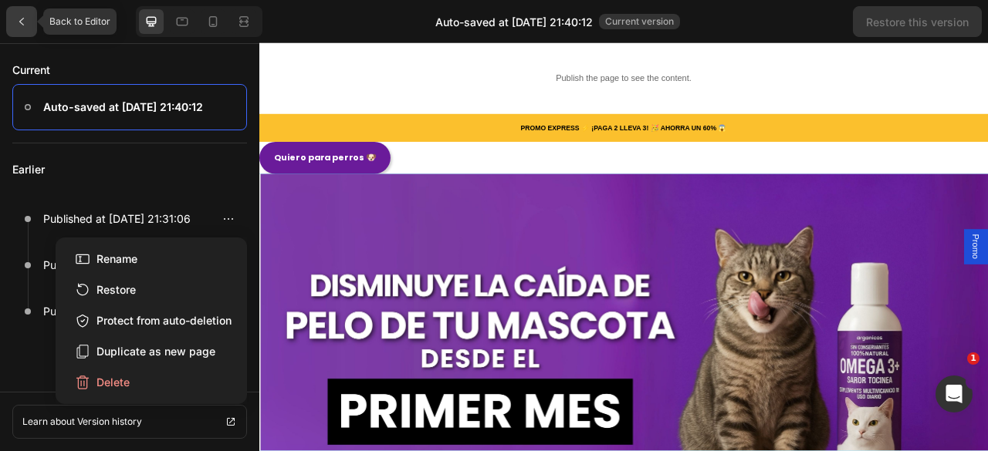
click at [19, 25] on icon at bounding box center [21, 21] width 12 height 12
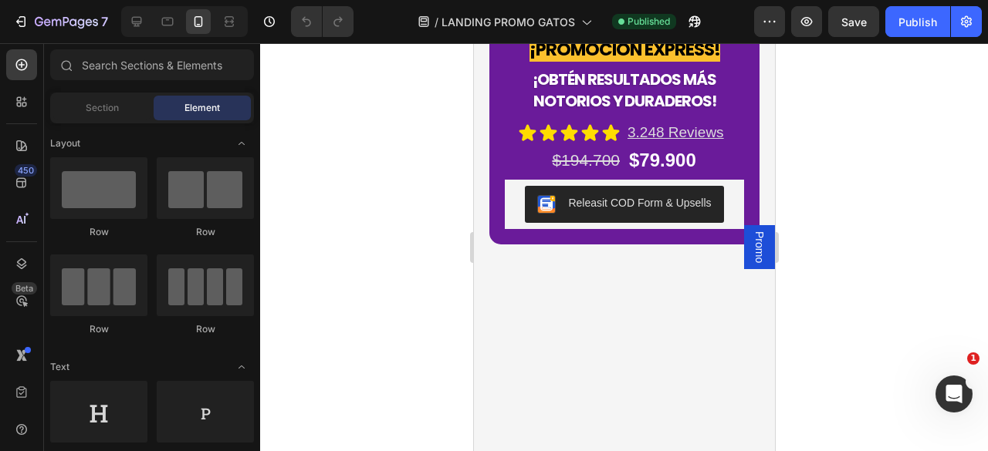
scroll to position [3627, 0]
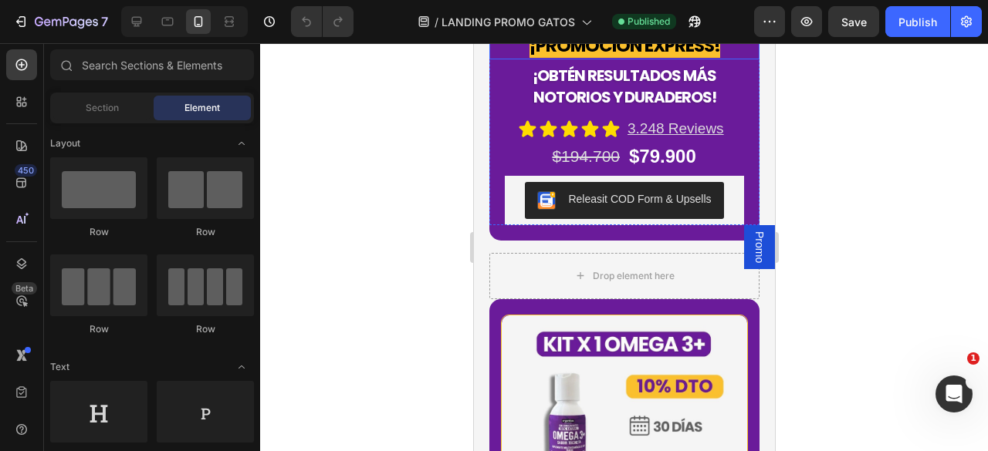
click at [608, 58] on strong "¡promoción express!" at bounding box center [624, 45] width 191 height 25
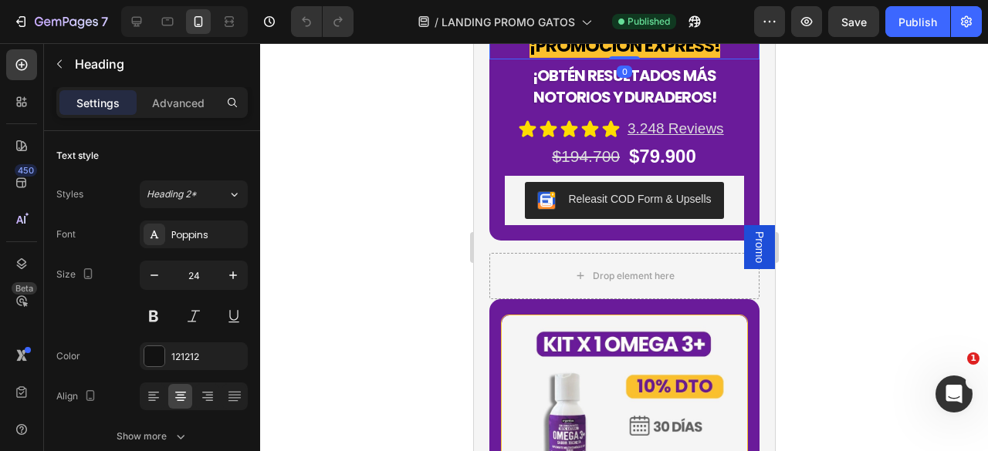
click at [608, 58] on strong "¡promoción express!" at bounding box center [624, 45] width 191 height 25
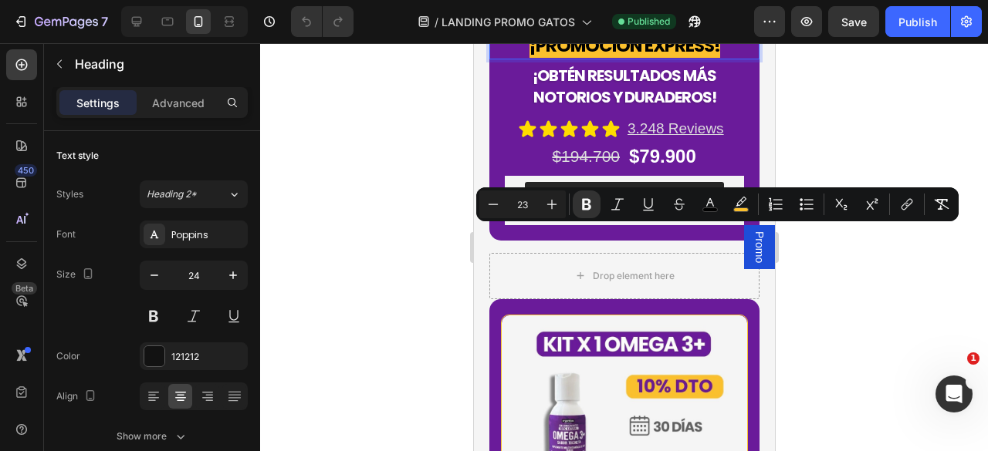
copy strong "¡promoción express!"
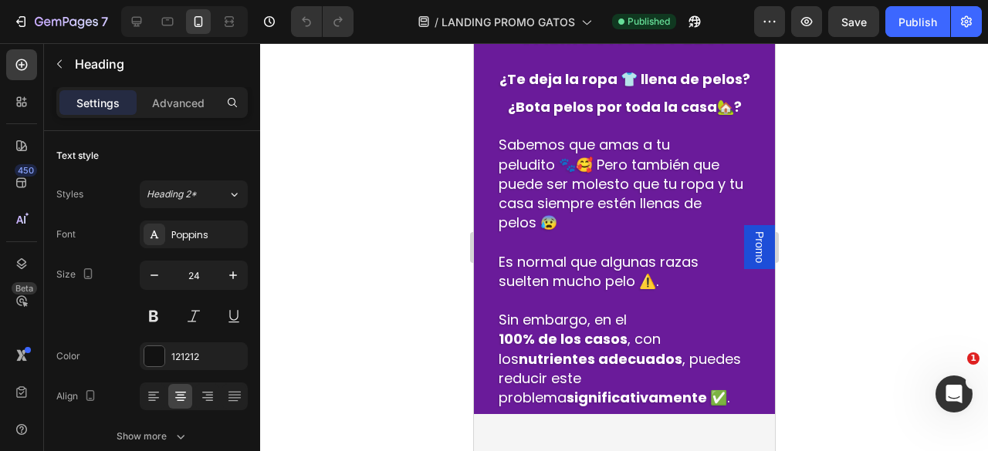
scroll to position [559, 0]
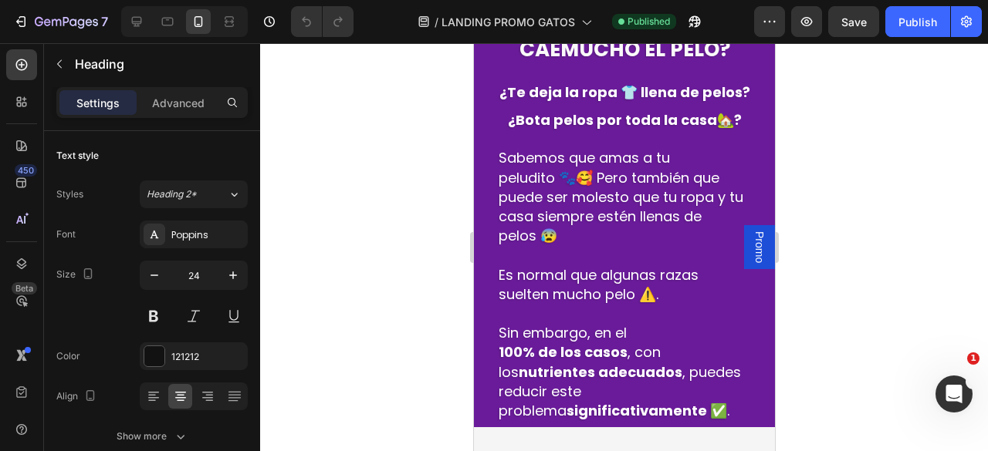
click at [751, 252] on span "Promo" at bounding box center [758, 248] width 15 height 32
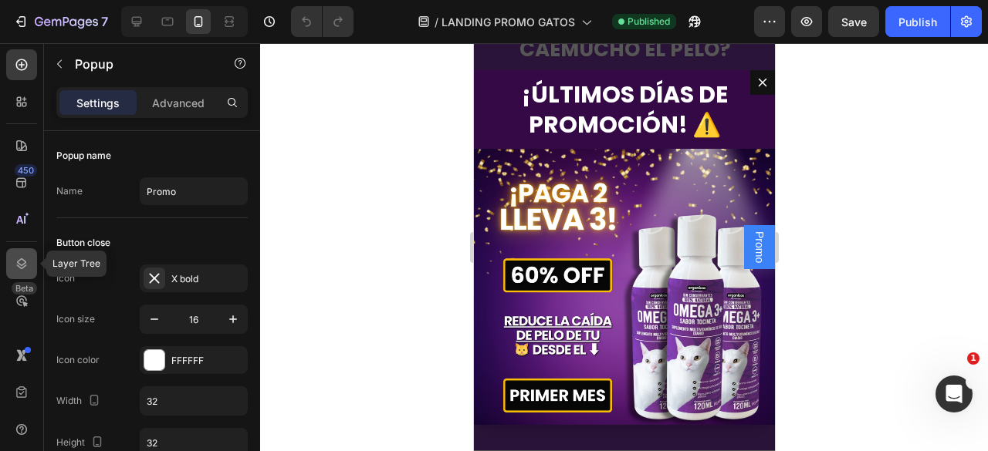
click at [22, 272] on div at bounding box center [21, 263] width 31 height 31
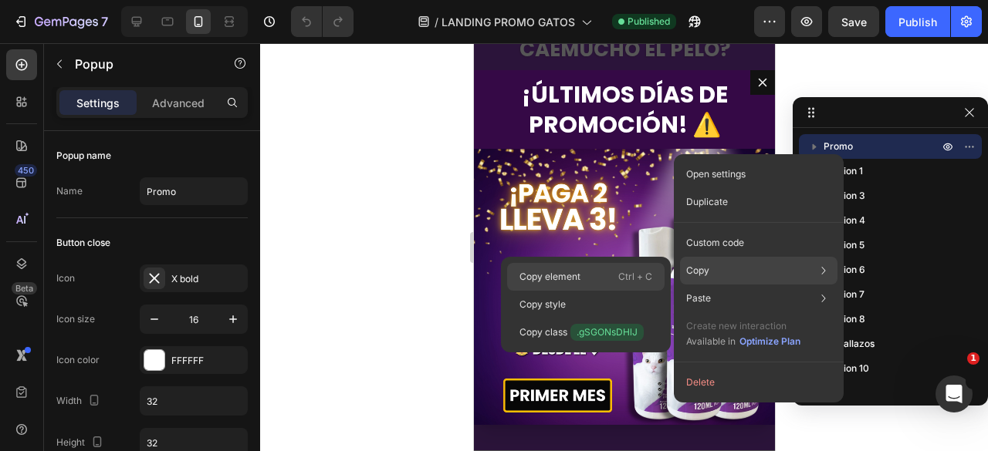
click at [614, 279] on div "Copy element Ctrl + C" at bounding box center [585, 277] width 157 height 28
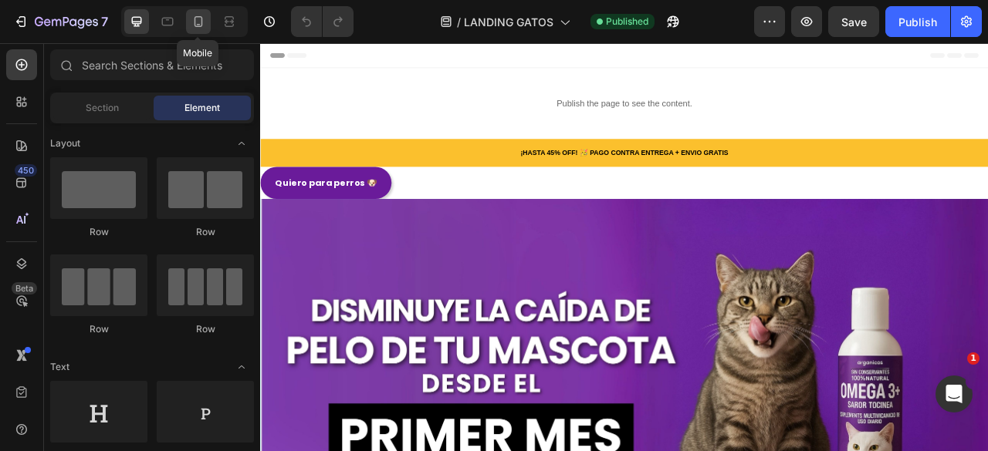
click at [204, 28] on icon at bounding box center [198, 21] width 15 height 15
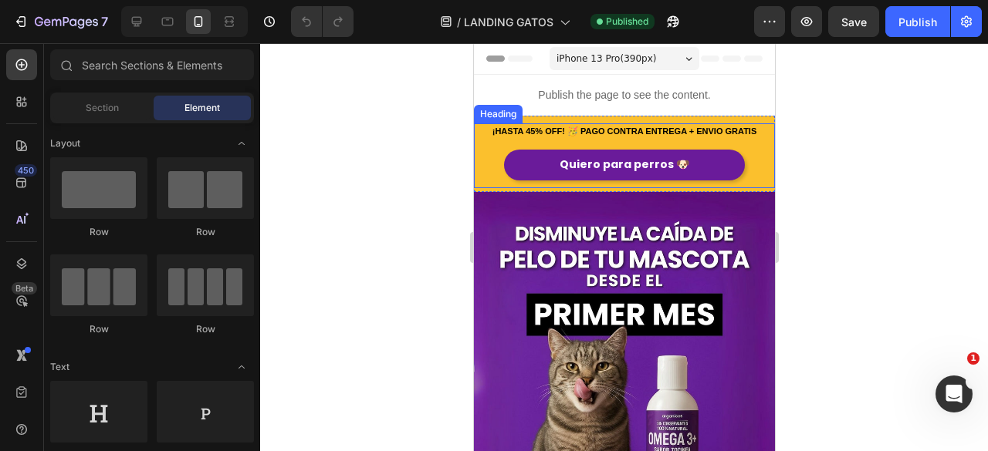
click at [627, 123] on h2 "¡HASTA 45% OFF! 🥳 PAGO CONTRA ENTREGA + ENVIO GRATIS" at bounding box center [623, 132] width 301 height 19
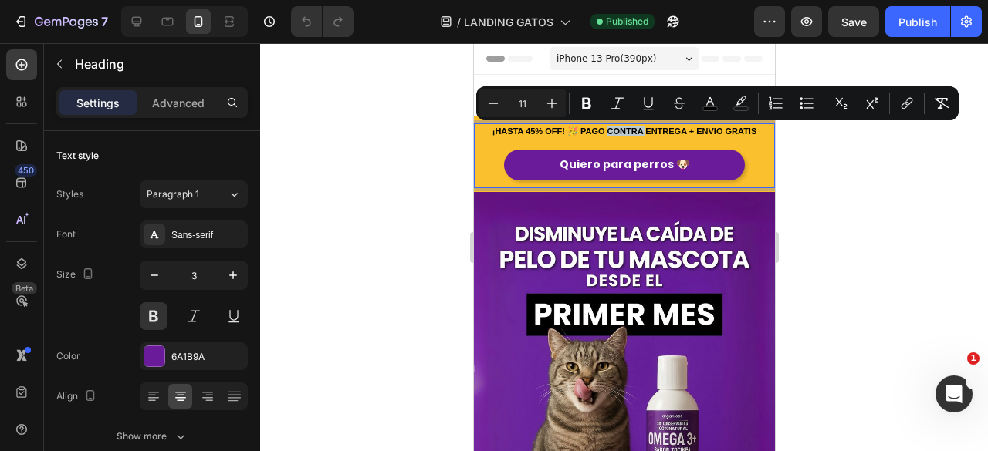
click at [631, 126] on h2 "¡HASTA 45% OFF! 🥳 PAGO CONTRA ENTREGA + ENVIO GRATIS" at bounding box center [623, 132] width 301 height 19
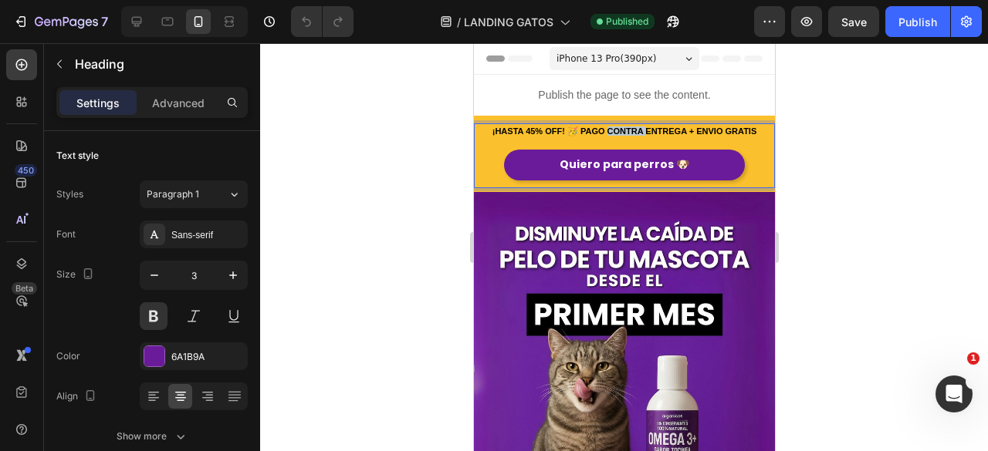
click at [631, 126] on h2 "¡HASTA 45% OFF! 🥳 PAGO CONTRA ENTREGA + ENVIO GRATIS" at bounding box center [623, 132] width 301 height 19
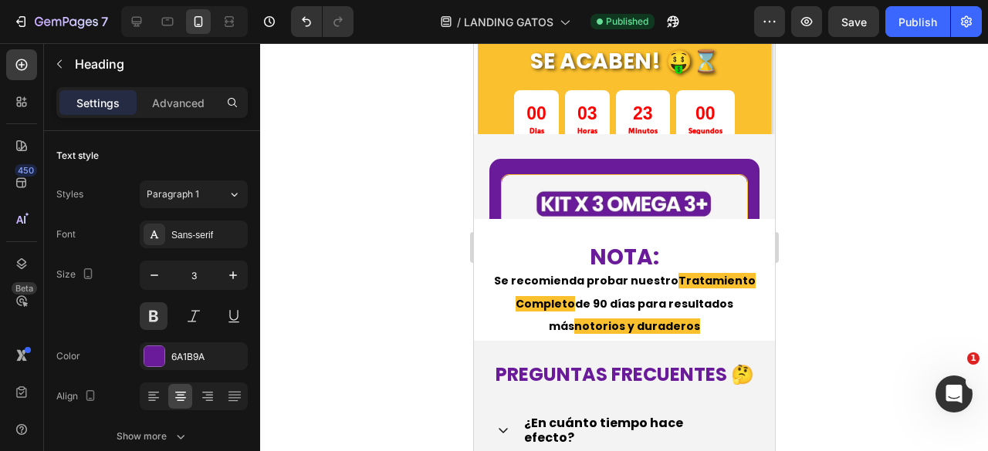
scroll to position [2778, 0]
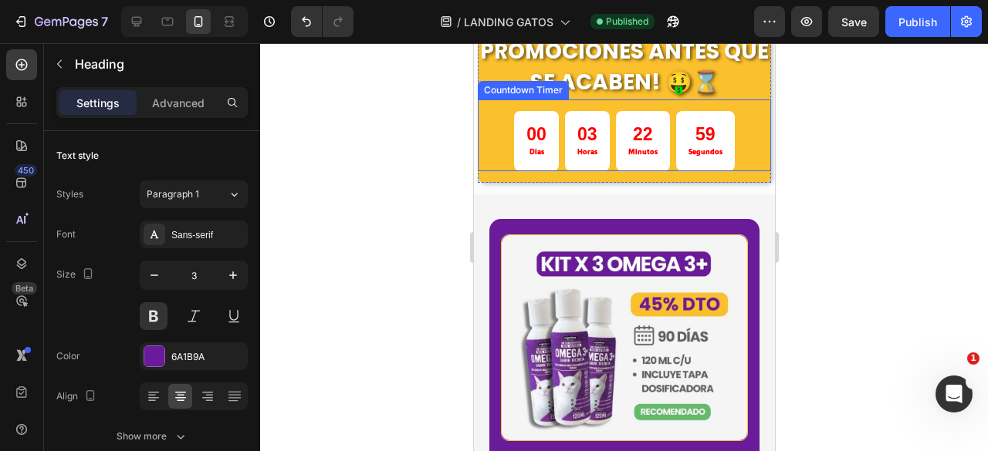
click at [591, 141] on div "03" at bounding box center [586, 134] width 20 height 23
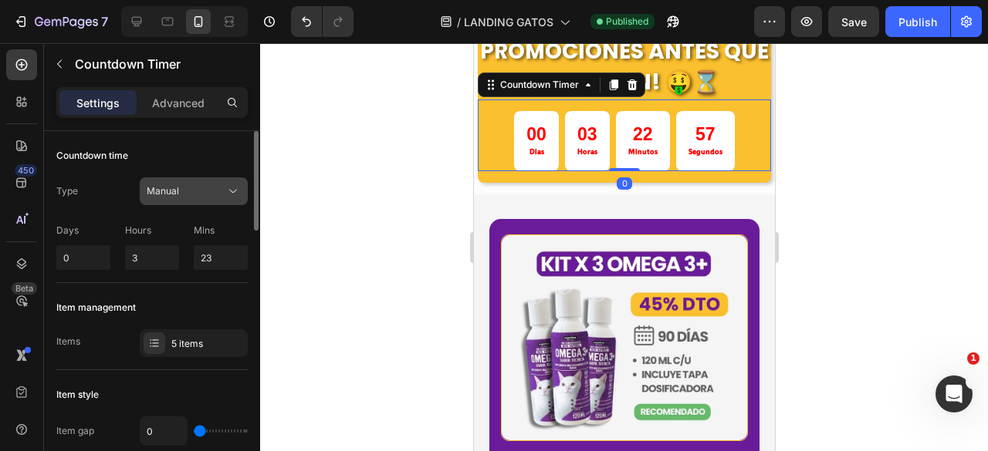
click at [188, 198] on button "Manual" at bounding box center [194, 191] width 108 height 28
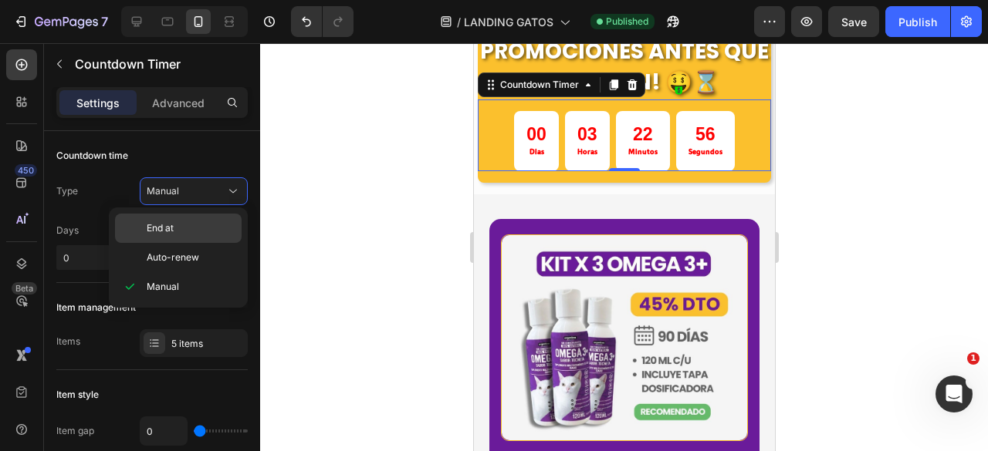
click at [187, 226] on p "End at" at bounding box center [191, 228] width 88 height 14
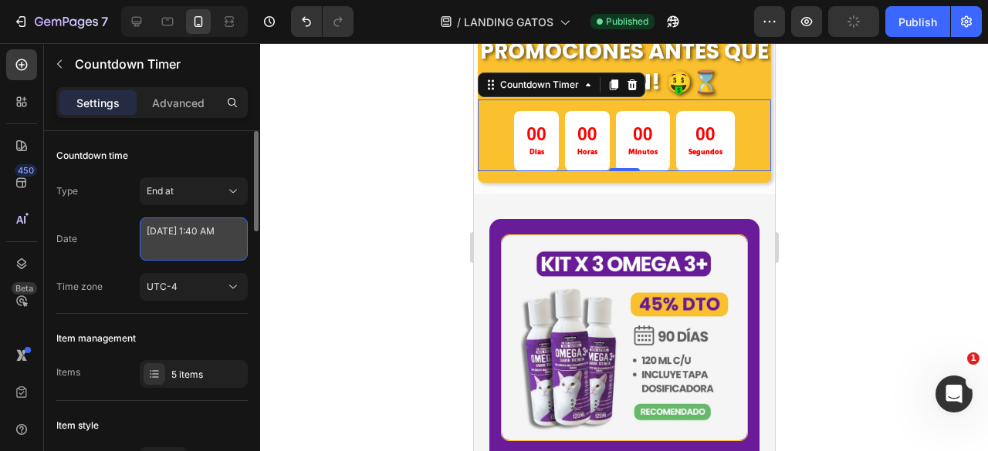
click at [198, 245] on textarea "[DATE] 1:40 AM" at bounding box center [194, 239] width 108 height 43
select select "1"
select select "40"
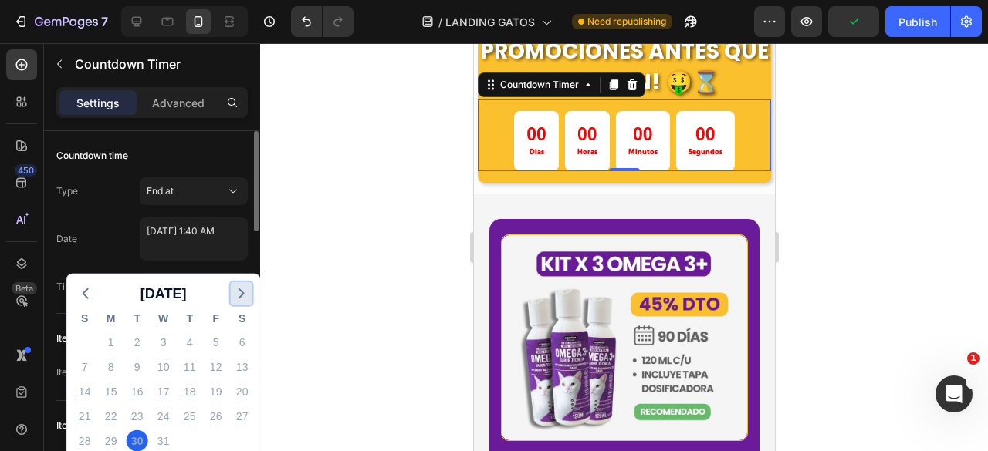
click at [242, 286] on icon "button" at bounding box center [241, 294] width 19 height 19
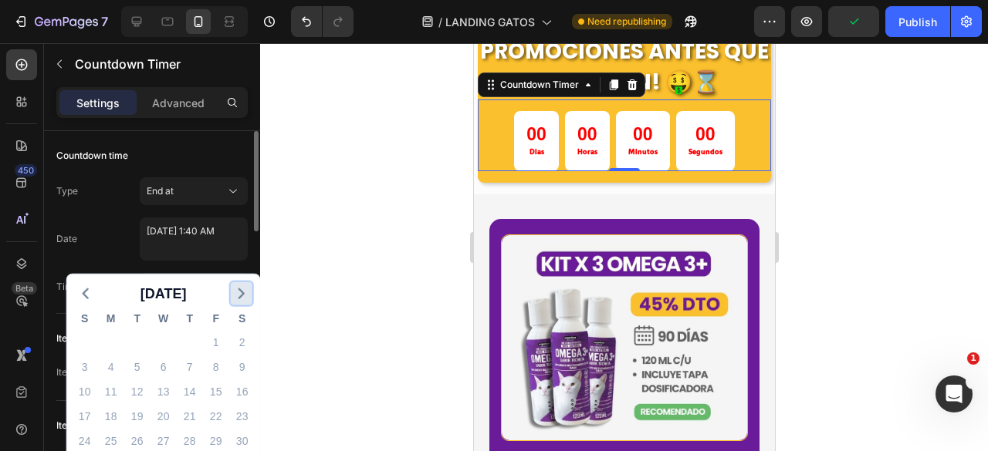
click at [242, 286] on icon "button" at bounding box center [241, 294] width 19 height 19
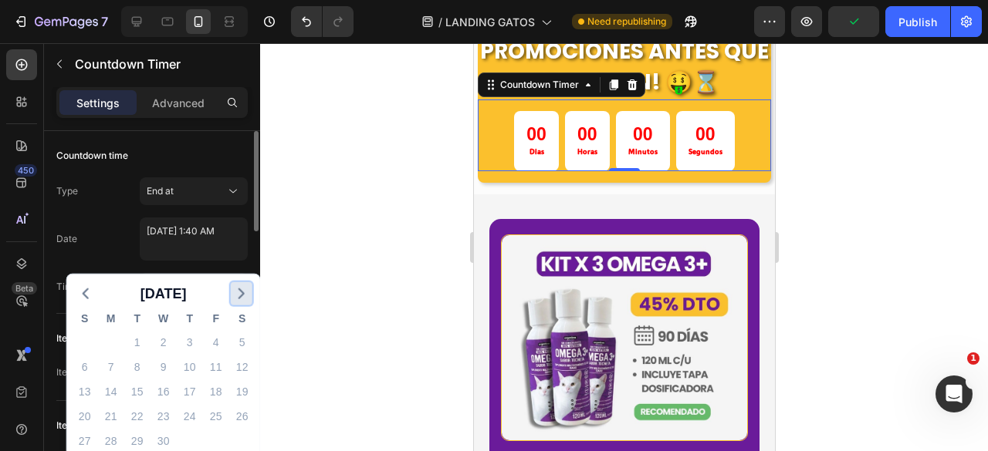
click at [242, 286] on icon "button" at bounding box center [241, 294] width 19 height 19
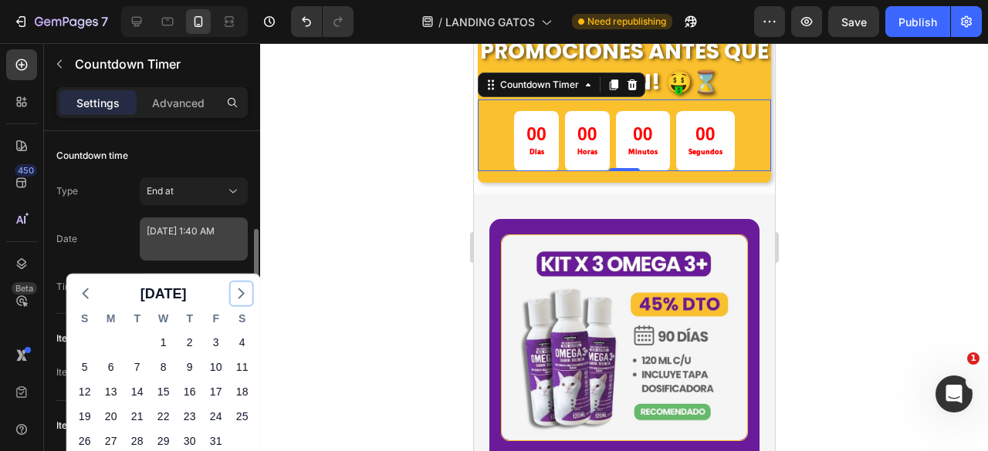
scroll to position [77, 0]
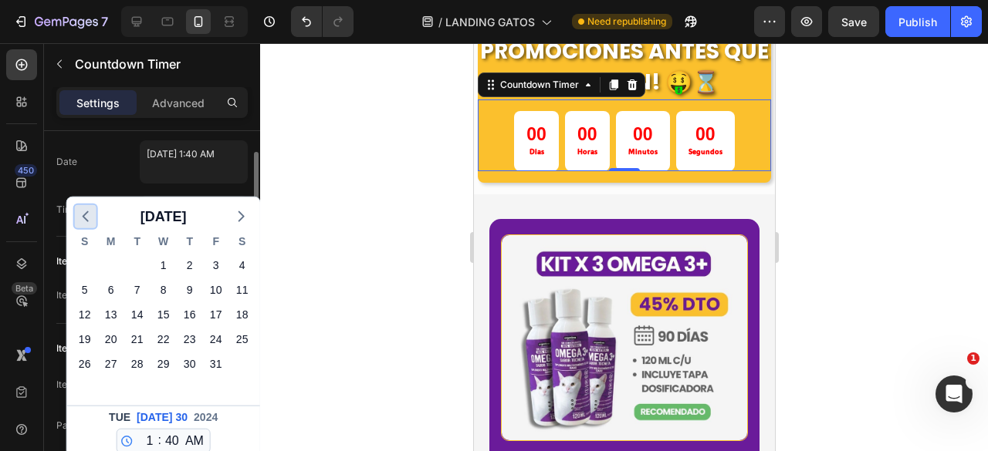
click at [89, 218] on icon "button" at bounding box center [85, 217] width 19 height 19
click at [93, 365] on div "28" at bounding box center [85, 364] width 22 height 22
type textarea "[DATE] 1:40 AM"
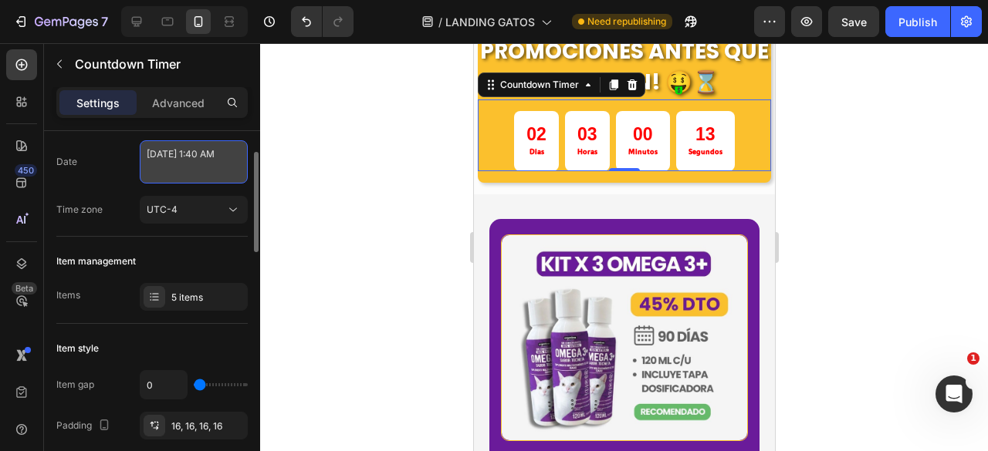
select select "1"
select select "40"
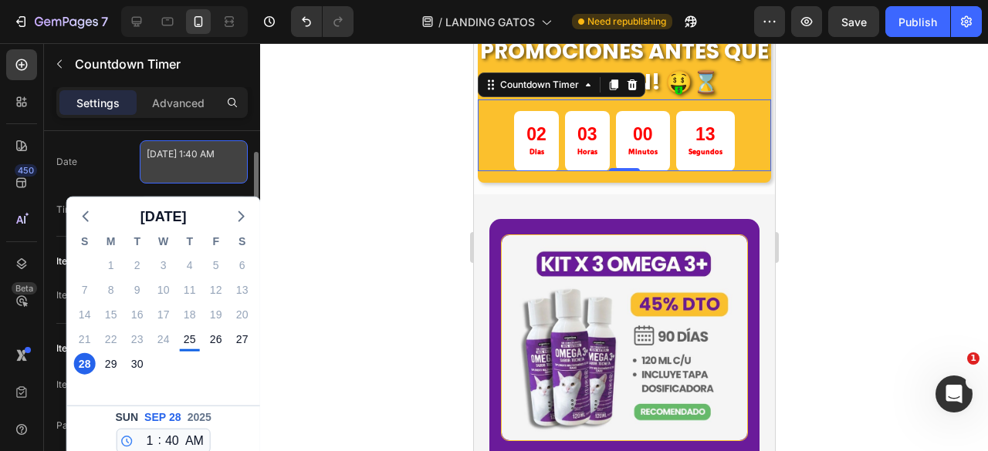
click at [196, 169] on textarea "[DATE] 1:40 AM" at bounding box center [194, 161] width 108 height 43
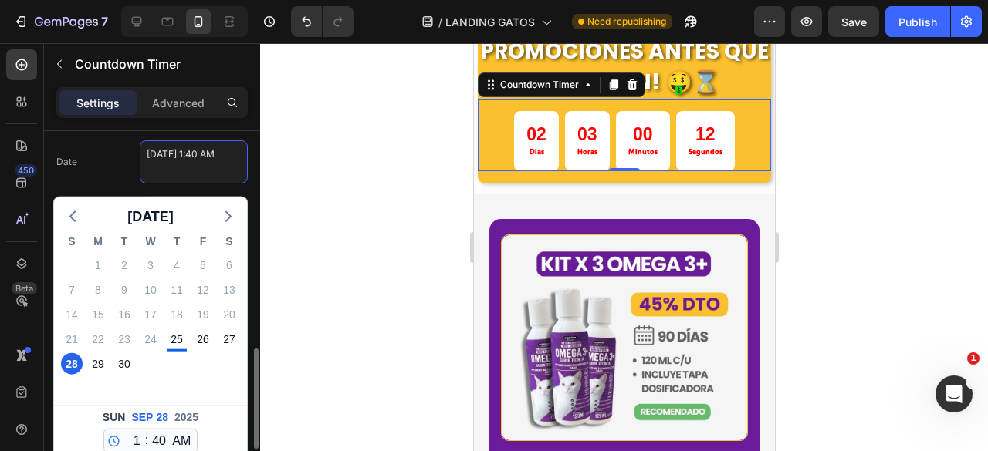
scroll to position [232, 0]
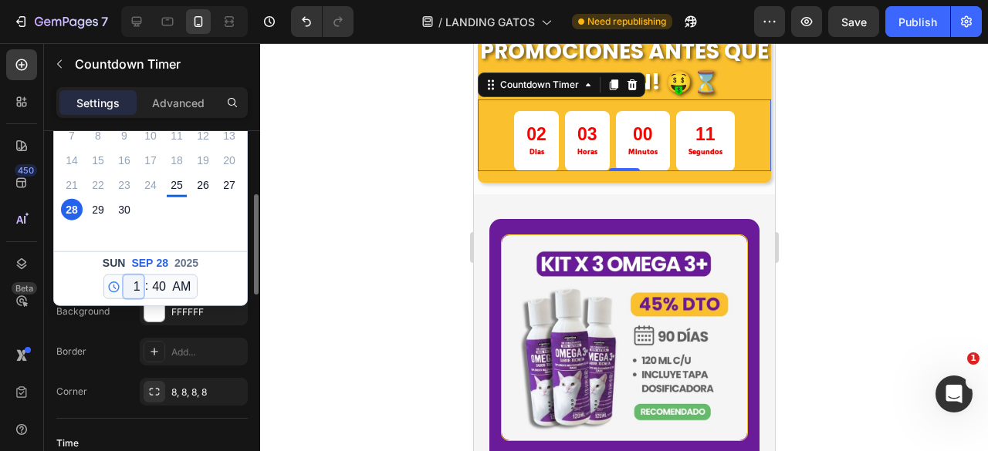
click at [136, 282] on select "12 1 2 3 4 5 6 7 8 9 10 11" at bounding box center [133, 286] width 20 height 23
select select "10"
click at [123, 275] on select "12 1 2 3 4 5 6 7 8 9 10 11" at bounding box center [133, 286] width 20 height 23
type textarea "[DATE] 10:40 AM"
click at [171, 288] on select "AM PM" at bounding box center [181, 286] width 25 height 23
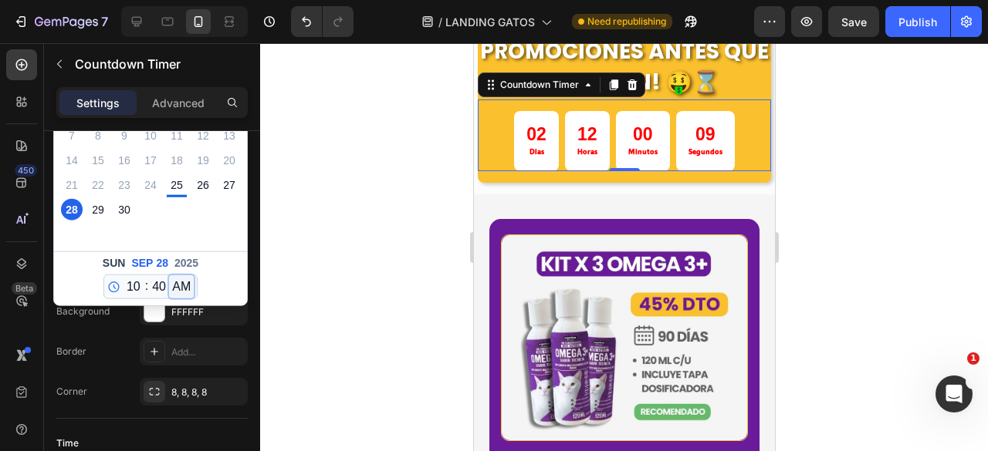
select select "false"
click at [169, 275] on select "AM PM" at bounding box center [181, 286] width 25 height 23
type textarea "[DATE] 10:40 PM"
select select "22"
click at [299, 226] on div at bounding box center [624, 247] width 728 height 408
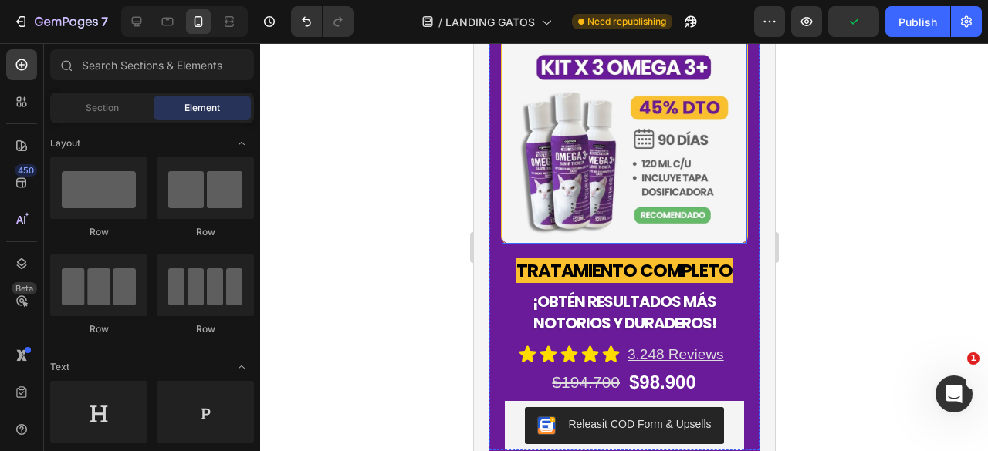
scroll to position [3010, 0]
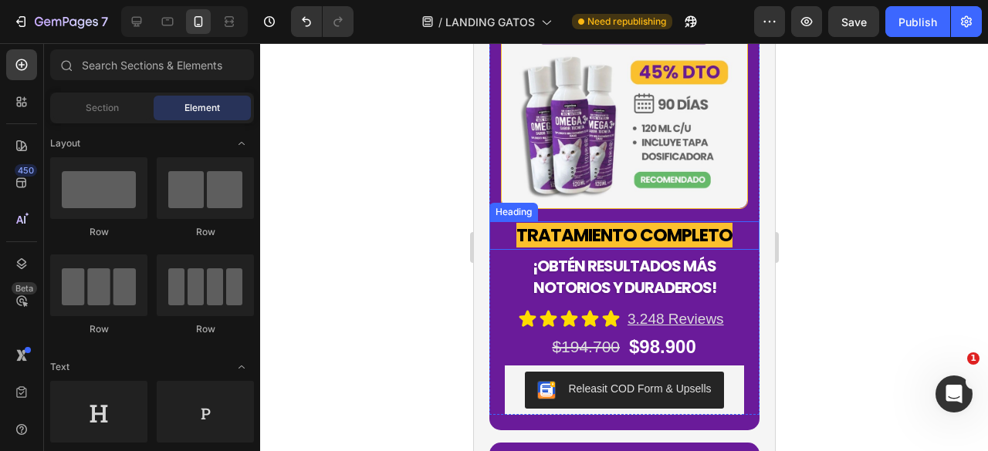
click at [677, 232] on strong "TRATAMIENTO COMPLETO" at bounding box center [623, 235] width 216 height 25
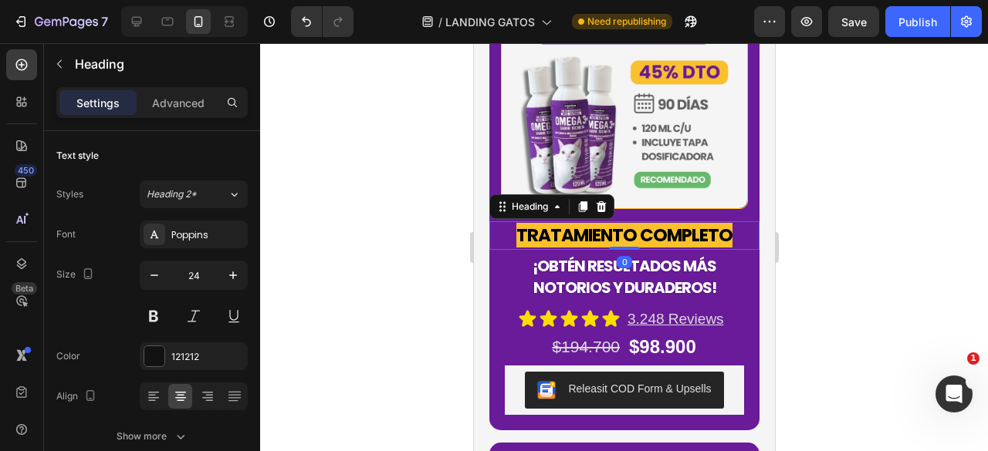
click at [677, 232] on strong "TRATAMIENTO COMPLETO" at bounding box center [623, 235] width 216 height 25
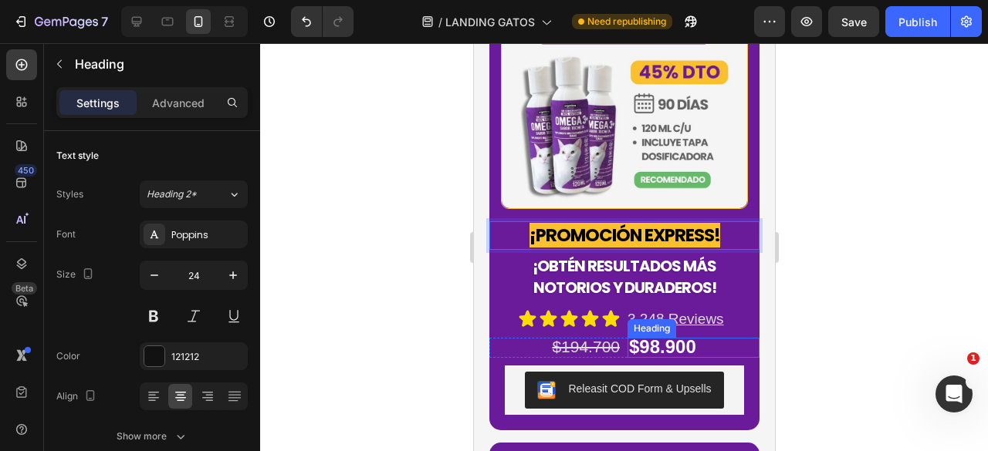
click at [656, 340] on strong "$98.900" at bounding box center [661, 346] width 67 height 21
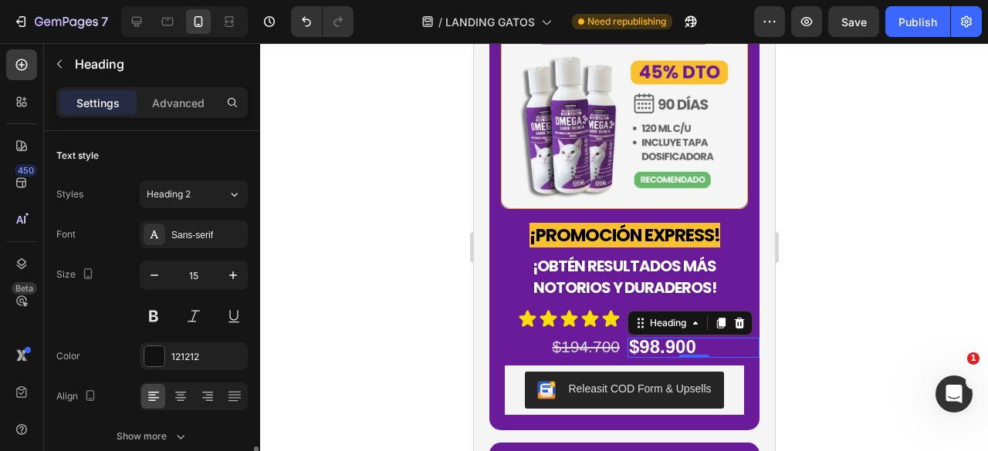
scroll to position [232, 0]
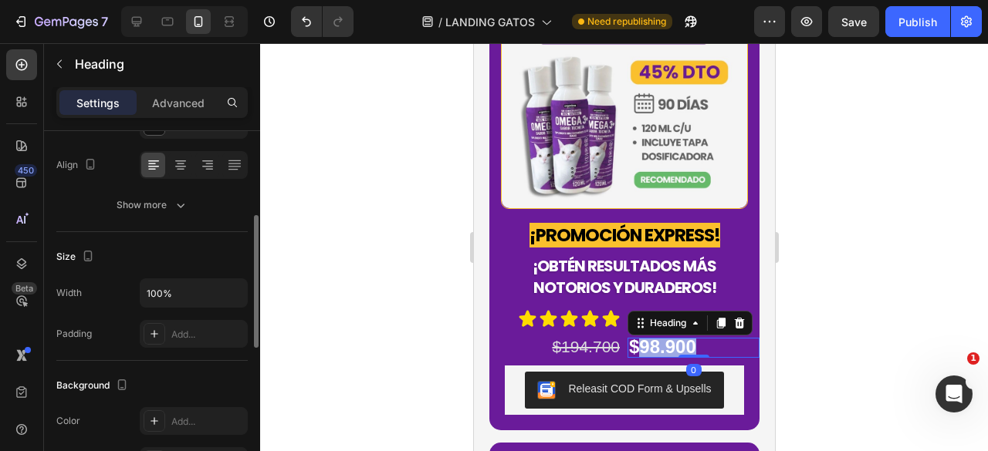
click at [641, 338] on strong "$98.900" at bounding box center [661, 346] width 67 height 21
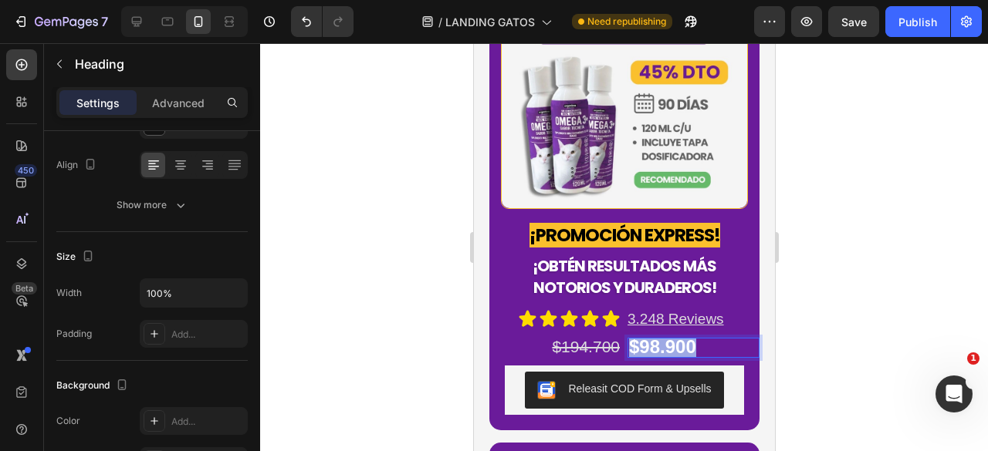
click at [641, 338] on strong "$98.900" at bounding box center [661, 346] width 67 height 21
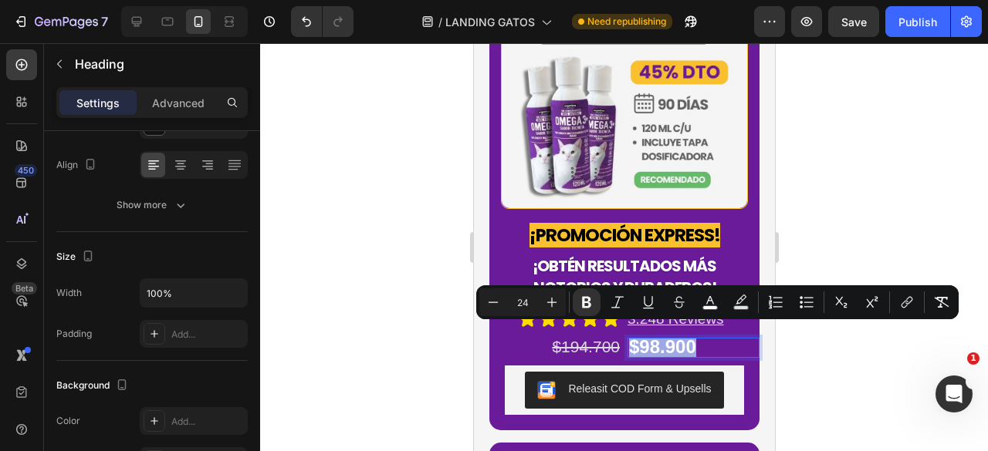
click at [647, 336] on strong "$98.900" at bounding box center [661, 346] width 67 height 21
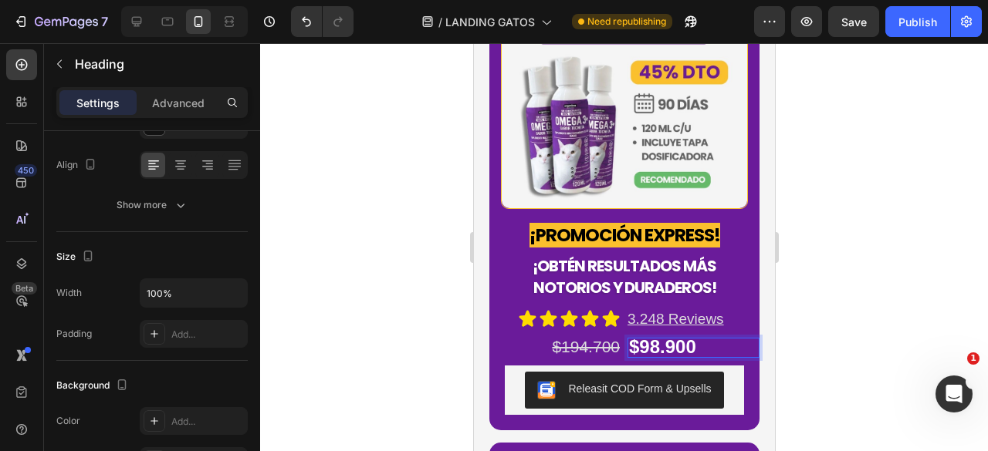
click at [648, 336] on strong "$98.900" at bounding box center [661, 346] width 67 height 21
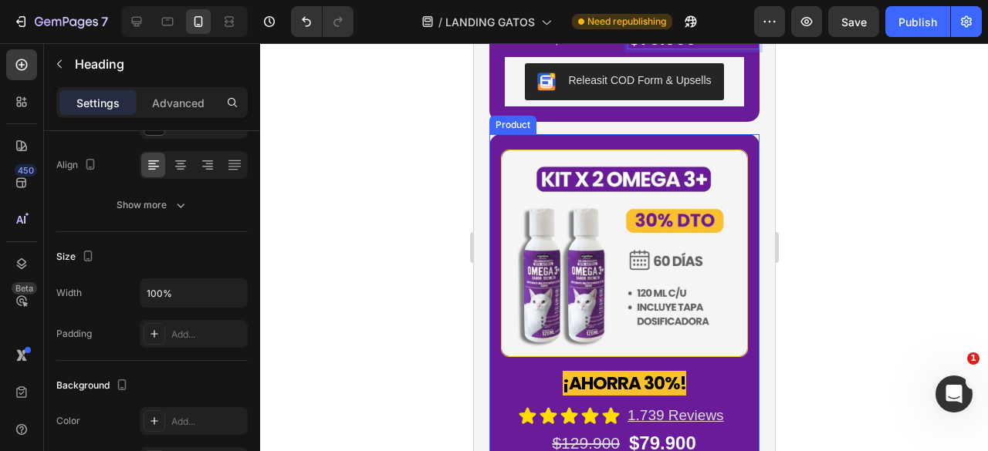
click at [500, 134] on div "Image ¡AHORRA 30%! Heading Icon Icon Icon Icon Icon Icon List 1.739 Reviews Tex…" at bounding box center [623, 294] width 270 height 320
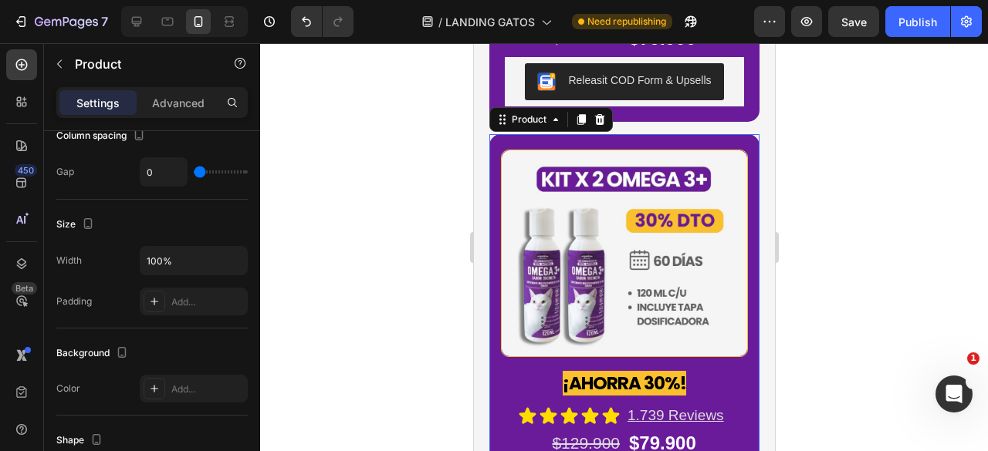
scroll to position [0, 0]
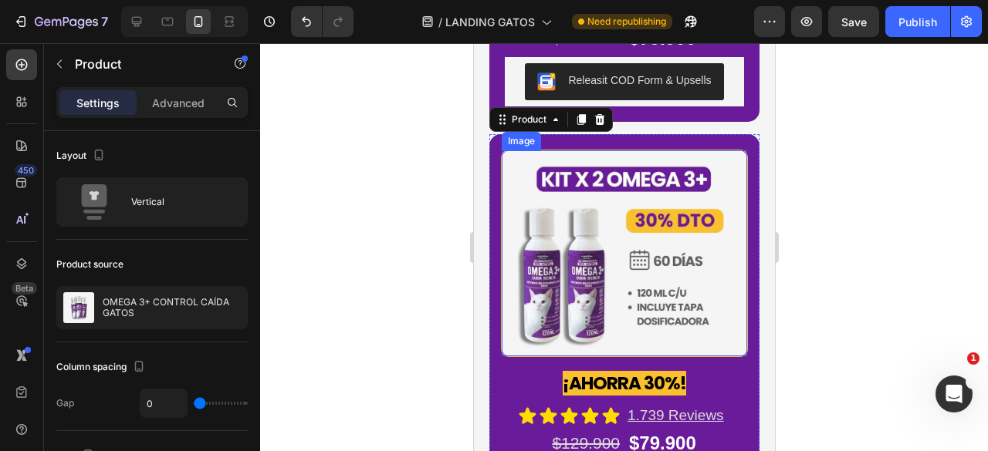
click at [569, 155] on img at bounding box center [623, 253] width 245 height 206
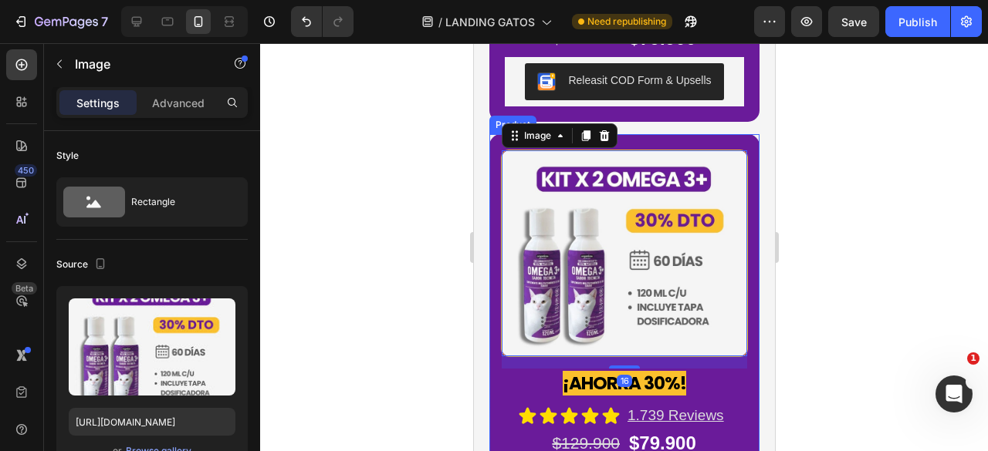
click at [492, 137] on div "Image 16 ¡AHORRA 30%! Heading Icon Icon Icon Icon Icon Icon List 1.739 Reviews …" at bounding box center [623, 294] width 270 height 320
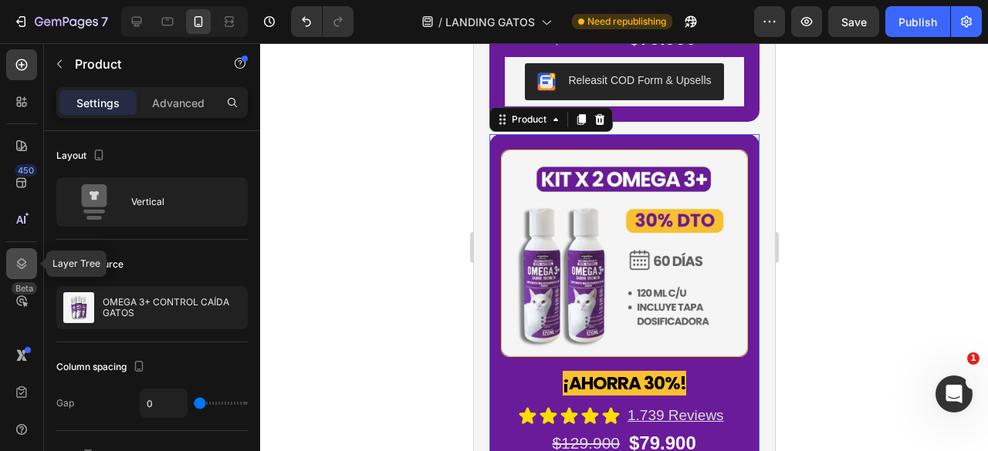
click at [23, 267] on icon at bounding box center [22, 264] width 10 height 11
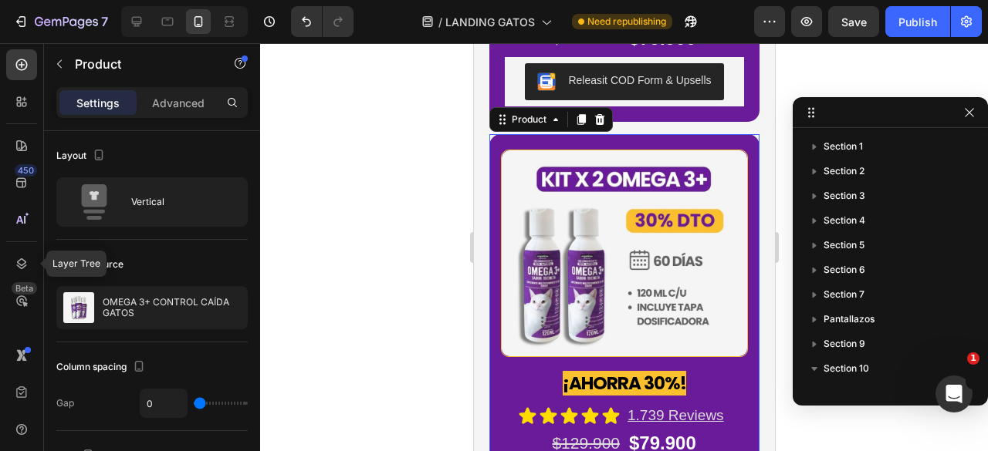
scroll to position [239, 0]
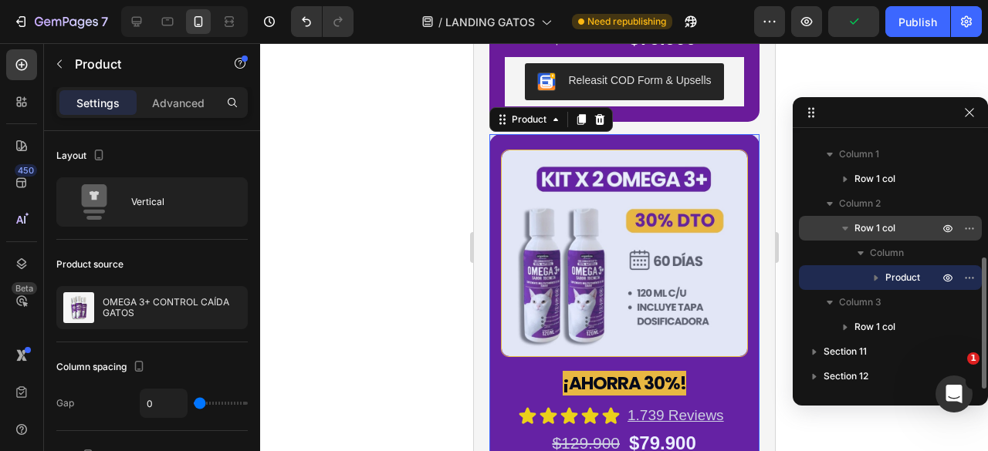
click at [887, 236] on div "Row 1 col" at bounding box center [890, 228] width 171 height 25
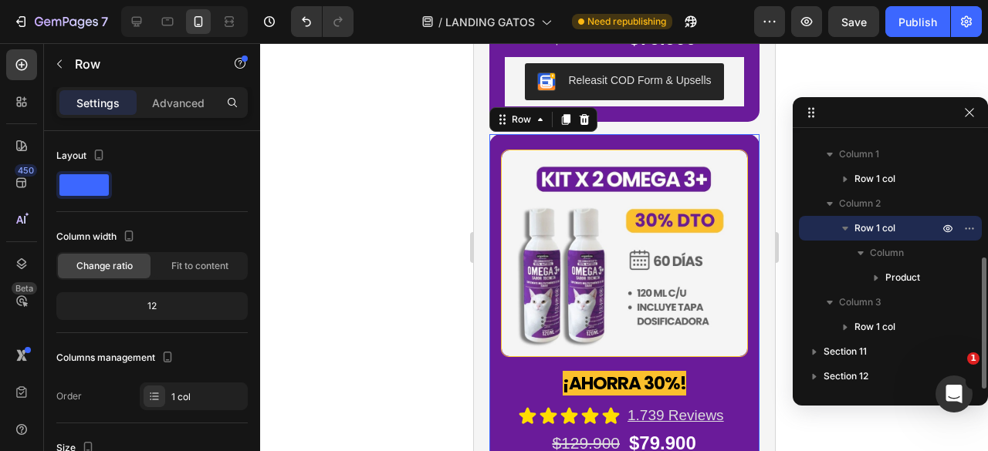
click at [849, 231] on icon "button" at bounding box center [844, 228] width 15 height 15
click at [860, 229] on span "Row 1 col" at bounding box center [874, 228] width 41 height 15
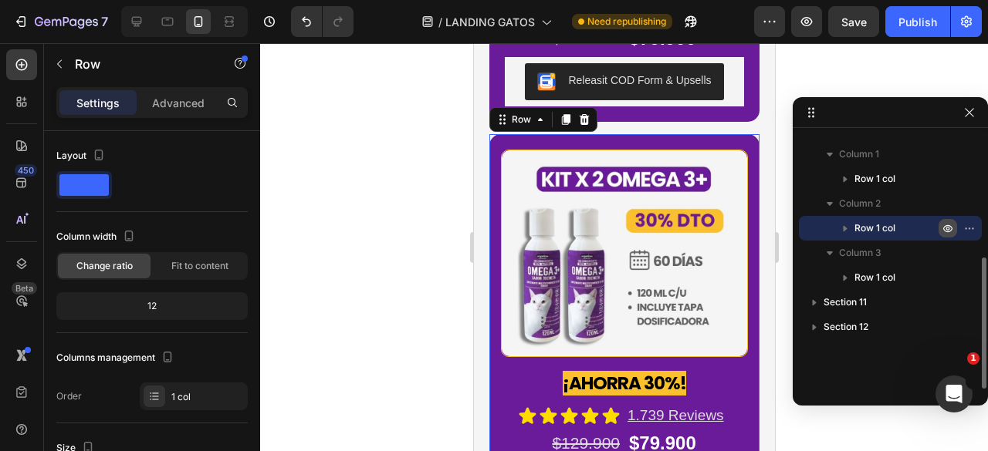
click at [949, 232] on icon "button" at bounding box center [947, 228] width 12 height 12
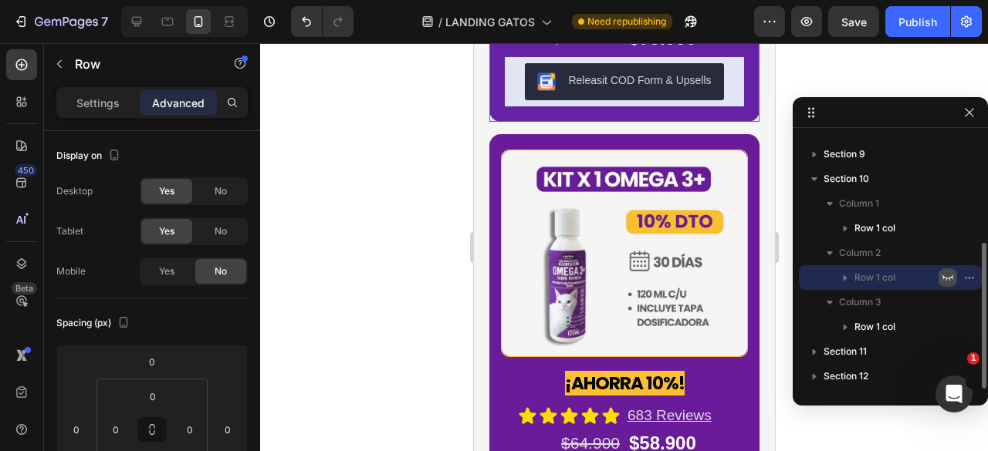
scroll to position [190, 0]
click at [949, 232] on icon "button" at bounding box center [947, 228] width 12 height 12
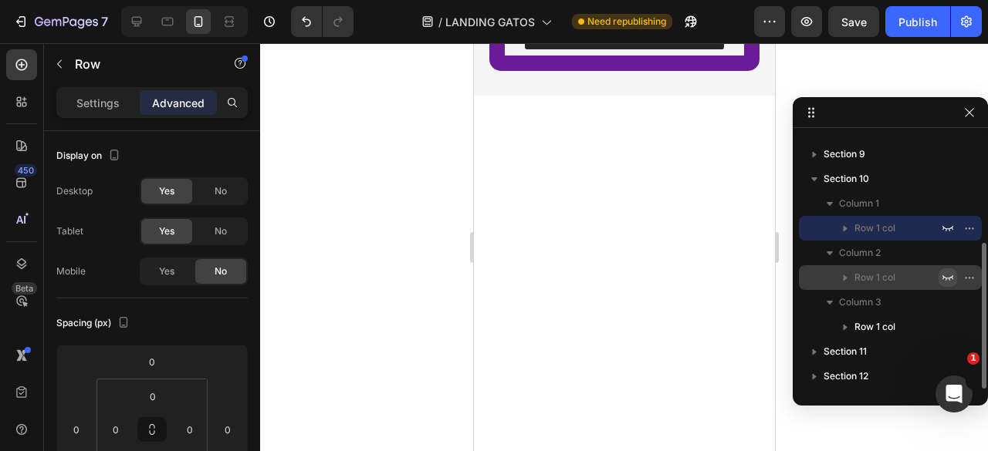
click at [949, 232] on icon "button" at bounding box center [947, 228] width 12 height 12
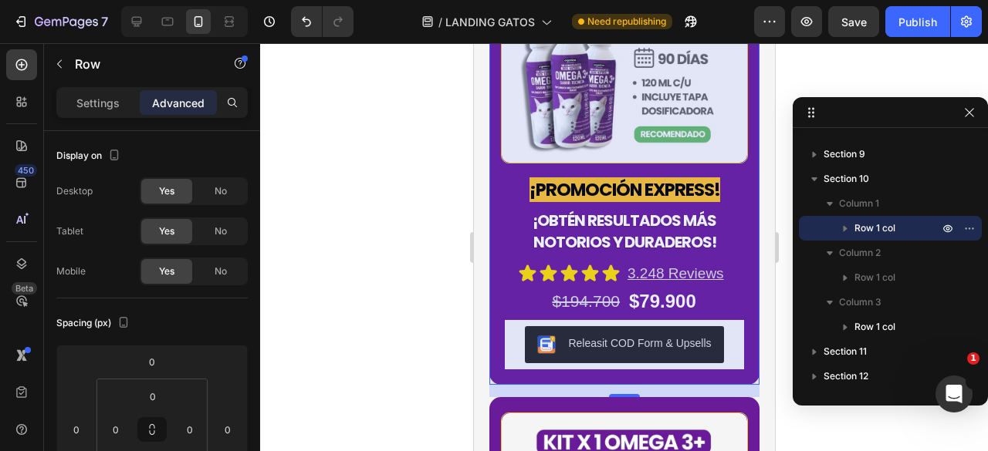
scroll to position [3087, 0]
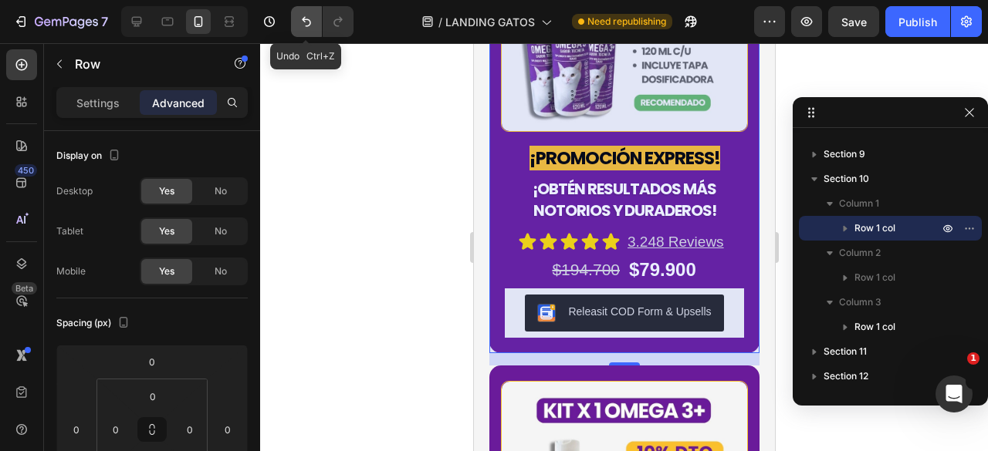
click at [307, 25] on icon "Undo/Redo" at bounding box center [306, 21] width 15 height 15
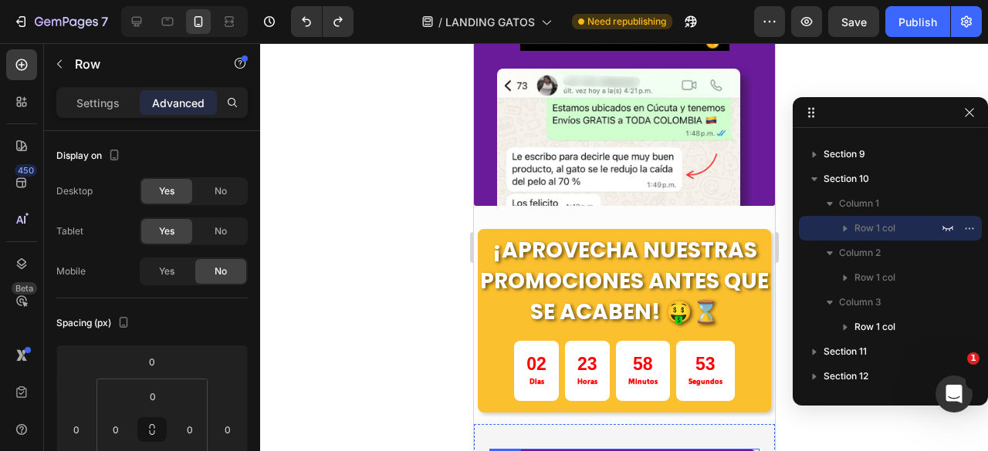
scroll to position [2547, 0]
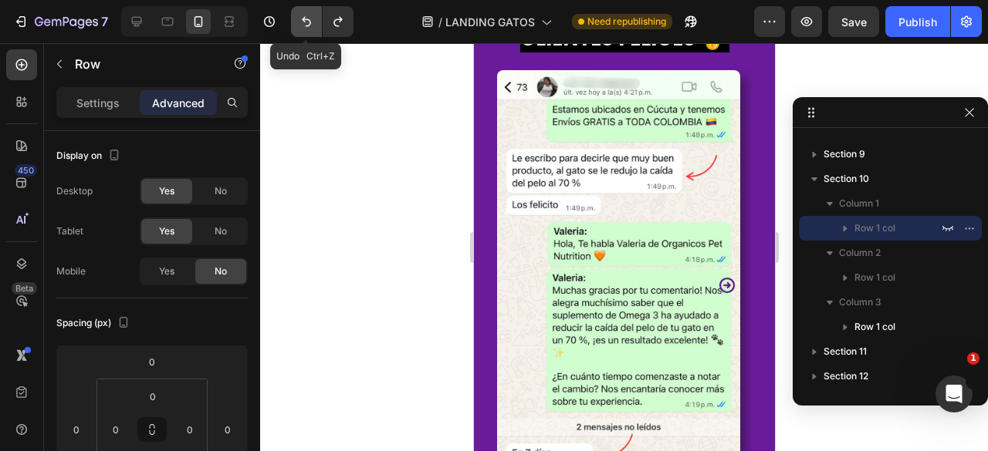
click at [306, 25] on icon "Undo/Redo" at bounding box center [306, 21] width 15 height 15
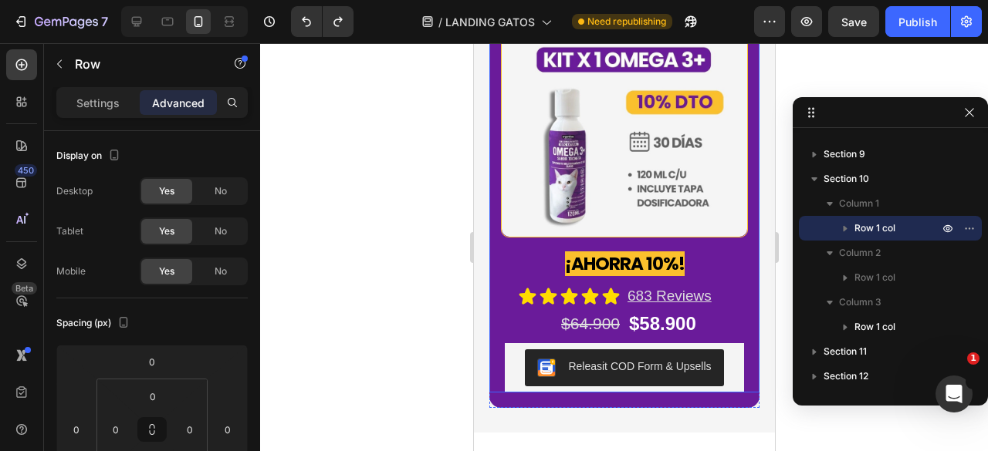
scroll to position [3858, 0]
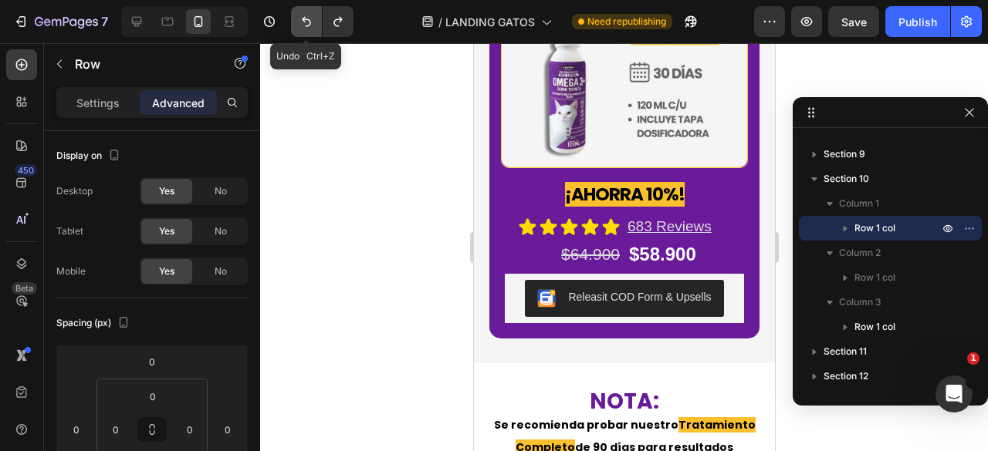
click at [299, 22] on icon "Undo/Redo" at bounding box center [306, 21] width 15 height 15
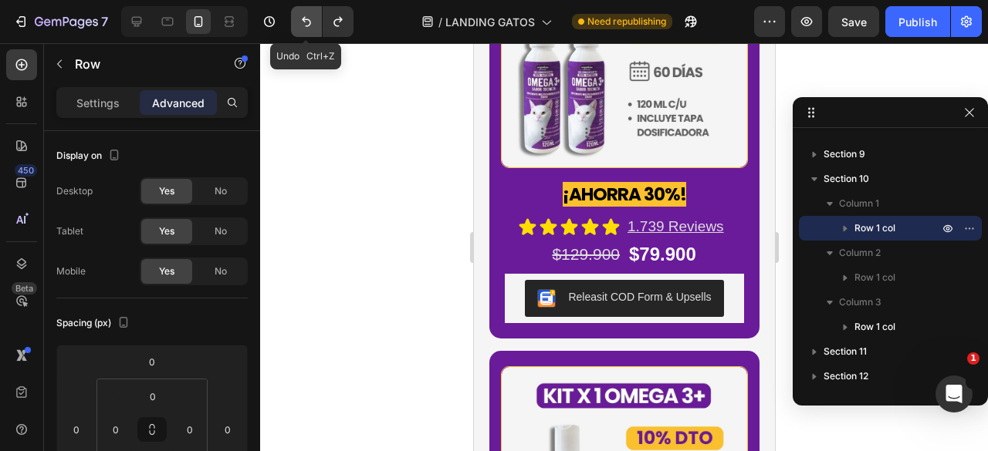
scroll to position [4253, 0]
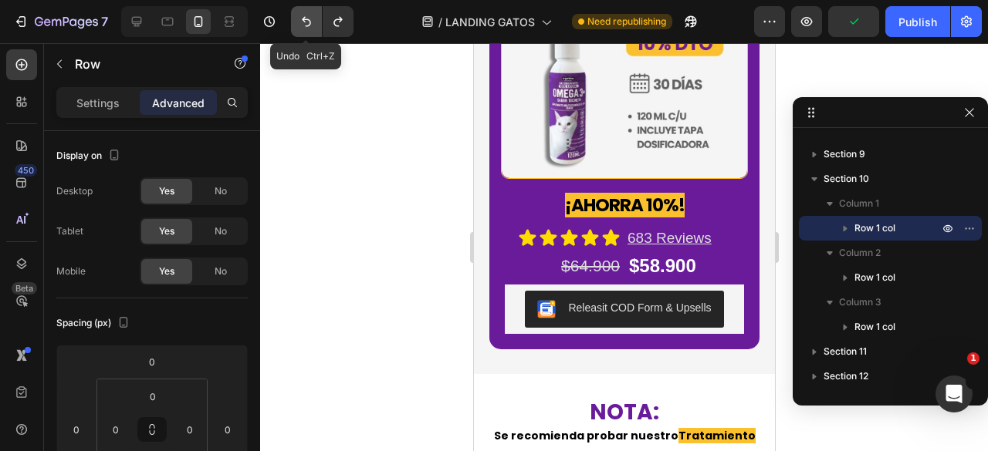
click at [299, 22] on icon "Undo/Redo" at bounding box center [306, 21] width 15 height 15
click at [307, 25] on icon "Undo/Redo" at bounding box center [306, 21] width 15 height 15
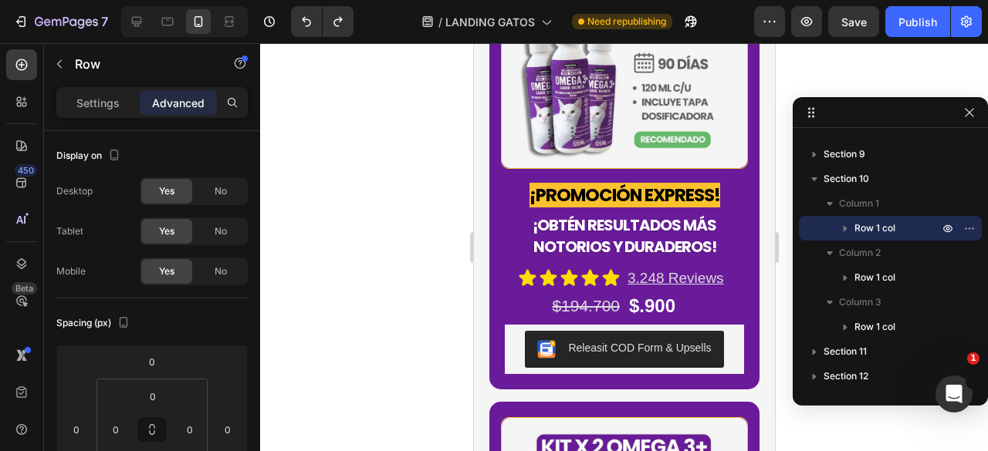
scroll to position [3327, 0]
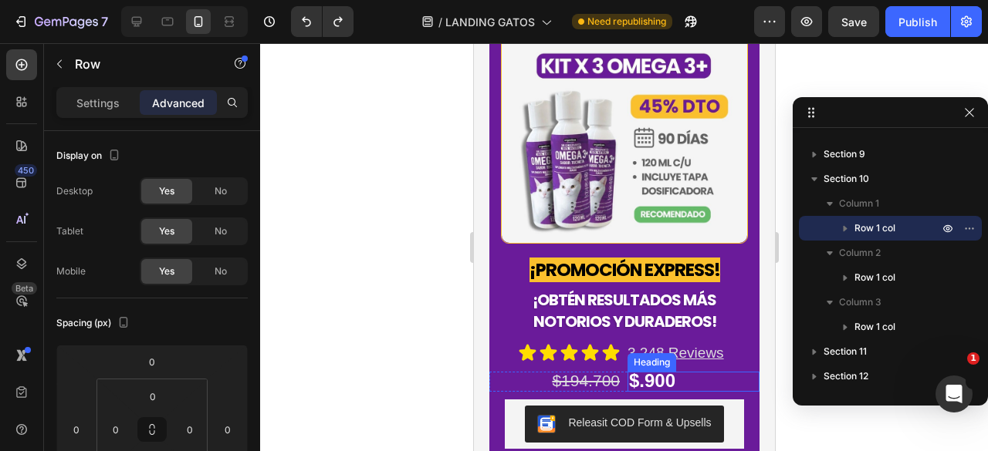
click at [631, 370] on strong "$.900" at bounding box center [651, 380] width 46 height 21
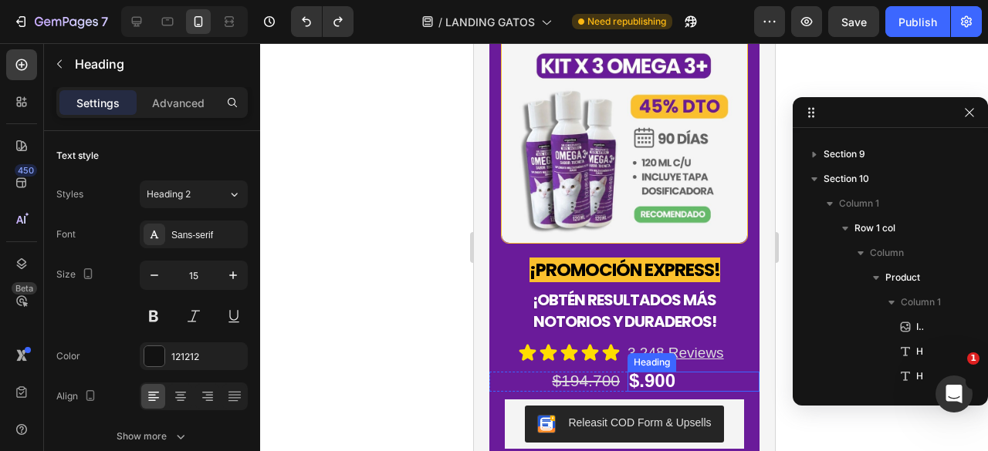
scroll to position [465, 0]
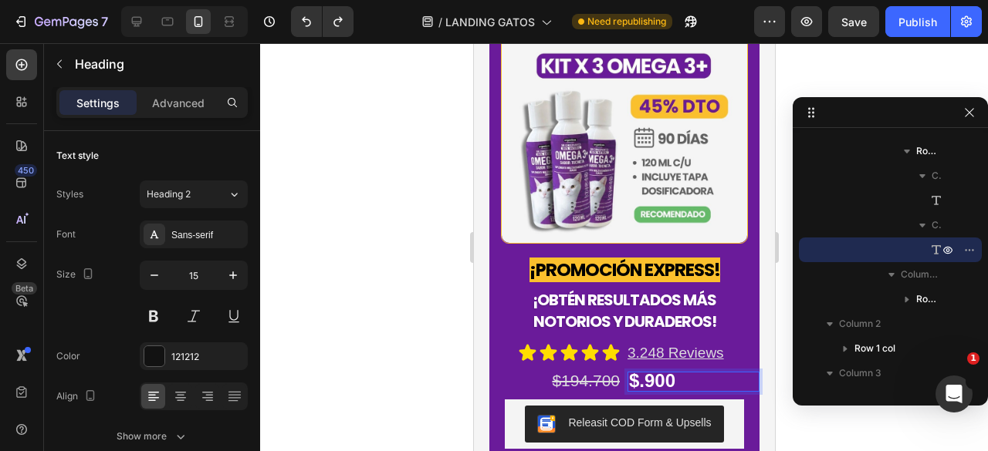
click at [634, 376] on strong "$.900" at bounding box center [651, 380] width 46 height 21
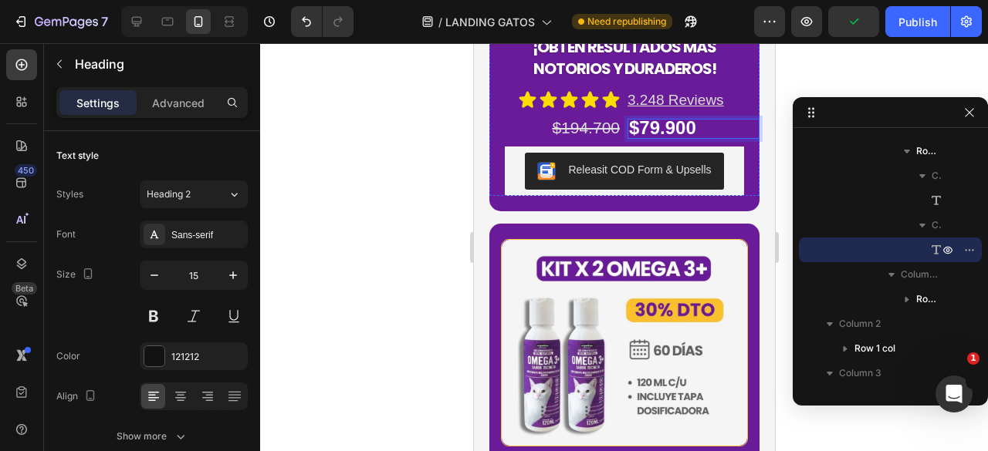
scroll to position [3635, 0]
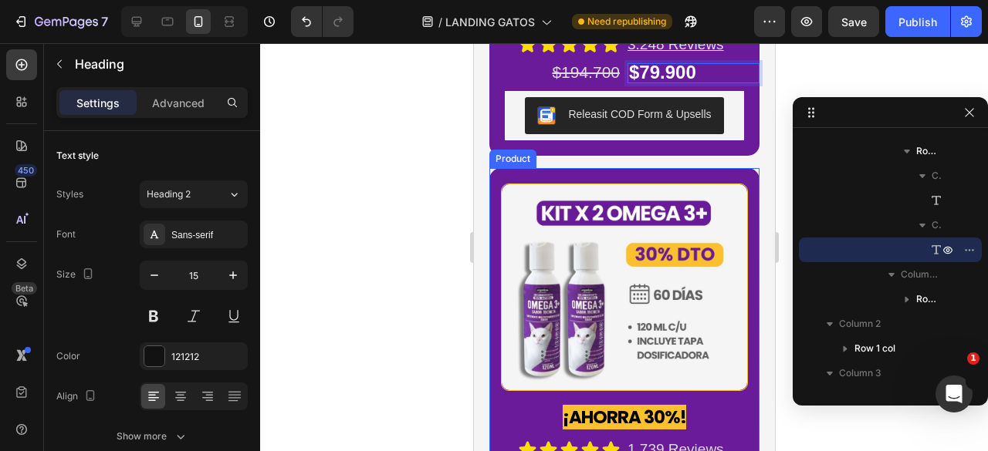
click at [576, 173] on div "Image ¡AHORRA 30%! Heading Icon Icon Icon Icon Icon Icon List 1.739 Reviews Tex…" at bounding box center [623, 328] width 270 height 320
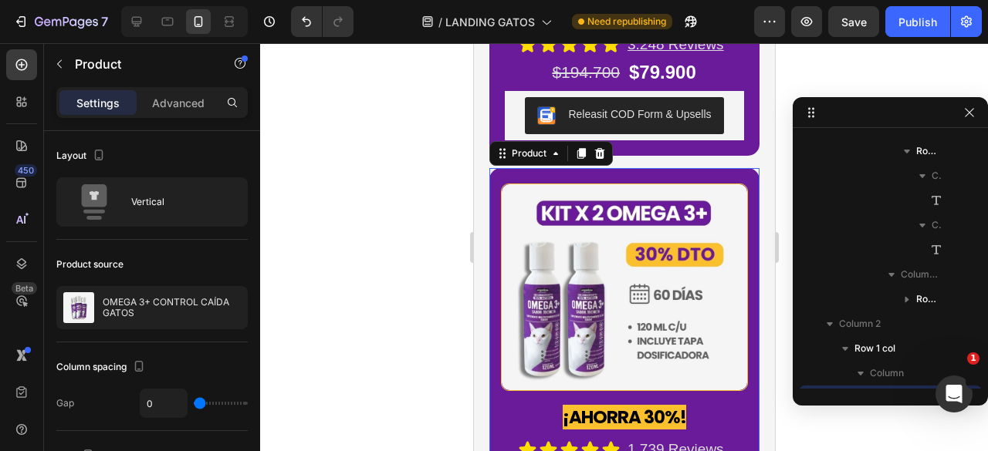
scroll to position [585, 0]
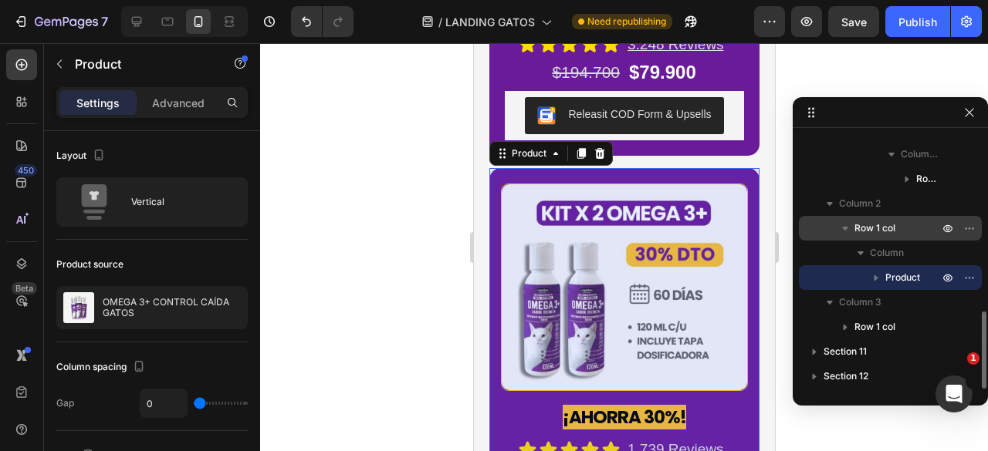
click at [892, 231] on span "Row 1 col" at bounding box center [874, 228] width 41 height 15
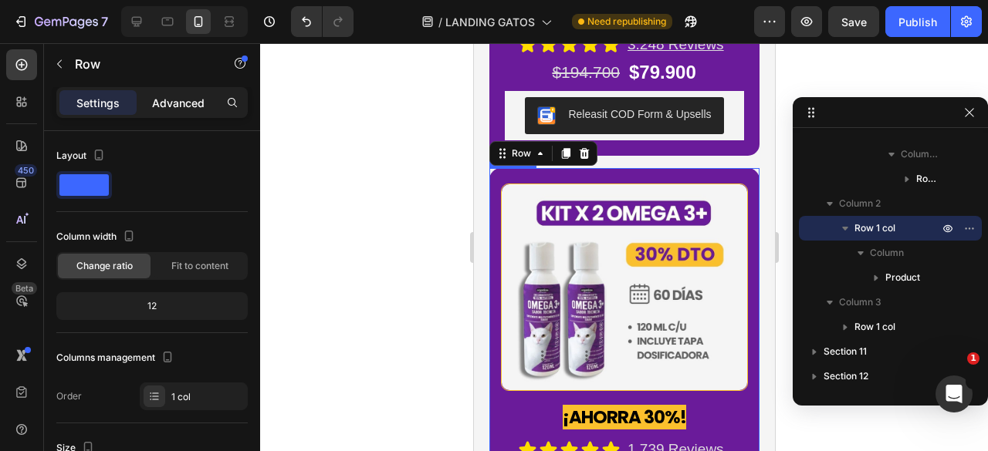
click at [198, 112] on div "Advanced" at bounding box center [178, 102] width 77 height 25
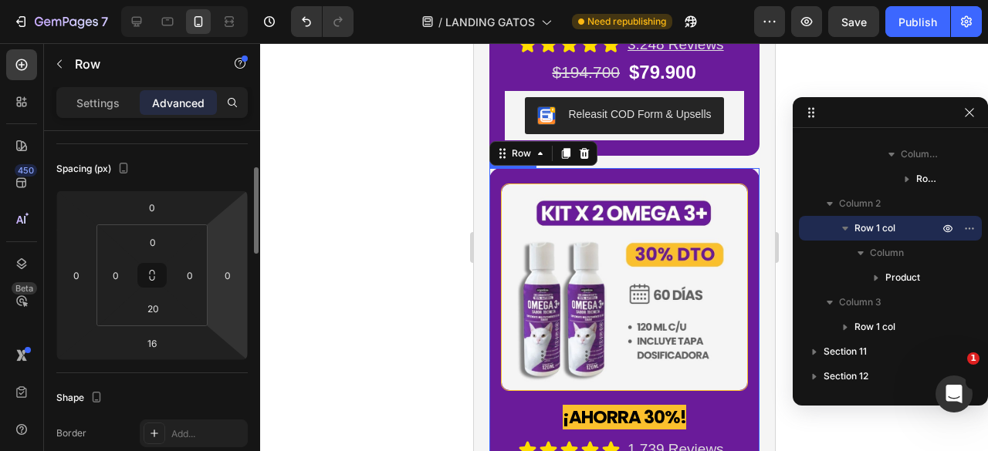
scroll to position [0, 0]
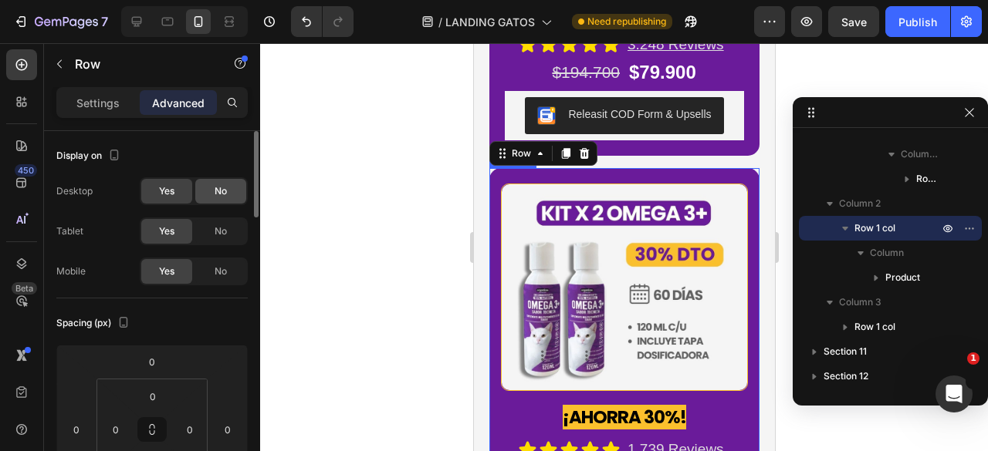
click at [201, 195] on div "No" at bounding box center [220, 191] width 51 height 25
click at [216, 221] on div "No" at bounding box center [220, 231] width 51 height 25
click at [227, 263] on div "No" at bounding box center [220, 271] width 51 height 25
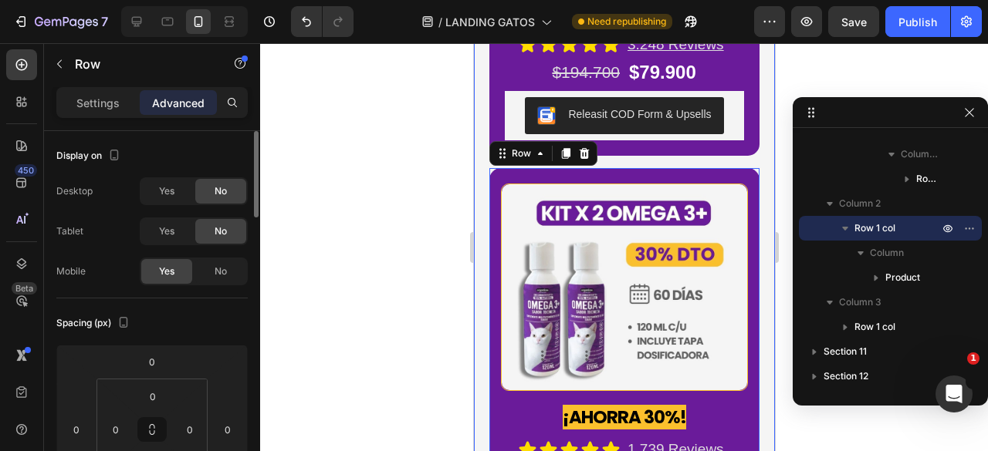
click at [218, 195] on span "No" at bounding box center [221, 191] width 12 height 14
click at [171, 195] on span "Yes" at bounding box center [166, 191] width 15 height 14
click at [186, 226] on div "Yes" at bounding box center [166, 231] width 51 height 25
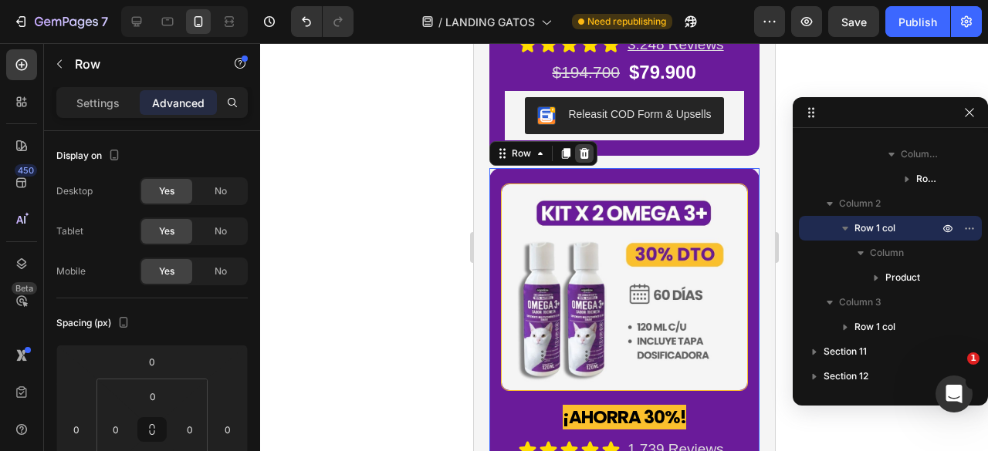
click at [585, 149] on icon at bounding box center [583, 153] width 12 height 12
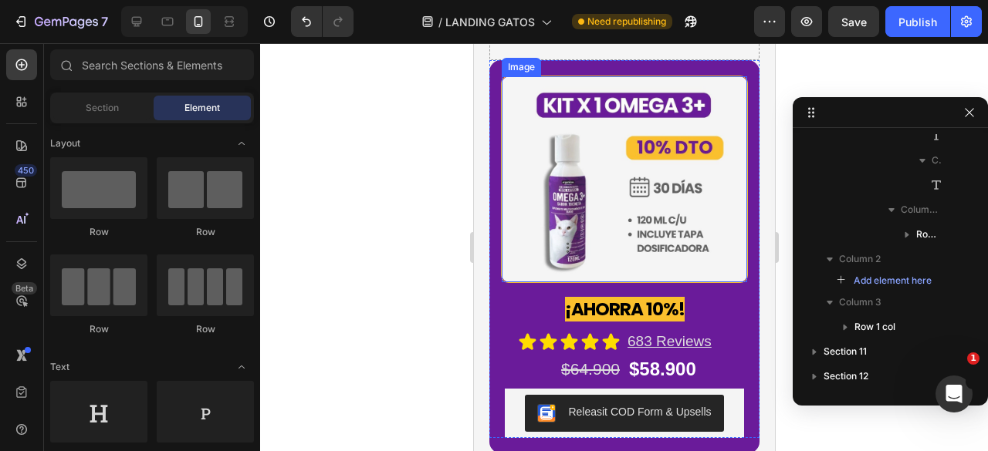
scroll to position [3713, 0]
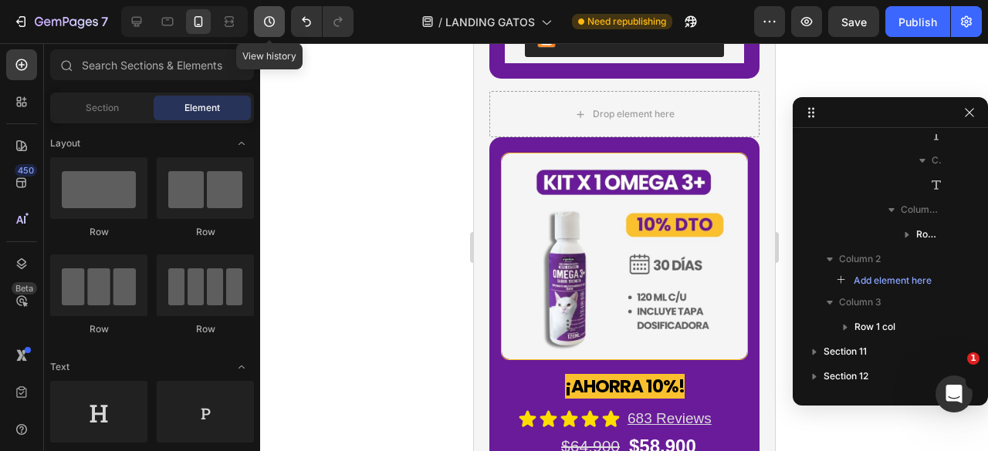
click at [260, 24] on button "button" at bounding box center [269, 21] width 31 height 31
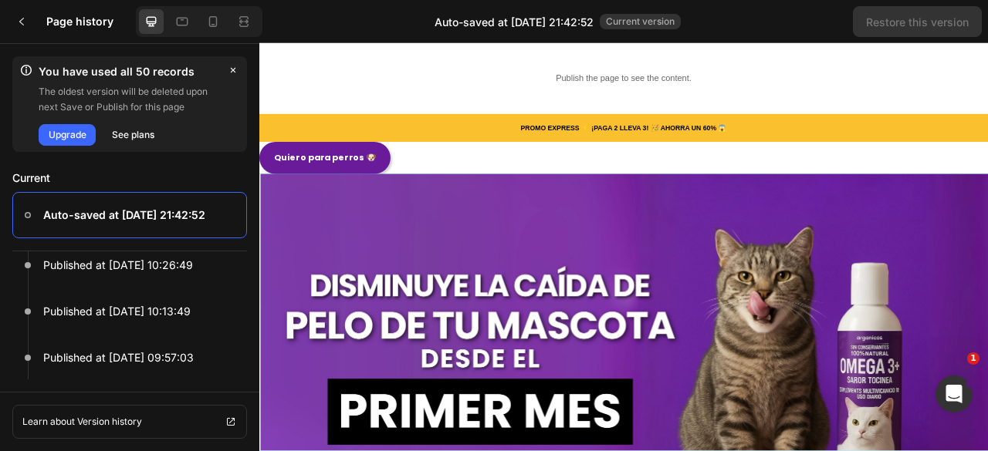
scroll to position [463, 0]
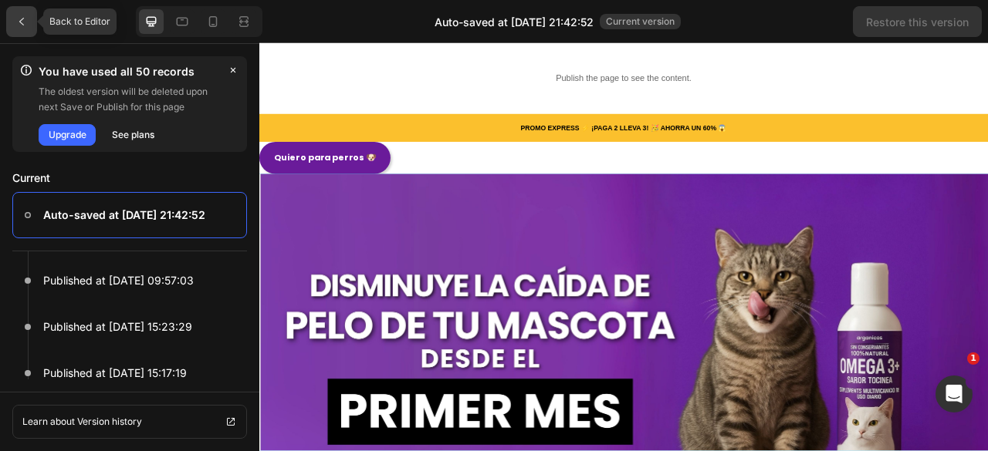
click at [31, 30] on div at bounding box center [21, 21] width 31 height 31
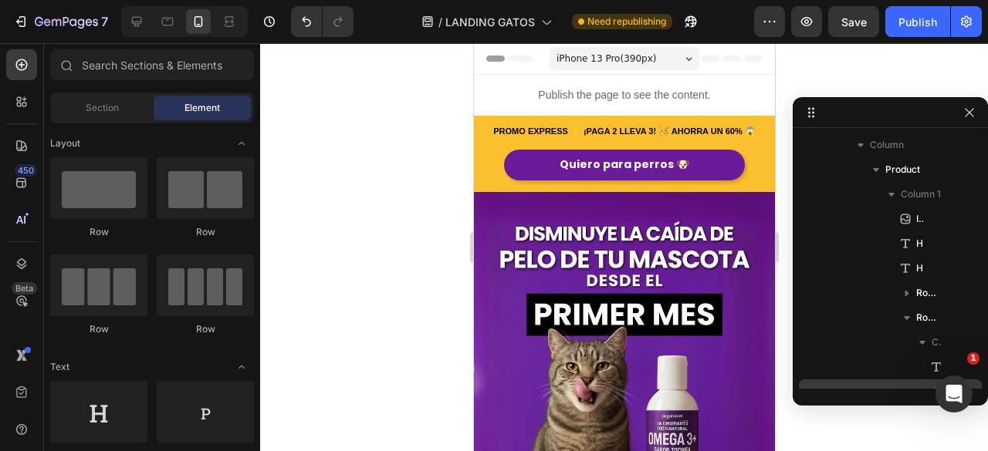
scroll to position [0, 0]
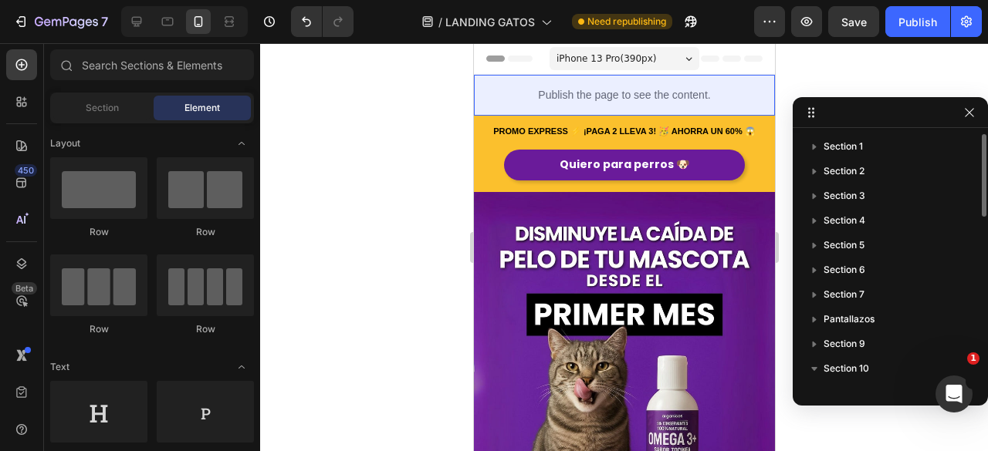
click at [859, 158] on div "Section 1" at bounding box center [890, 146] width 171 height 25
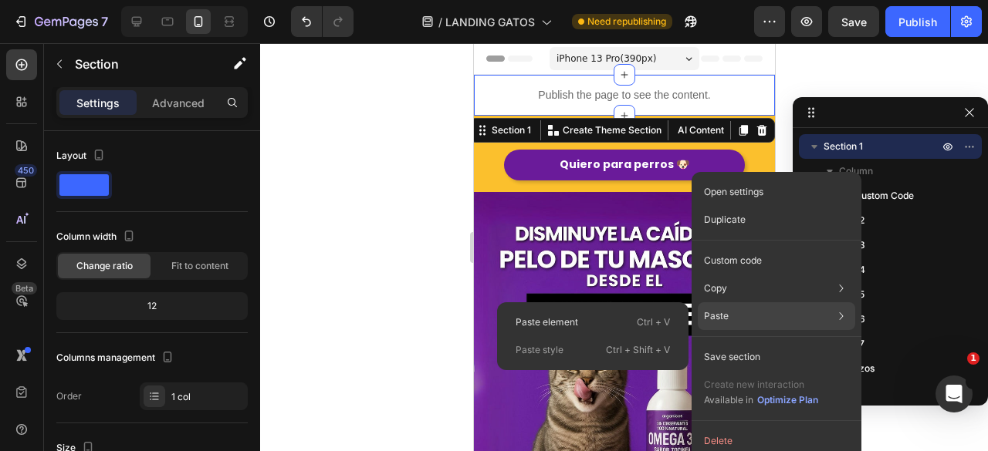
click at [733, 315] on div "Paste Paste element Ctrl + V Paste style Ctrl + Shift + V" at bounding box center [776, 317] width 157 height 28
drag, startPoint x: 607, startPoint y: 330, endPoint x: 132, endPoint y: 286, distance: 476.6
click at [607, 330] on div "Paste element Ctrl + V" at bounding box center [592, 323] width 179 height 28
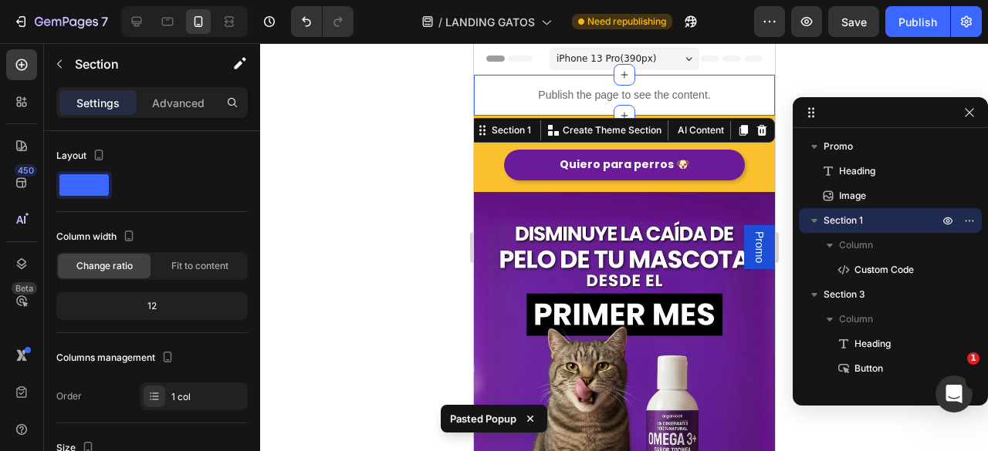
click at [761, 254] on div "Promo" at bounding box center [758, 247] width 31 height 44
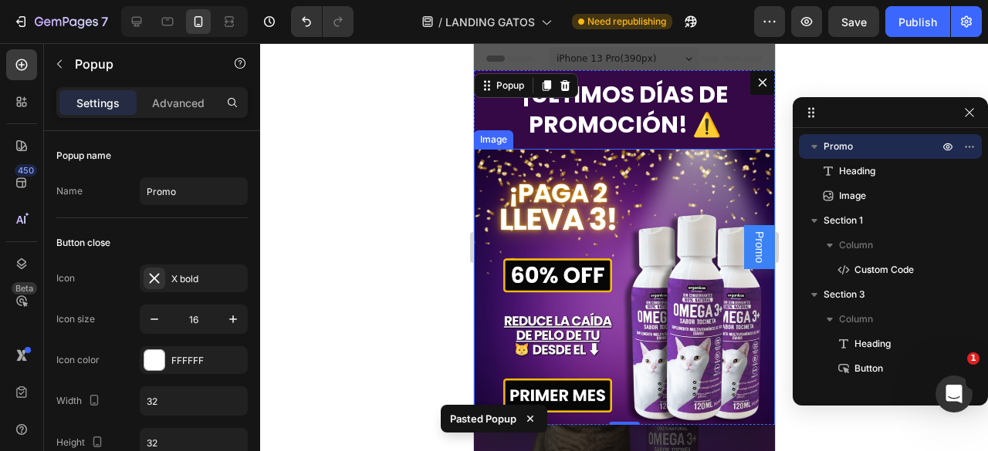
click at [431, 242] on div at bounding box center [624, 247] width 728 height 408
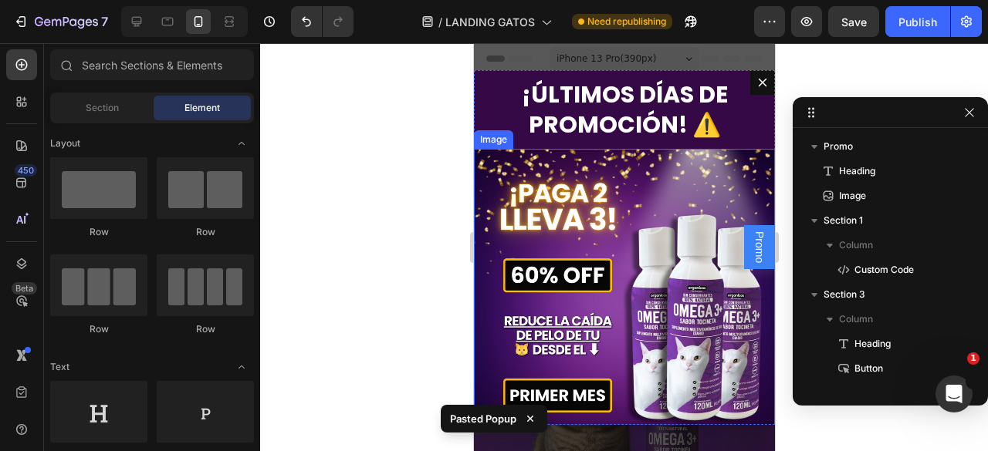
click at [450, 181] on div at bounding box center [624, 247] width 728 height 408
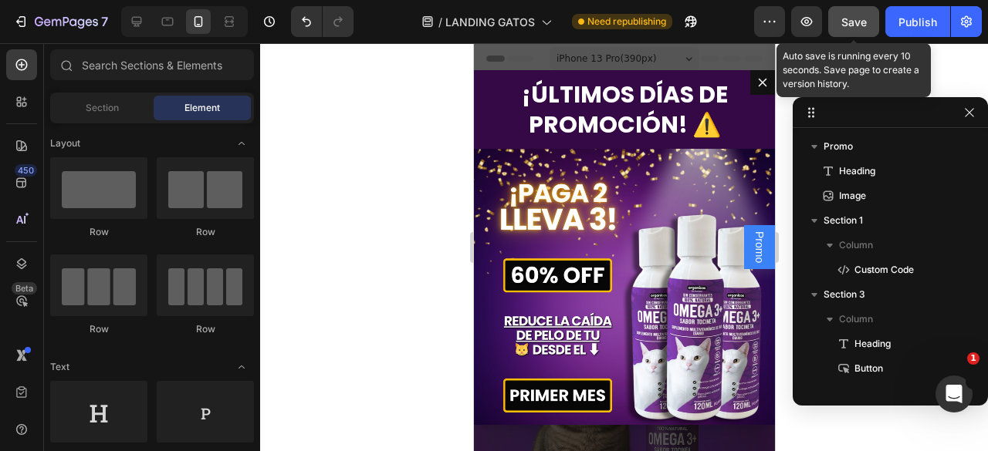
click at [847, 18] on span "Save" at bounding box center [853, 21] width 25 height 13
